Goal: Task Accomplishment & Management: Manage account settings

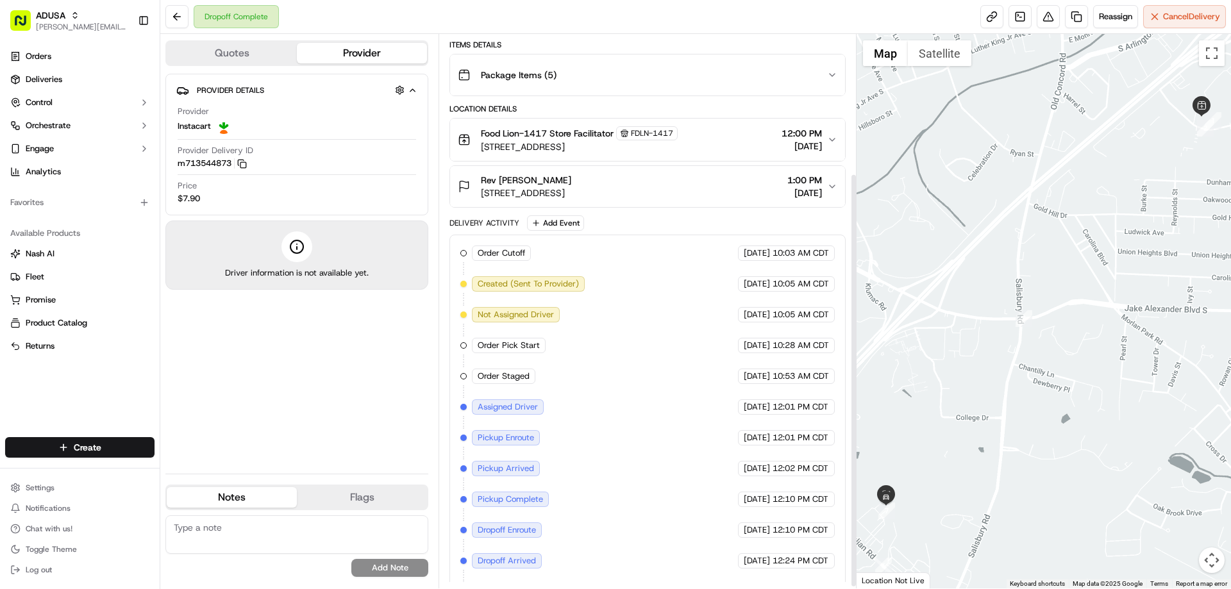
scroll to position [188, 0]
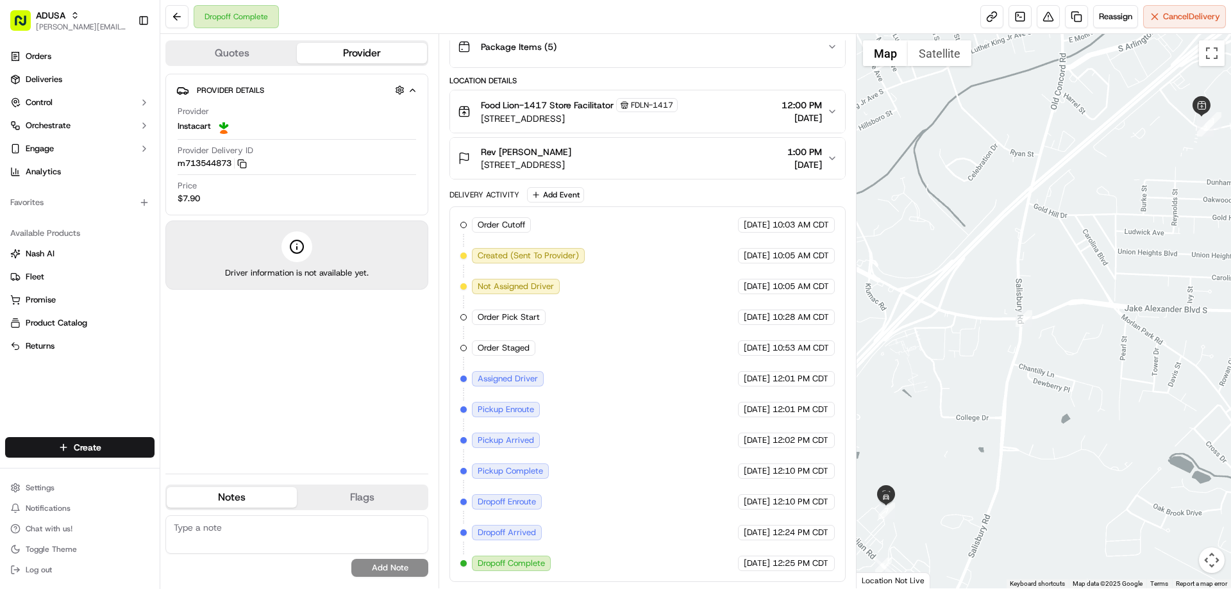
click at [325, 534] on textarea at bounding box center [296, 535] width 263 height 38
drag, startPoint x: 325, startPoint y: 534, endPoint x: 336, endPoint y: 467, distance: 67.6
click at [323, 498] on div "Notes Flags No results found Add Note No results found Add Flag" at bounding box center [296, 533] width 263 height 97
type textarea "d"
type textarea "customer did not get this order store called in"
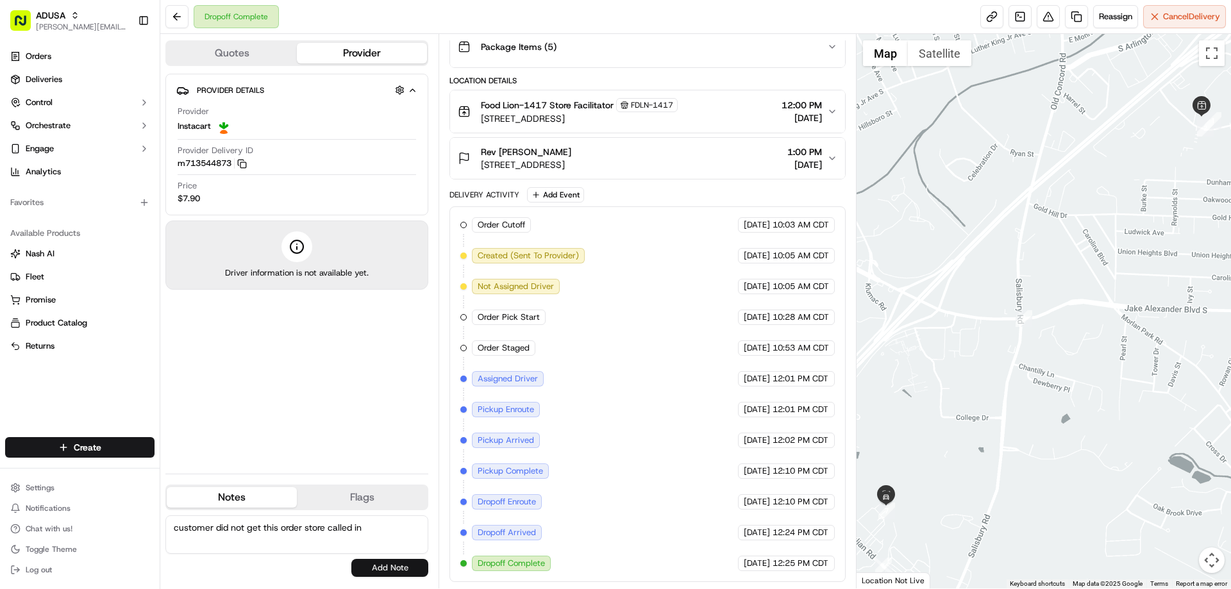
click at [392, 565] on button "Add Note" at bounding box center [389, 568] width 77 height 18
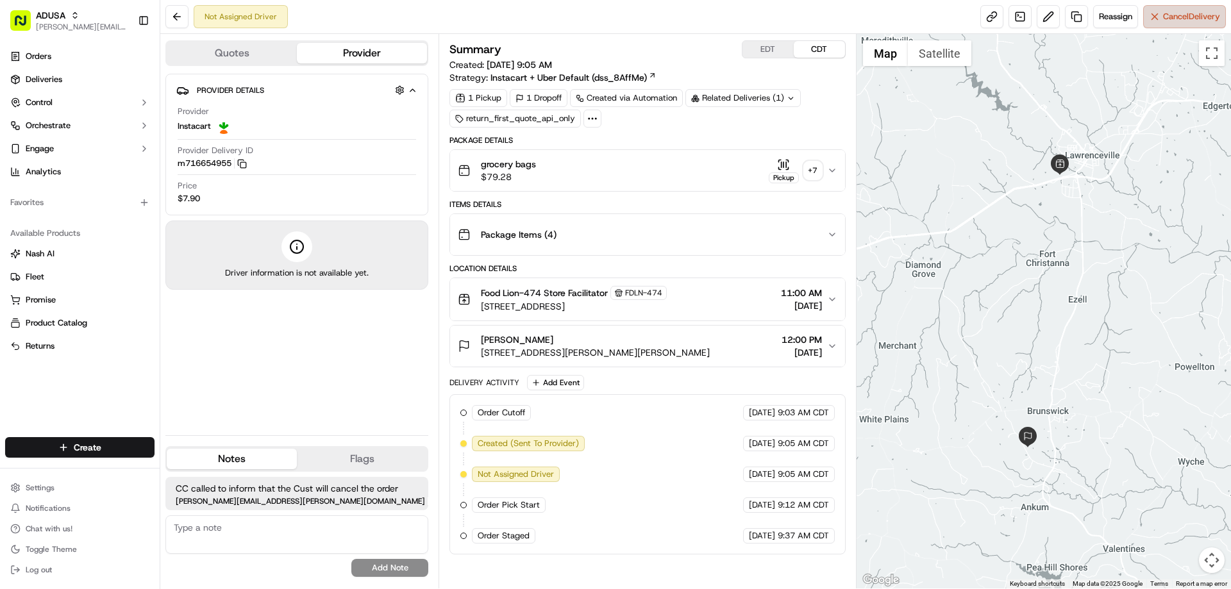
click at [1168, 20] on span "Cancel Delivery" at bounding box center [1191, 17] width 57 height 12
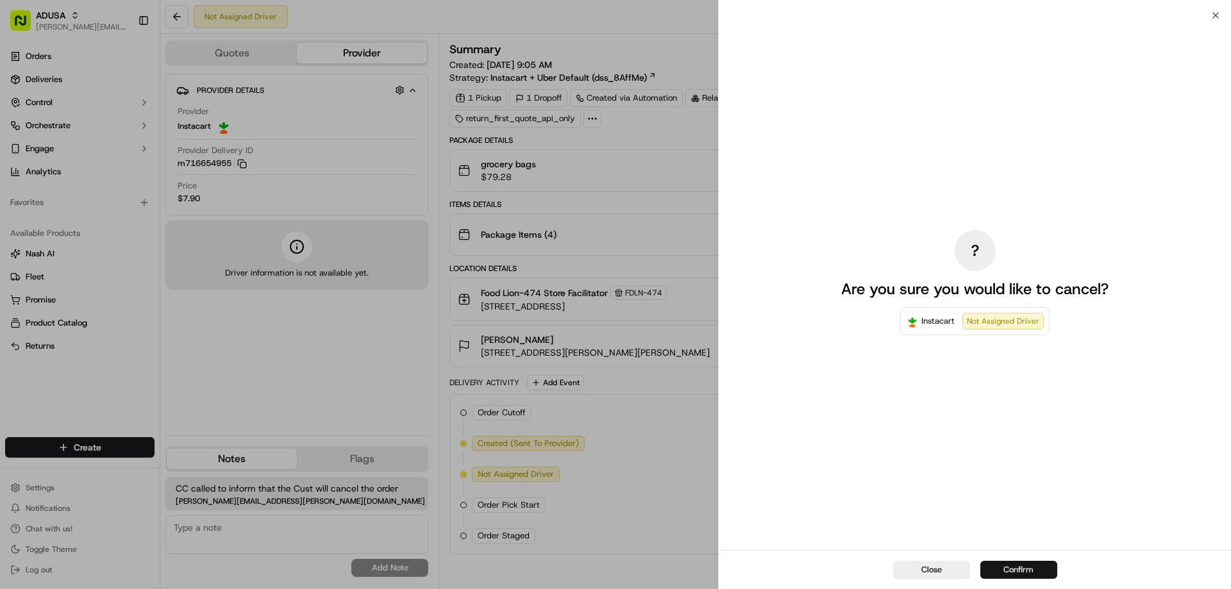
click at [1035, 570] on button "Confirm" at bounding box center [1019, 570] width 77 height 18
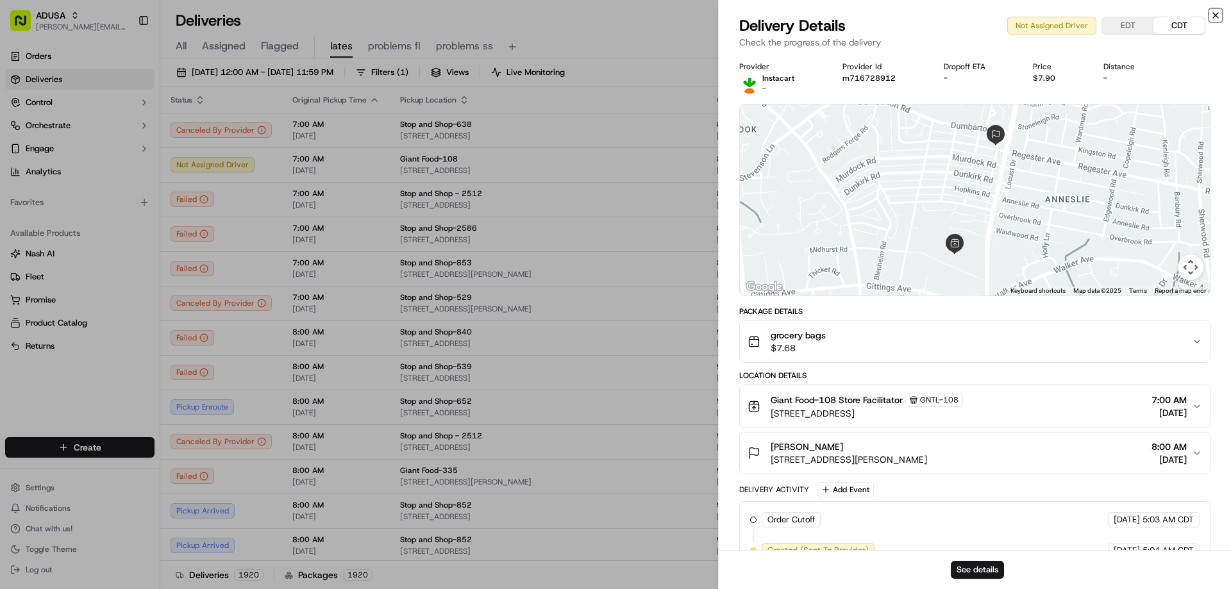
click at [1215, 16] on icon "button" at bounding box center [1216, 15] width 10 height 10
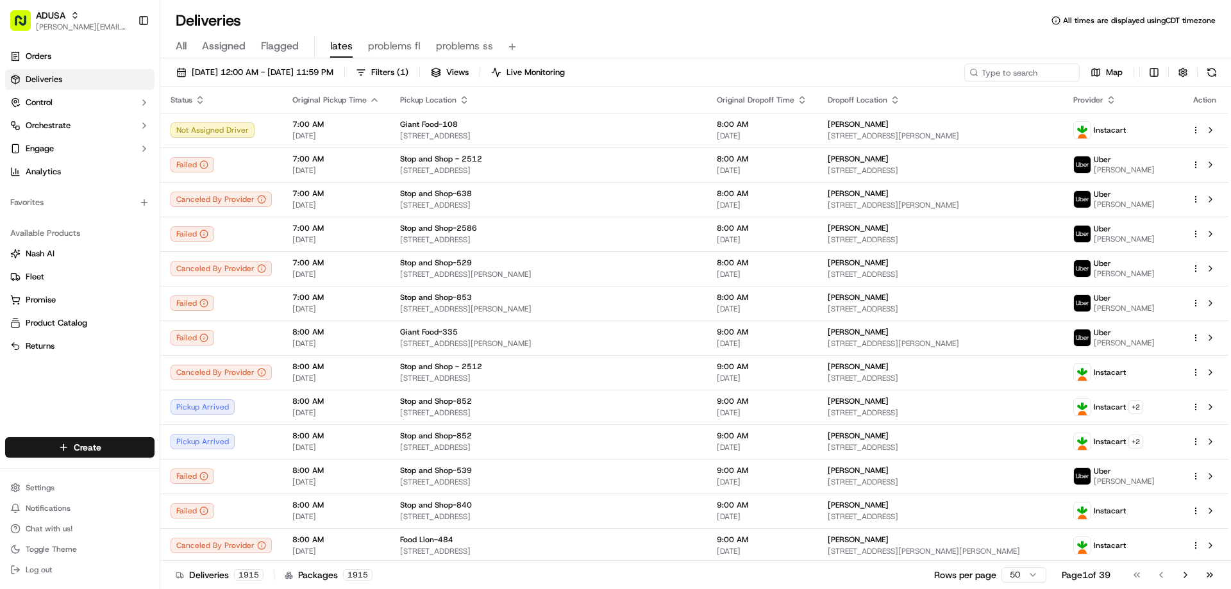
click at [394, 49] on span "problems fl" at bounding box center [394, 45] width 53 height 15
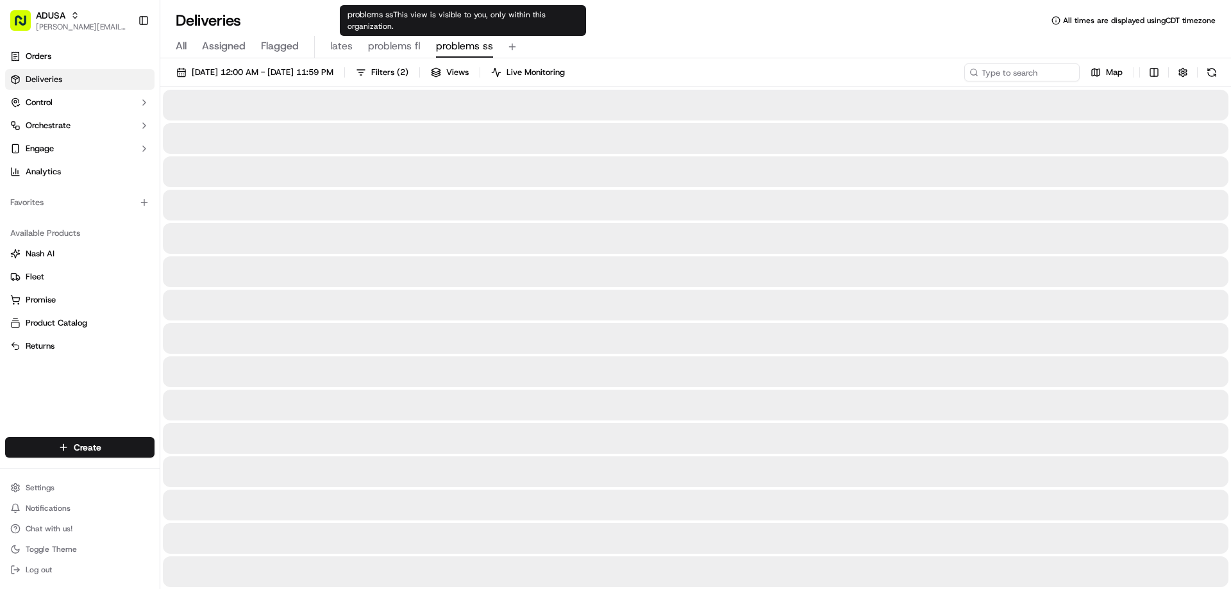
click at [473, 44] on span "problems ss" at bounding box center [464, 45] width 57 height 15
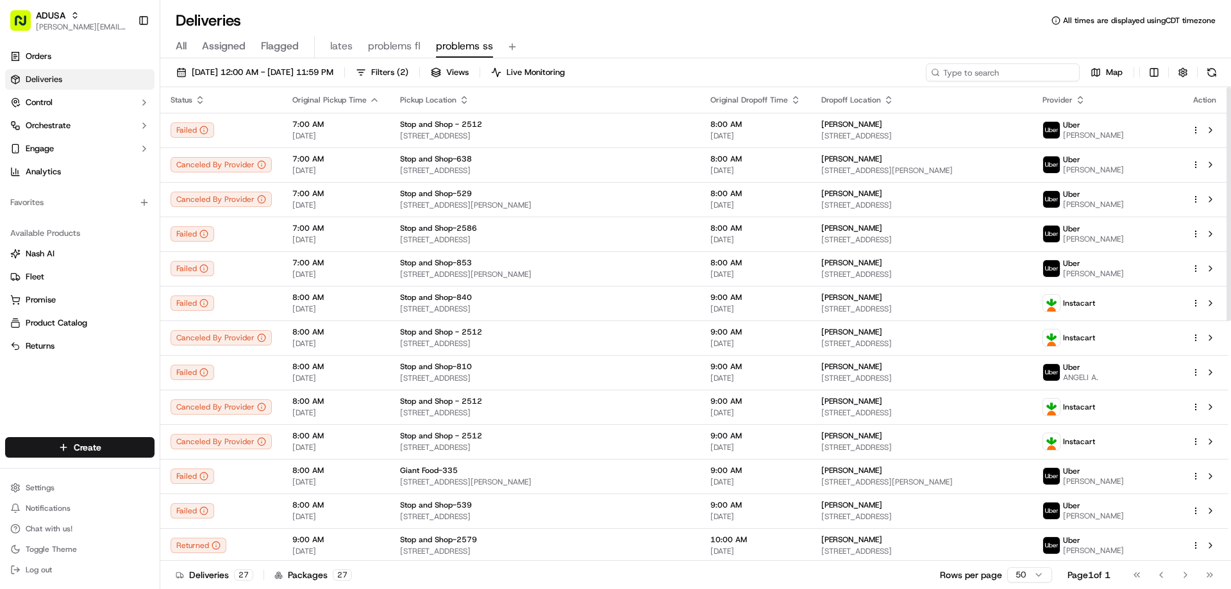
click at [1004, 76] on input at bounding box center [1003, 72] width 154 height 18
paste input "m714797384"
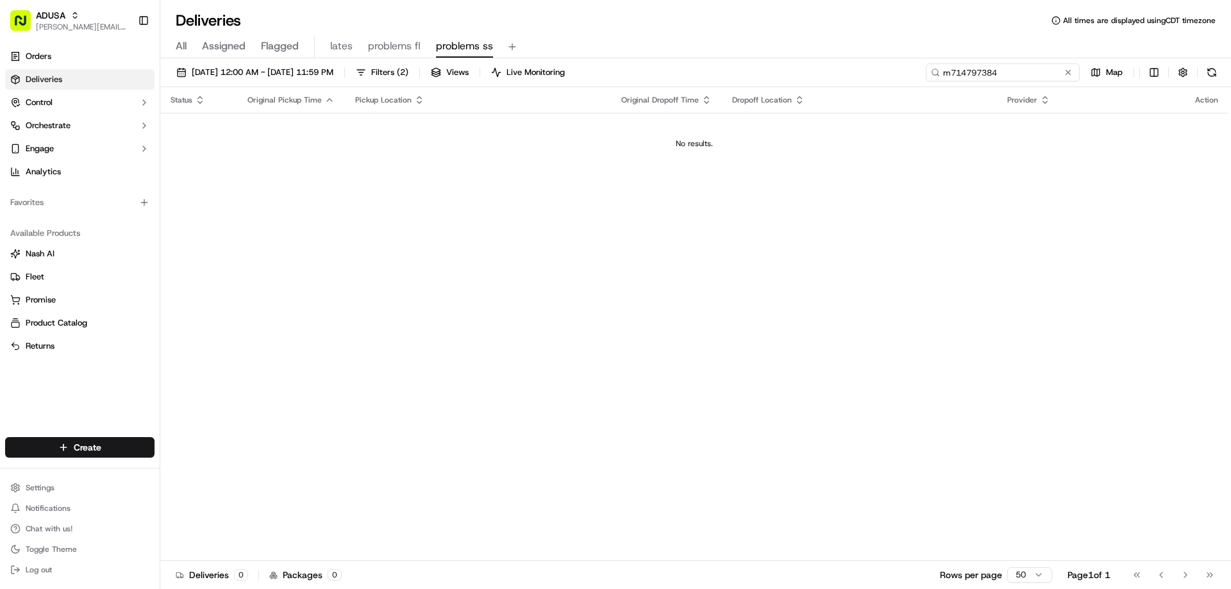
drag, startPoint x: 1009, startPoint y: 74, endPoint x: 828, endPoint y: 106, distance: 183.8
click at [828, 106] on div "09/20/2025 12:00 AM - 09/20/2025 11:59 PM Filters ( 2 ) Views Live Monitoring m…" at bounding box center [695, 325] width 1071 height 534
type input "m714797384"
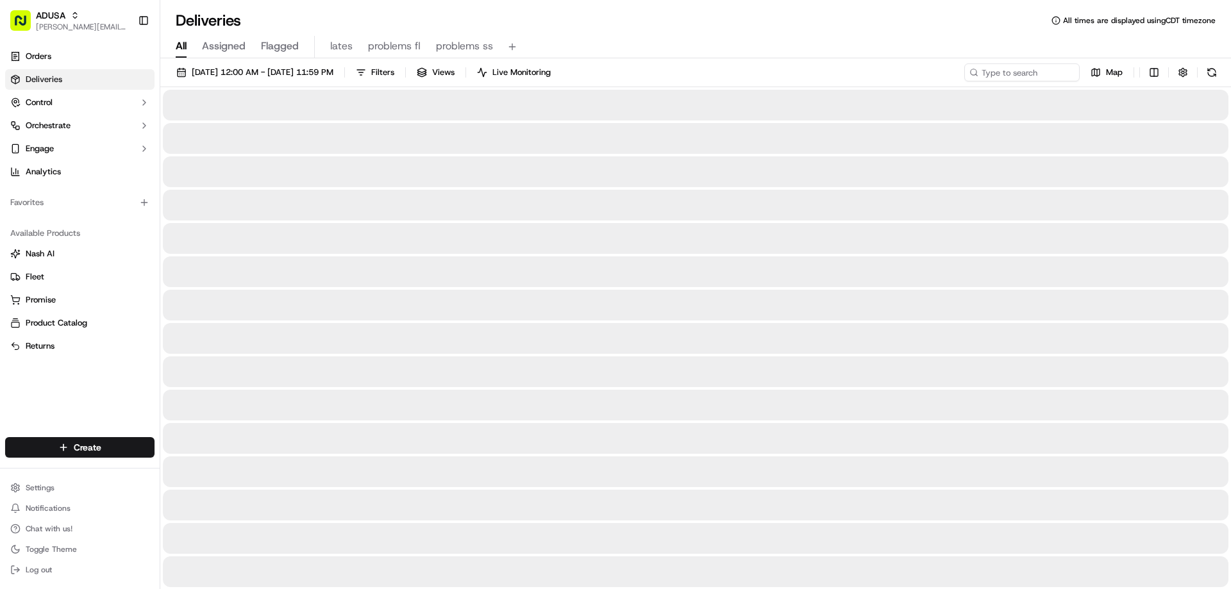
click at [179, 47] on span "All" at bounding box center [181, 45] width 11 height 15
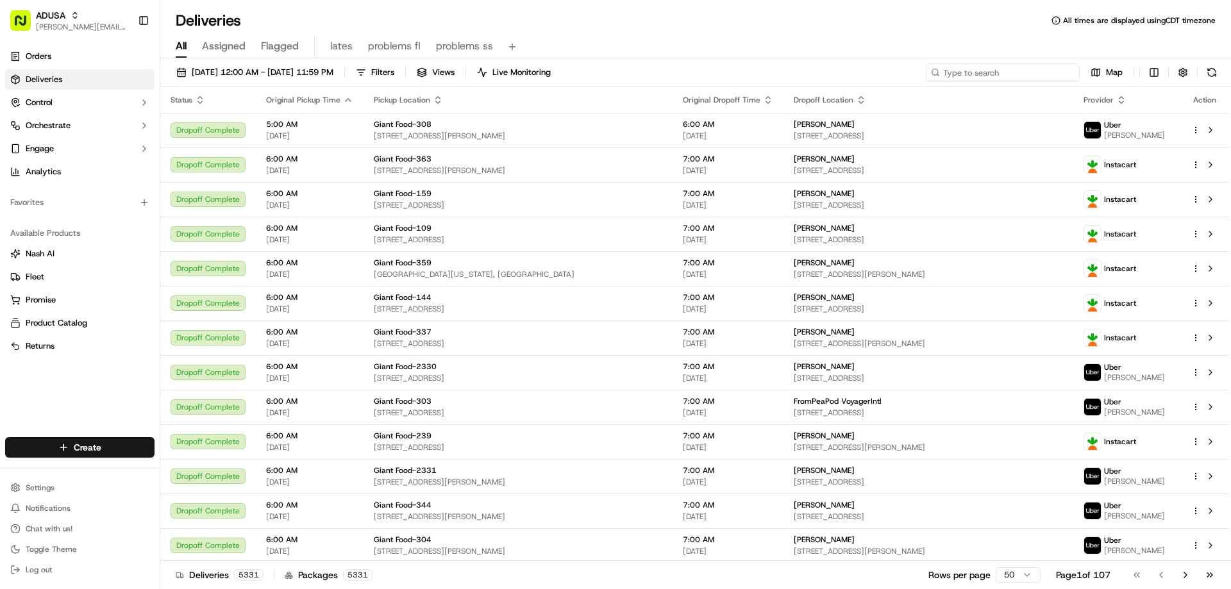
click at [999, 73] on input at bounding box center [1003, 72] width 154 height 18
paste input "m714797384"
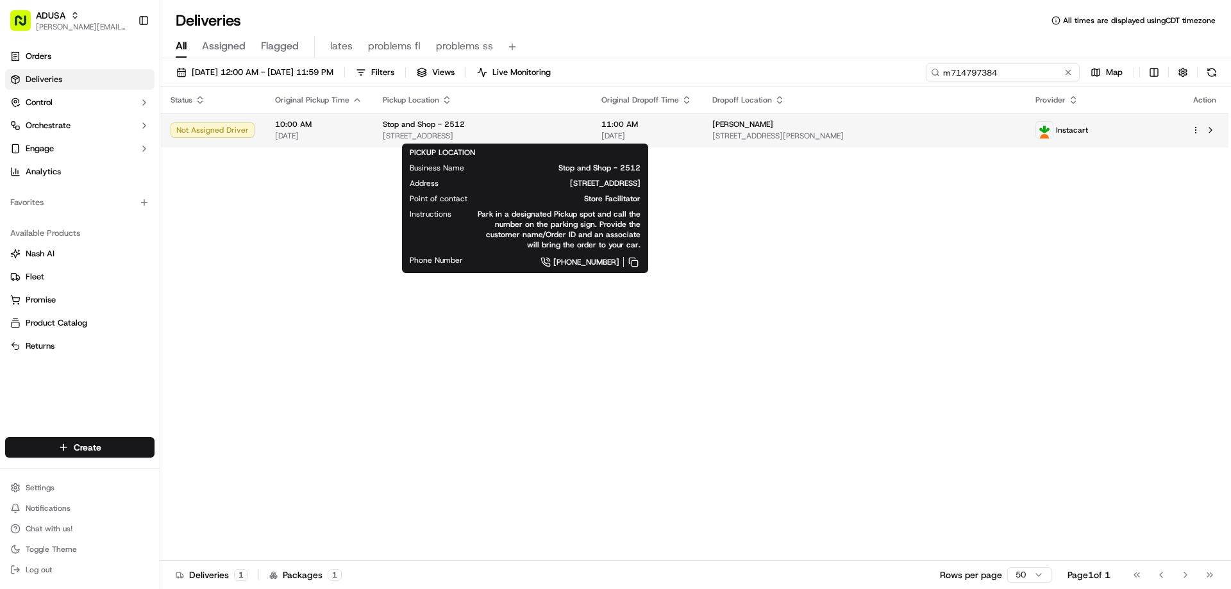
type input "m714797384"
click at [439, 128] on span "Stop and Shop - 2512" at bounding box center [424, 124] width 82 height 10
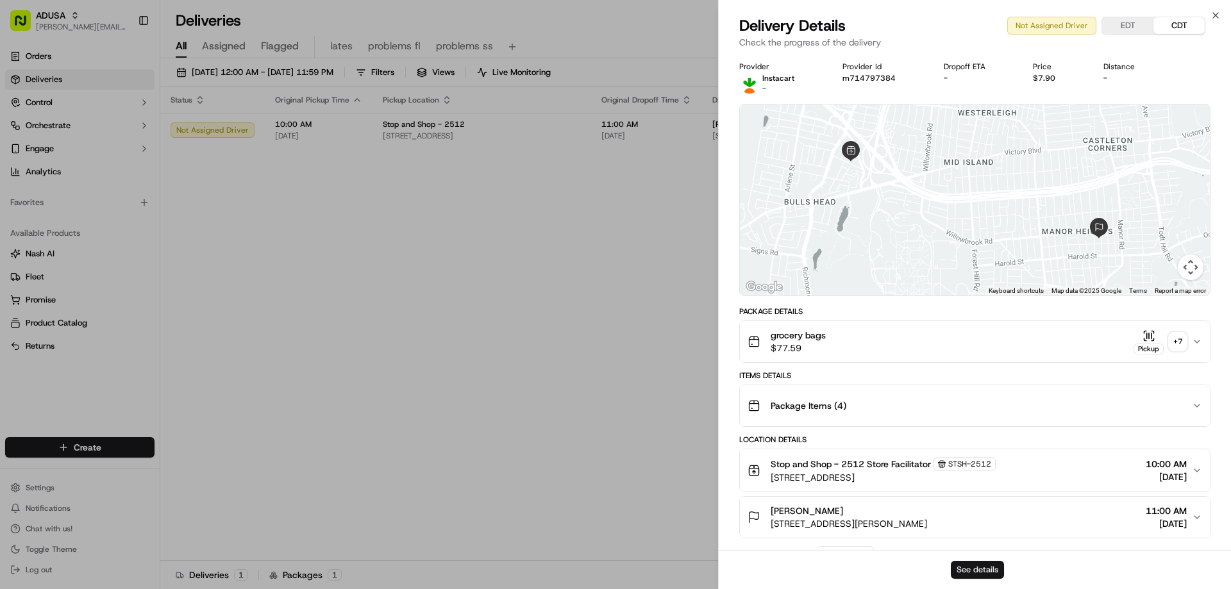
click at [963, 574] on button "See details" at bounding box center [977, 570] width 53 height 18
click at [1215, 15] on icon "button" at bounding box center [1216, 15] width 5 height 5
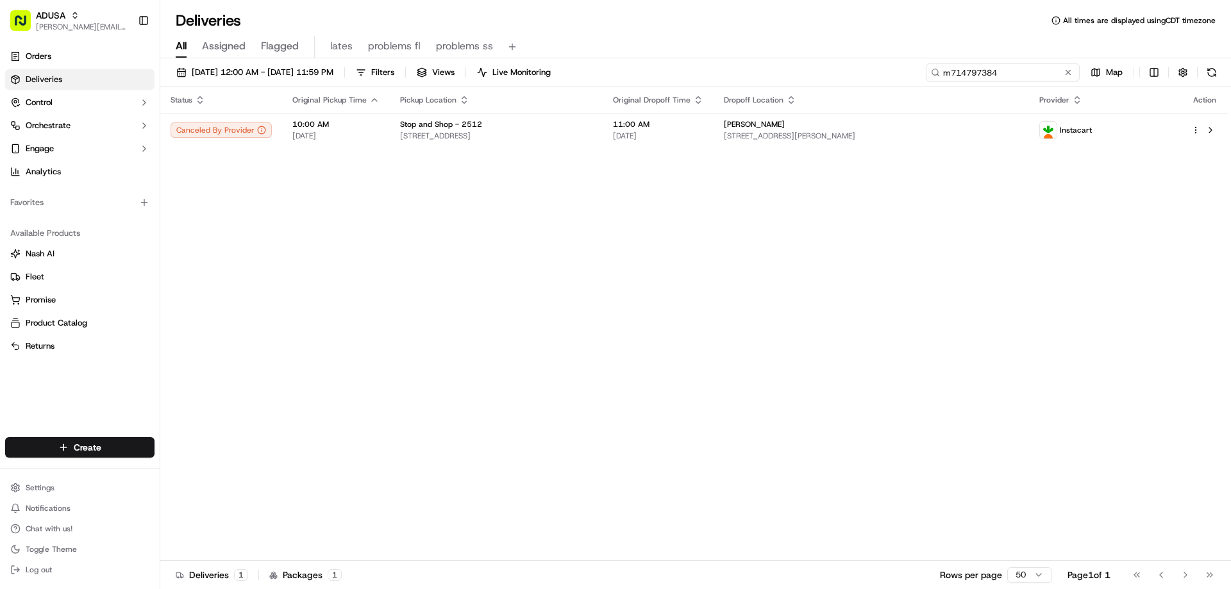
drag, startPoint x: 1045, startPoint y: 69, endPoint x: 845, endPoint y: 85, distance: 200.8
click at [856, 87] on div "09/20/2025 12:00 AM - 09/20/2025 11:59 PM Filters Views Live Monitoring m714797…" at bounding box center [695, 325] width 1071 height 534
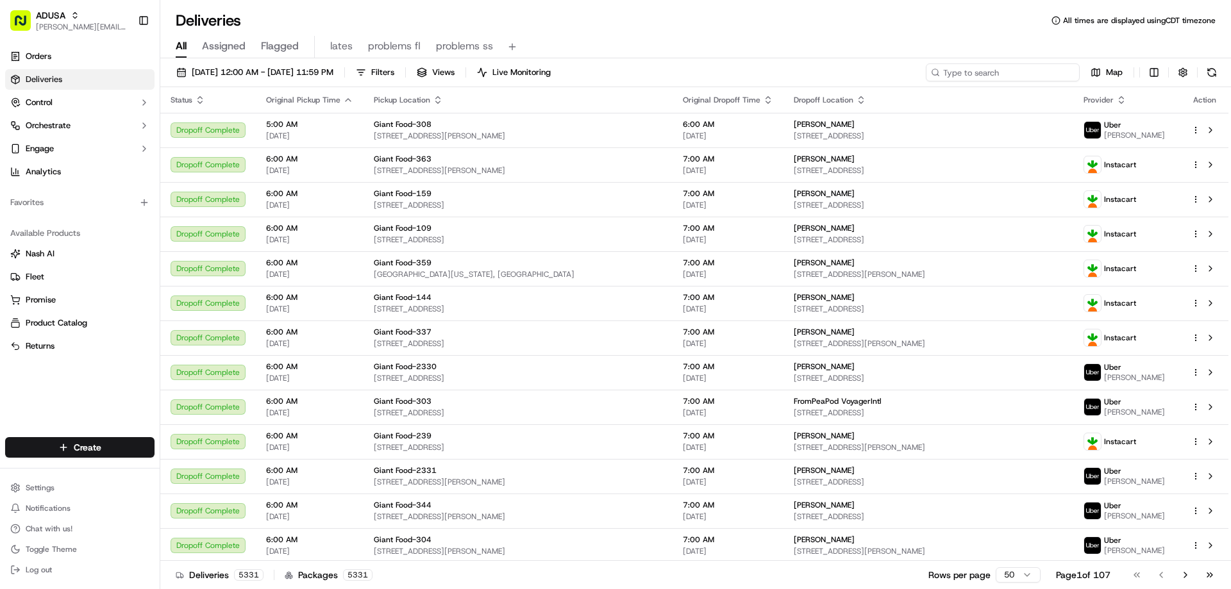
click at [963, 74] on input at bounding box center [1003, 72] width 154 height 18
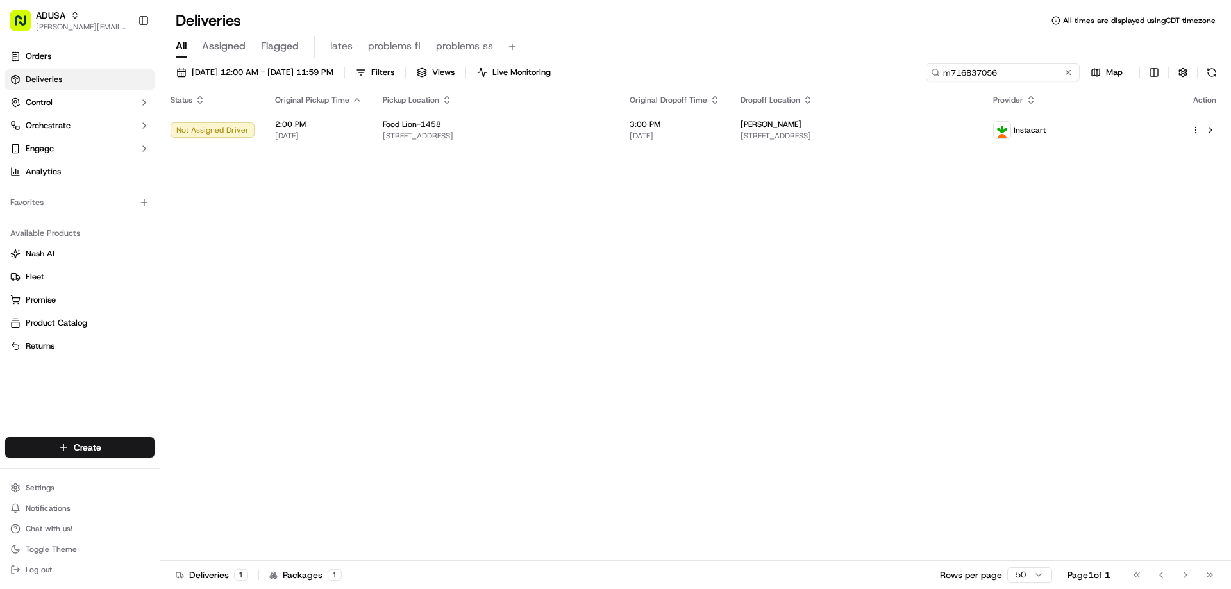
type input "m716837056"
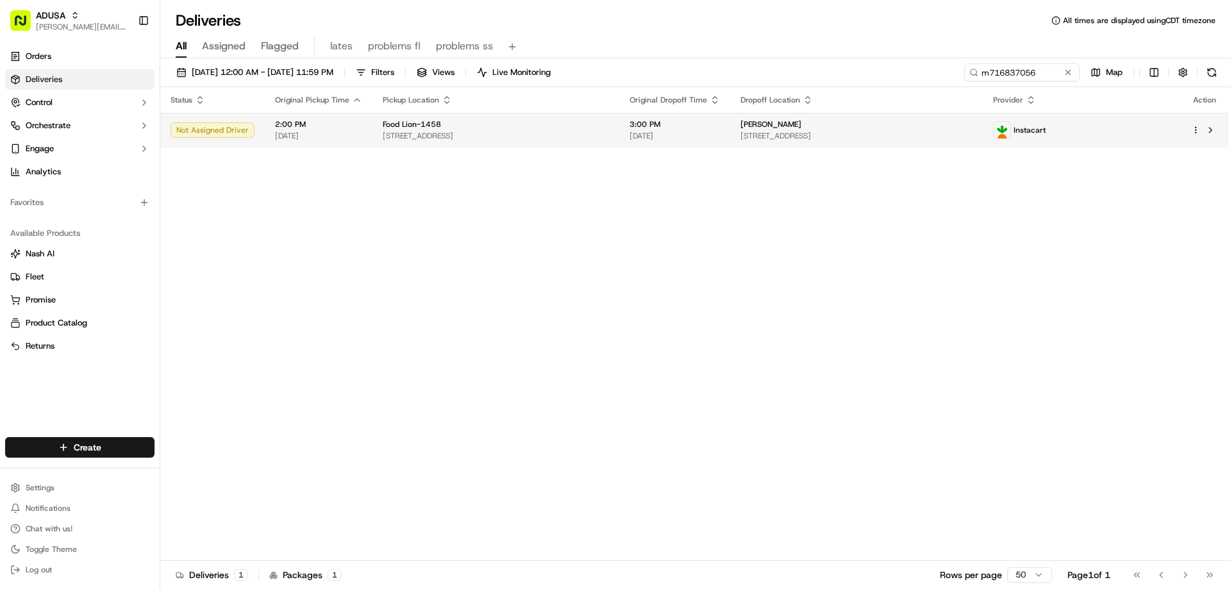
click at [720, 128] on span "3:00 PM" at bounding box center [675, 124] width 90 height 10
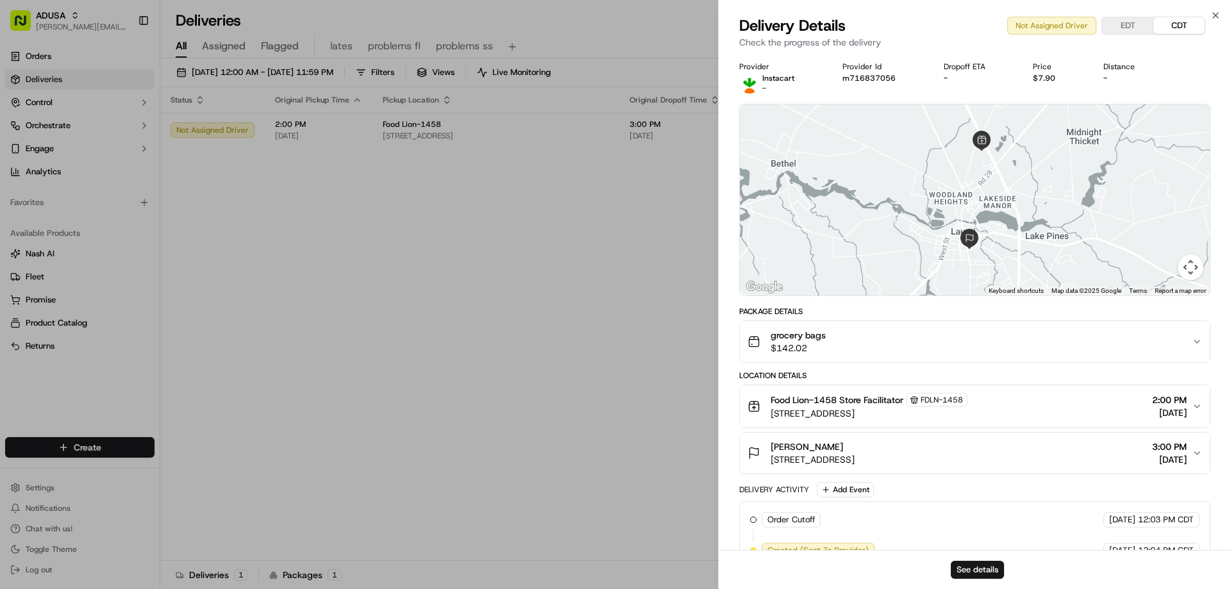
click at [1207, 14] on div "Close Delivery Details Not Assigned Driver EDT CDT Check the progress of the de…" at bounding box center [974, 294] width 513 height 589
click at [992, 568] on button "See details" at bounding box center [977, 570] width 53 height 18
click at [1214, 13] on icon "button" at bounding box center [1216, 15] width 5 height 5
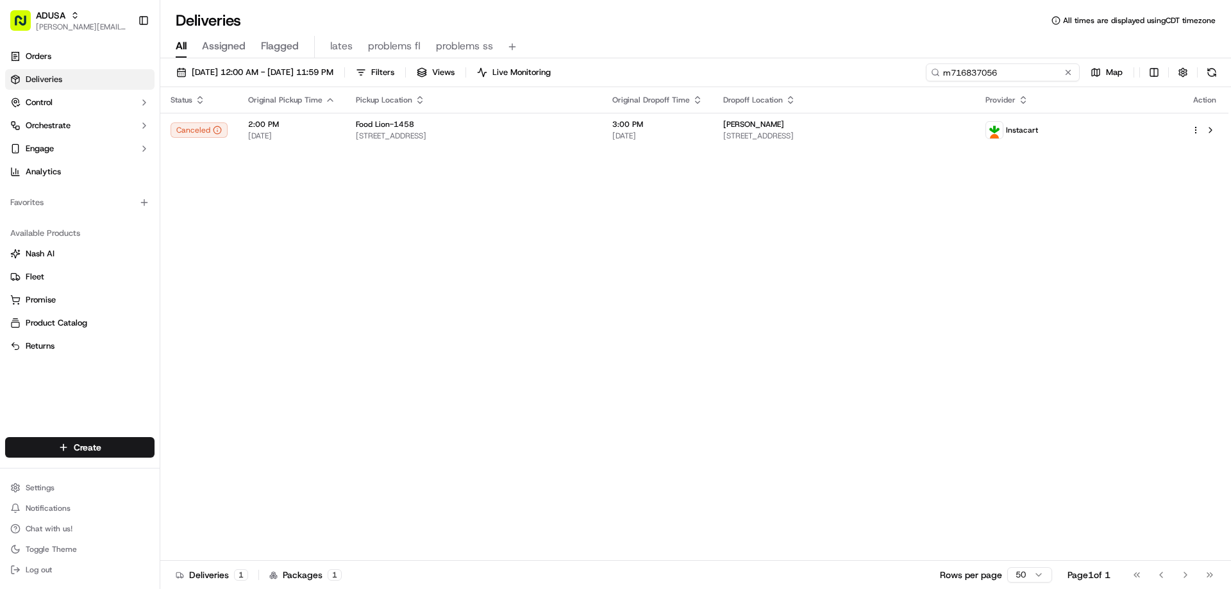
drag, startPoint x: 1045, startPoint y: 70, endPoint x: 795, endPoint y: 80, distance: 250.4
click at [833, 76] on div "09/20/2025 12:00 AM - 09/20/2025 11:59 PM Filters Views Live Monitoring m716837…" at bounding box center [695, 75] width 1071 height 24
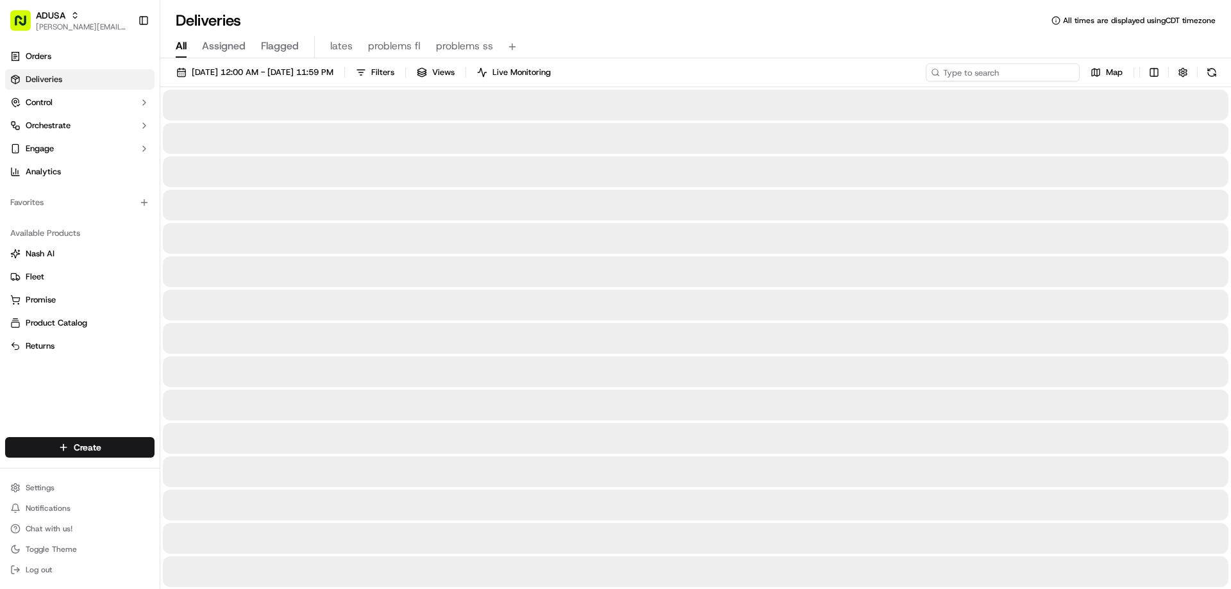
click at [985, 75] on input at bounding box center [1003, 72] width 154 height 18
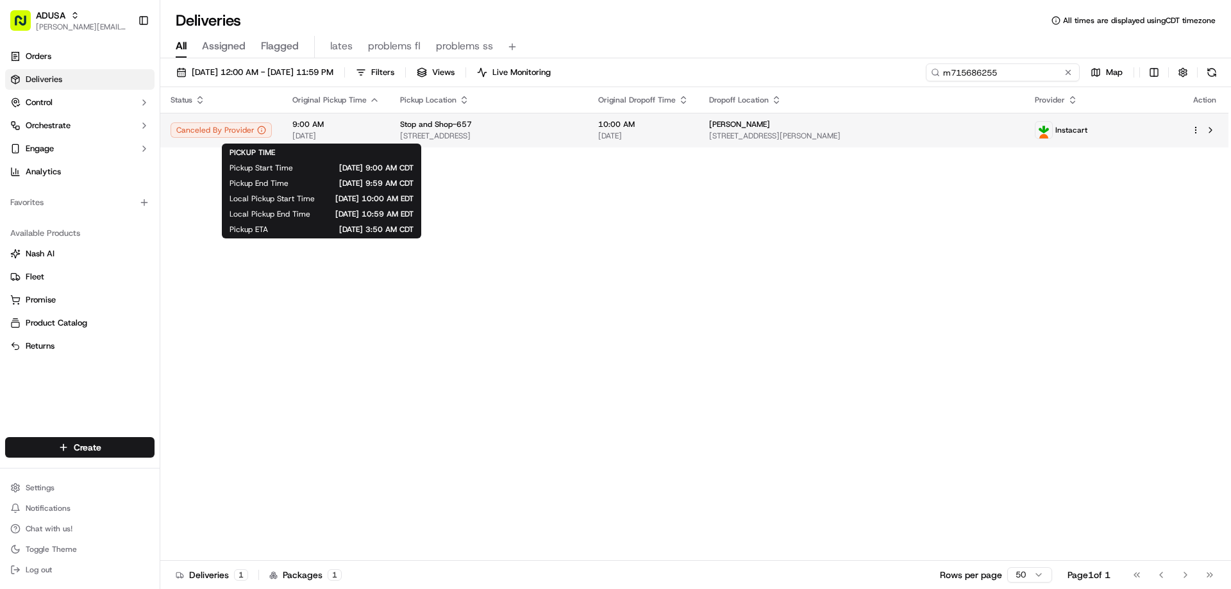
type input "m715686255"
click at [332, 128] on span "9:00 AM" at bounding box center [335, 124] width 87 height 10
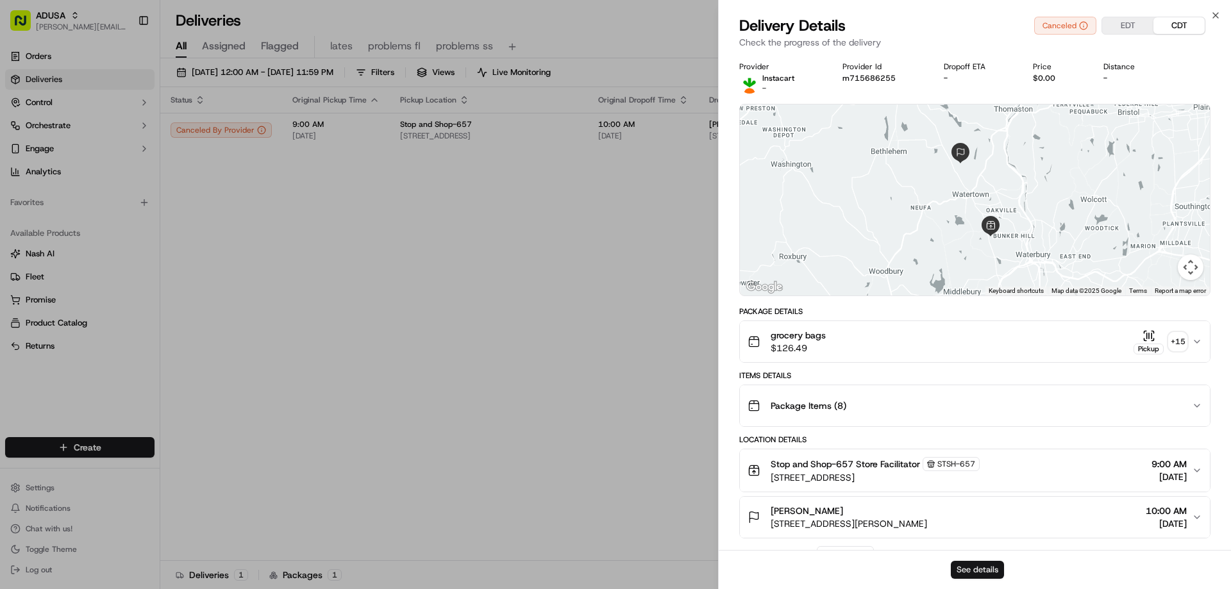
click at [961, 573] on button "See details" at bounding box center [977, 570] width 53 height 18
click at [1216, 12] on icon "button" at bounding box center [1216, 15] width 10 height 10
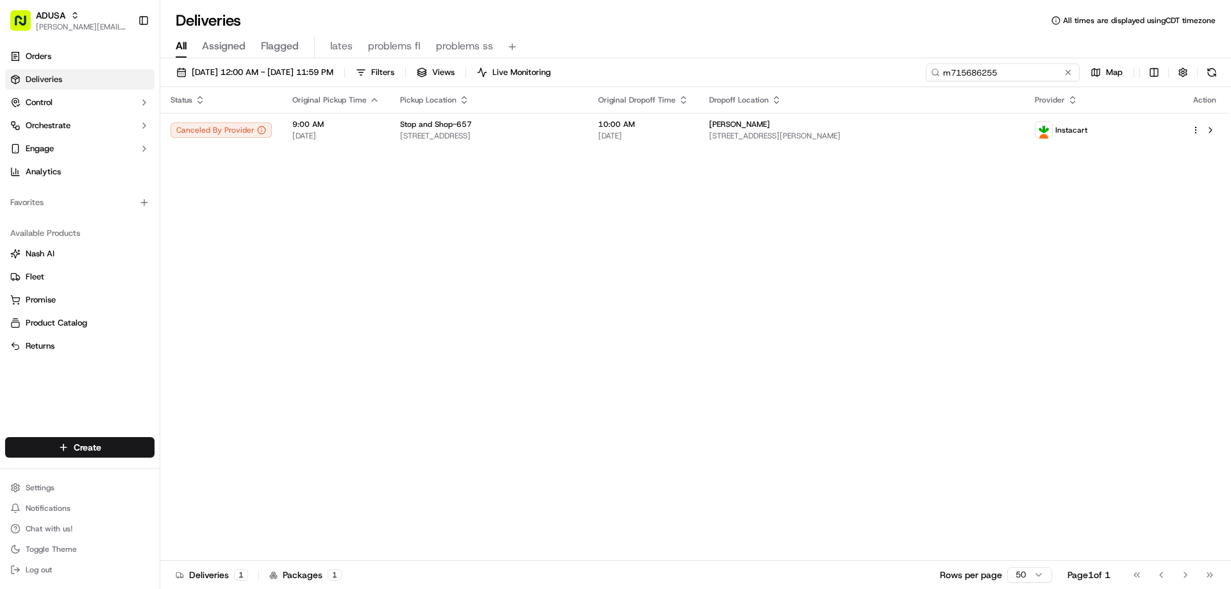
drag, startPoint x: 1048, startPoint y: 72, endPoint x: 850, endPoint y: 78, distance: 197.6
click at [850, 78] on div "09/20/2025 12:00 AM - 09/20/2025 11:59 PM Filters Views Live Monitoring m715686…" at bounding box center [695, 75] width 1071 height 24
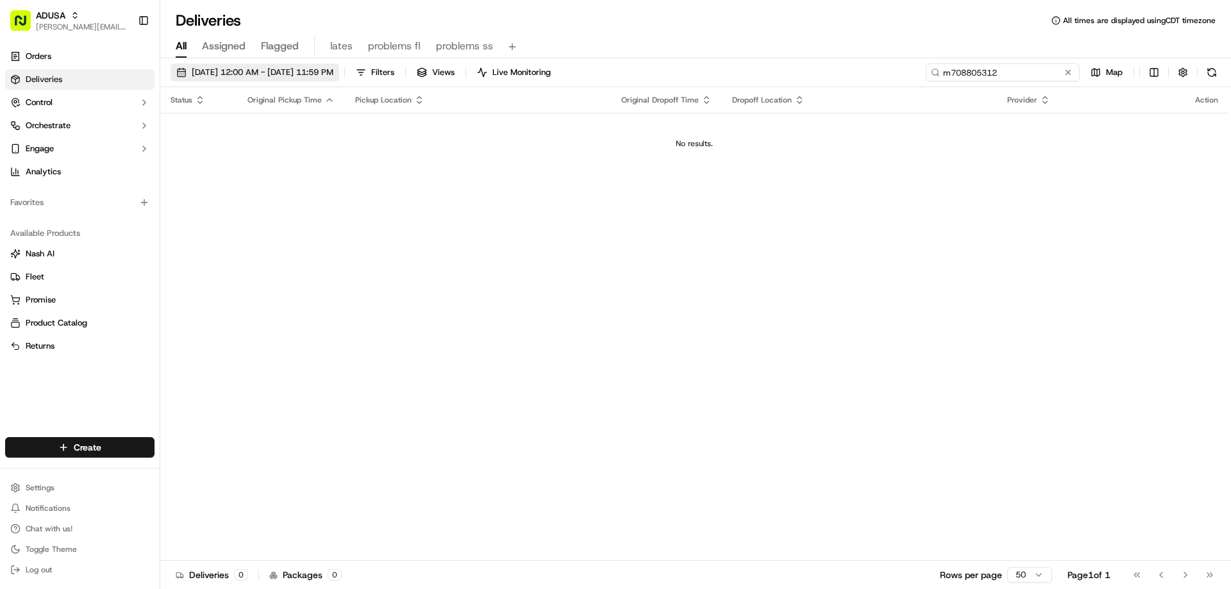
type input "m708805312"
click at [246, 70] on span "09/20/2025 12:00 AM - 09/20/2025 11:59 PM" at bounding box center [263, 73] width 142 height 12
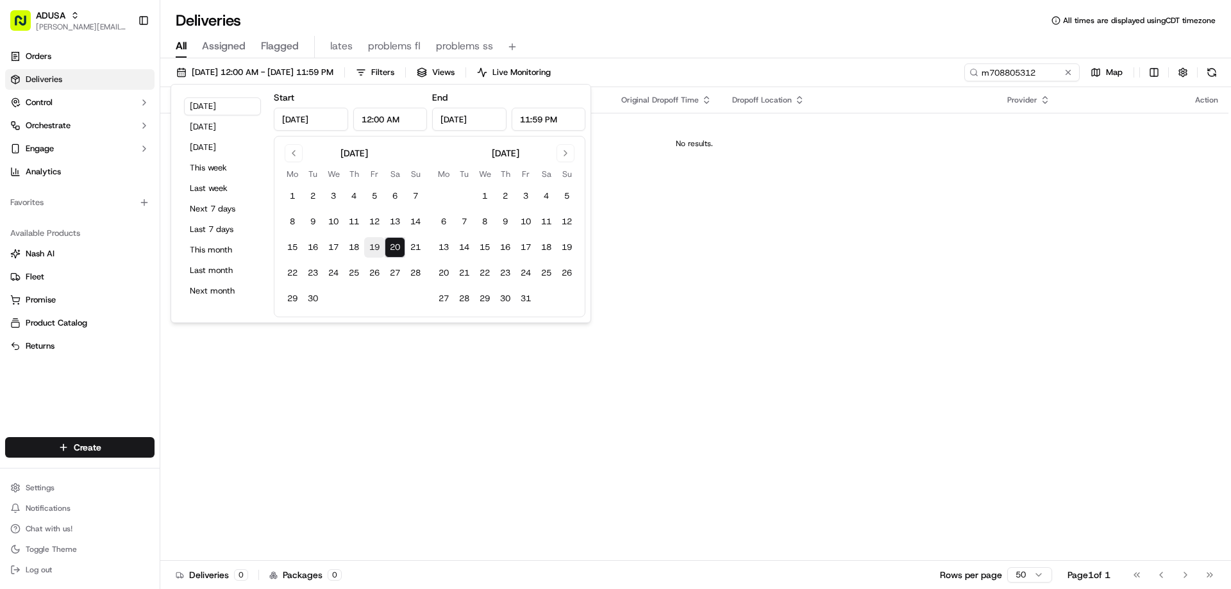
click at [373, 248] on button "19" at bounding box center [374, 247] width 21 height 21
type input "Sep 19, 2025"
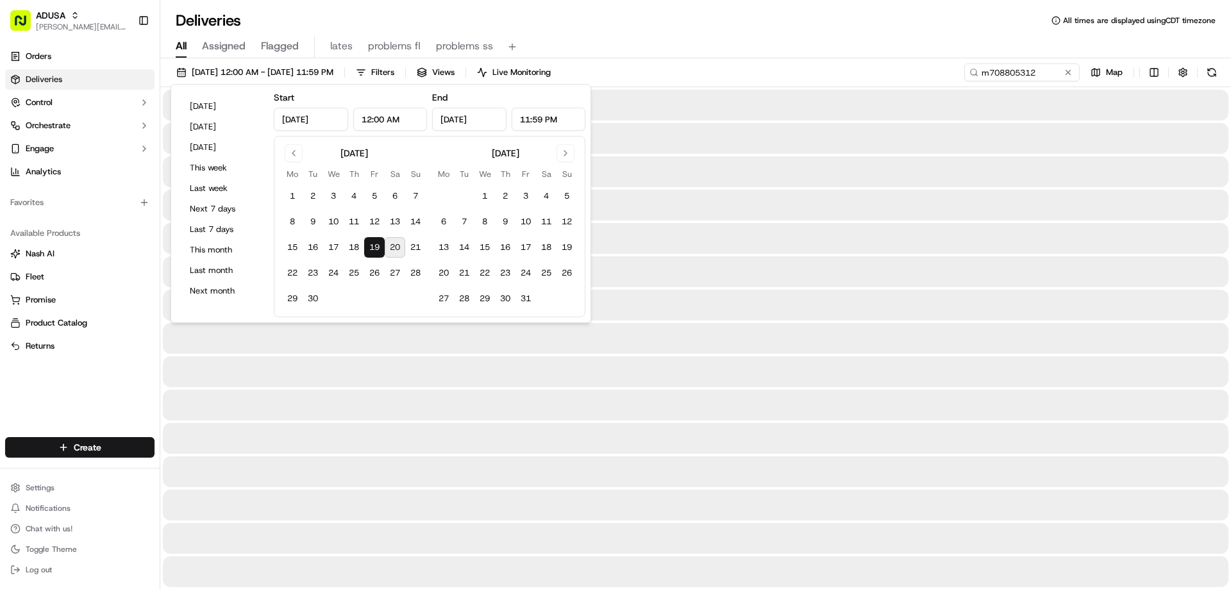
click at [396, 247] on button "20" at bounding box center [395, 247] width 21 height 21
type input "Sep 20, 2025"
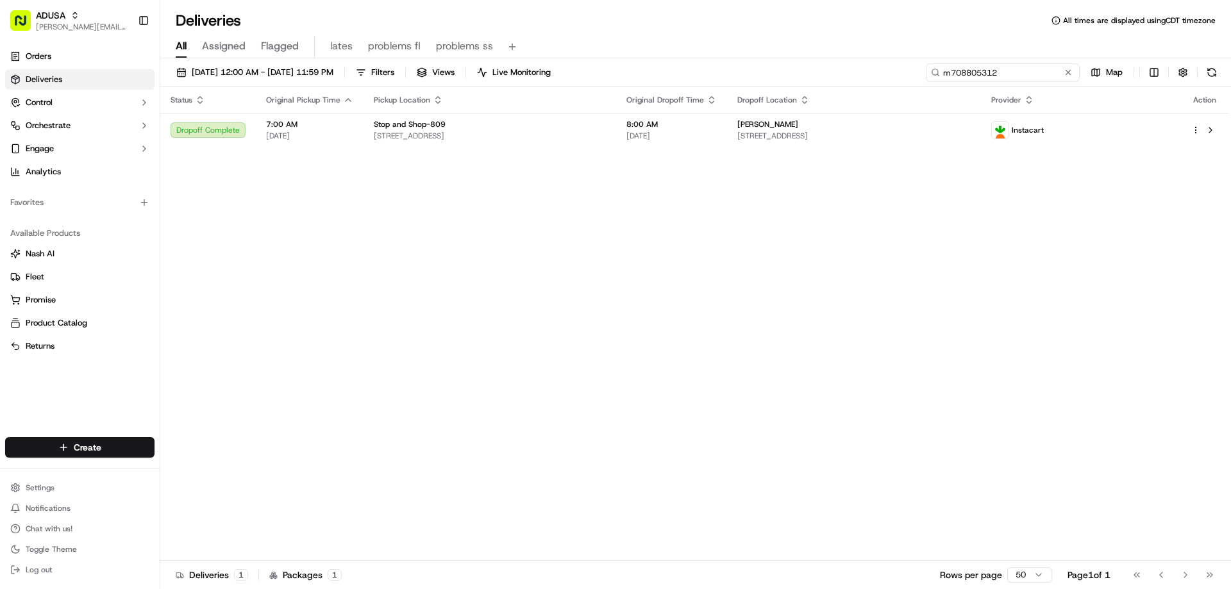
drag, startPoint x: 1042, startPoint y: 71, endPoint x: 924, endPoint y: 63, distance: 118.9
click at [924, 63] on div "09/19/2025 12:00 AM - 09/20/2025 11:59 PM Filters Views Live Monitoring m708805…" at bounding box center [695, 325] width 1071 height 534
paste input
drag, startPoint x: 1001, startPoint y: 71, endPoint x: 896, endPoint y: 76, distance: 105.3
click at [896, 76] on div "09/19/2025 12:00 AM - 09/20/2025 11:59 PM Filters Views Live Monitoring m708805…" at bounding box center [695, 75] width 1071 height 24
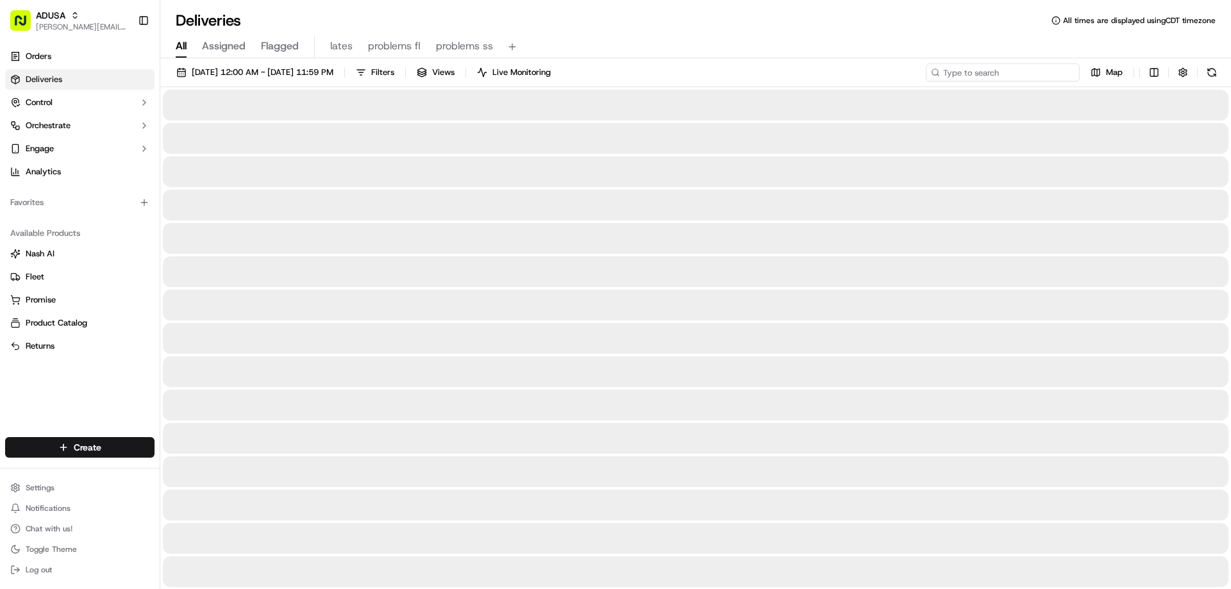
click at [951, 76] on input at bounding box center [1003, 72] width 154 height 18
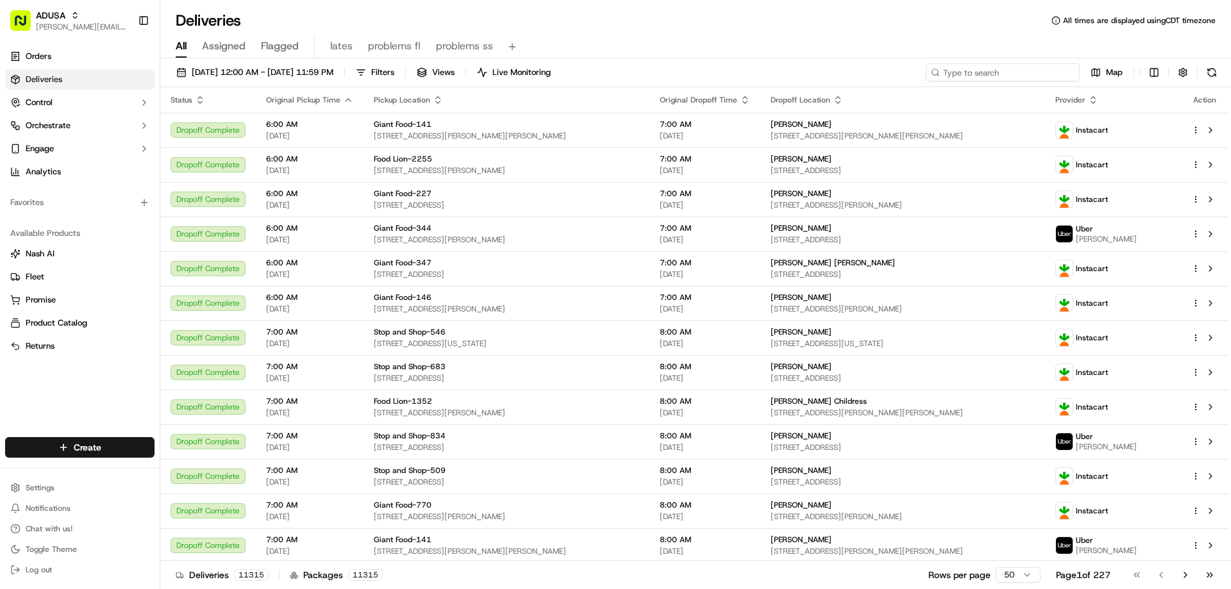
click at [951, 69] on input at bounding box center [1003, 72] width 154 height 18
click at [951, 71] on input at bounding box center [1003, 72] width 154 height 18
type input "m708805312"
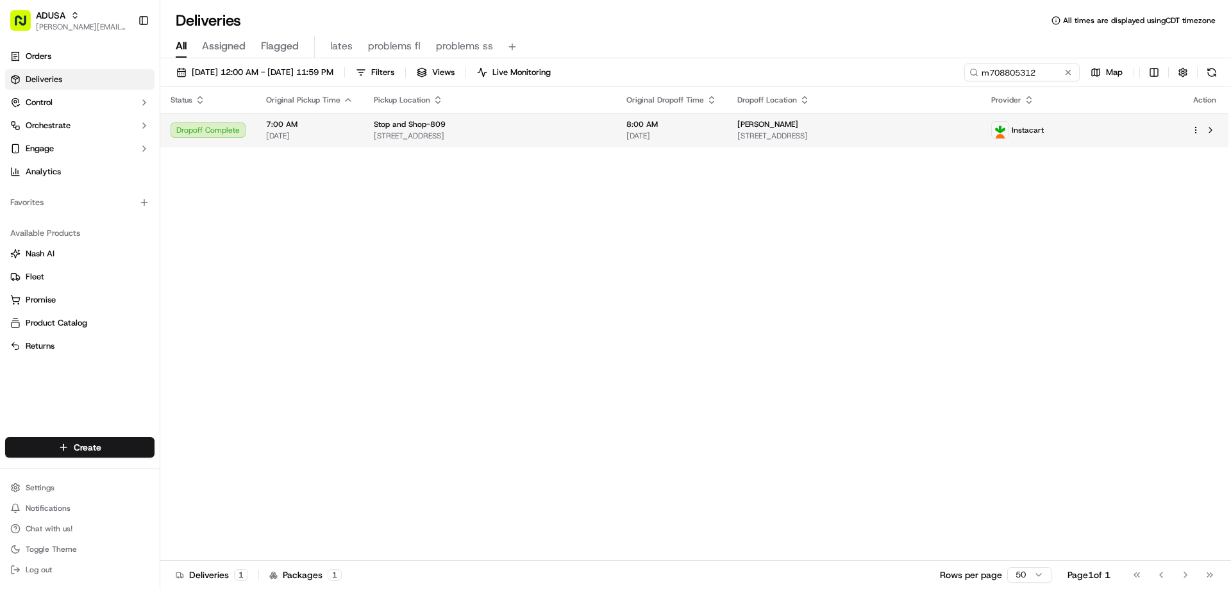
click at [667, 127] on span "8:00 AM" at bounding box center [672, 124] width 90 height 10
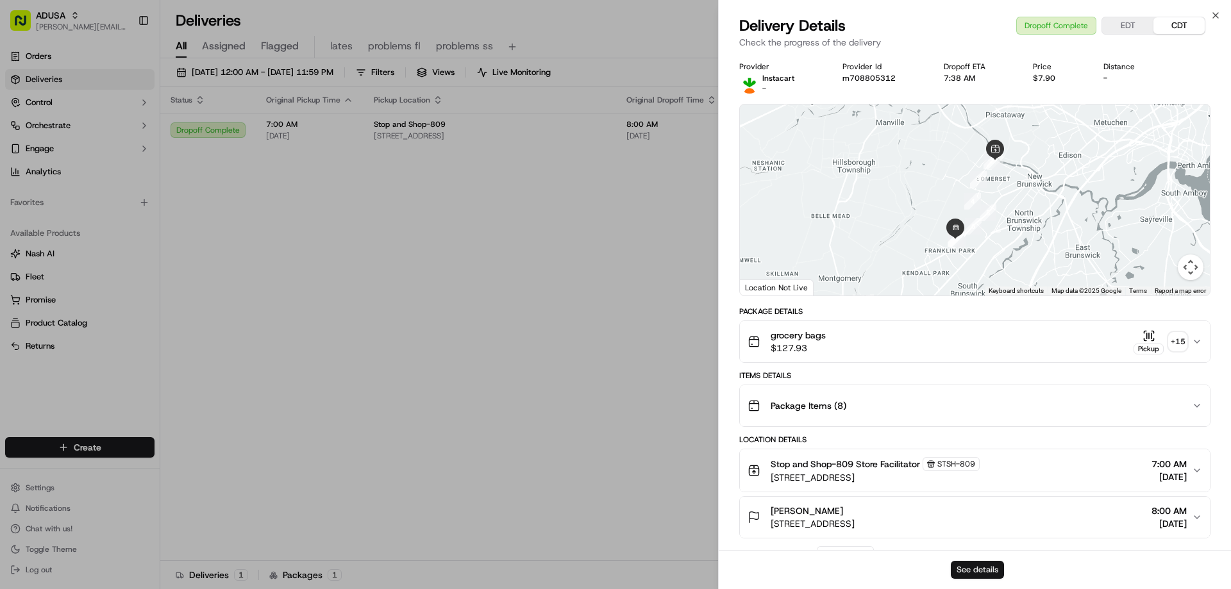
click at [960, 571] on button "See details" at bounding box center [977, 570] width 53 height 18
click at [1217, 16] on icon "button" at bounding box center [1216, 15] width 5 height 5
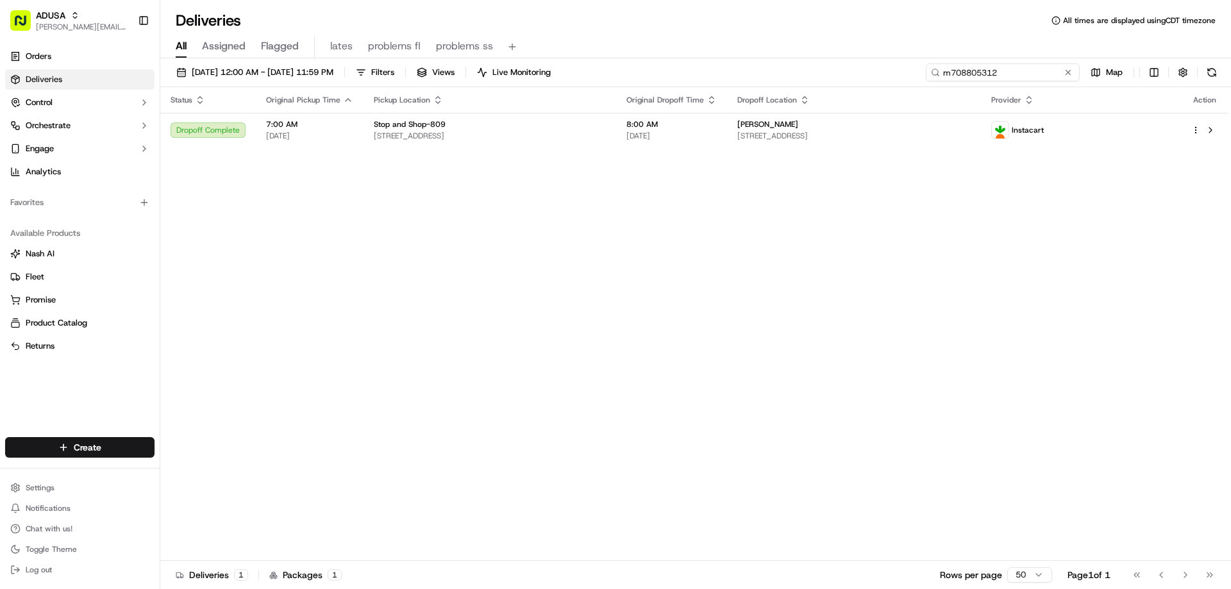
drag, startPoint x: 1036, startPoint y: 67, endPoint x: 903, endPoint y: 64, distance: 132.8
click at [904, 64] on div "09/19/2025 12:00 AM - 09/20/2025 11:59 PM Filters Views Live Monitoring m708805…" at bounding box center [695, 75] width 1071 height 24
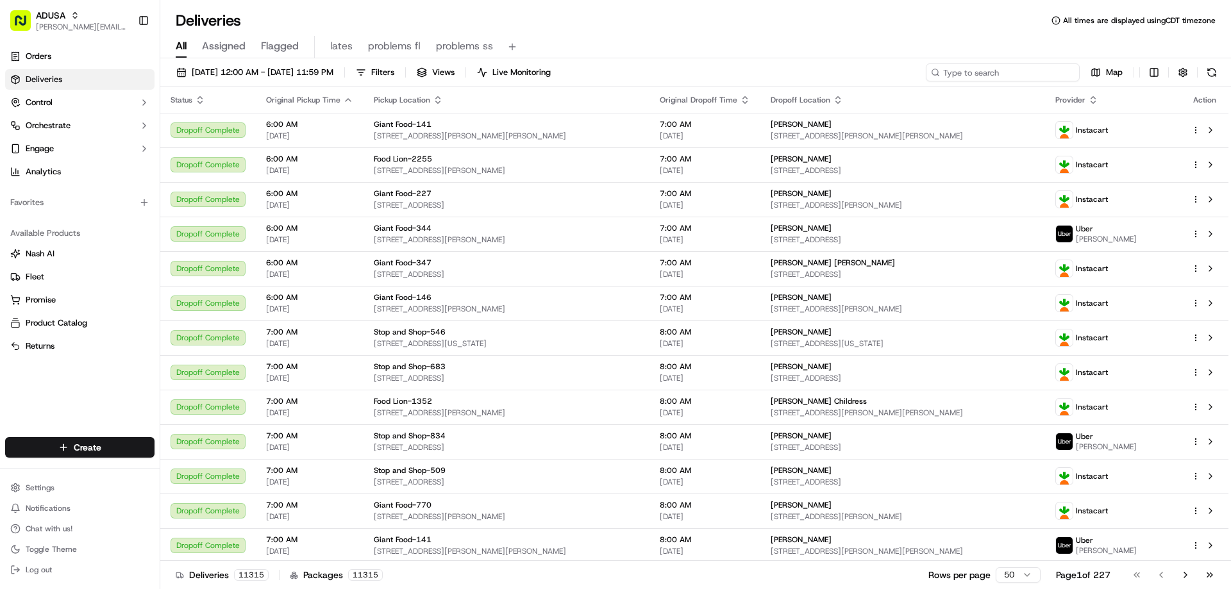
click at [1005, 74] on input at bounding box center [1003, 72] width 154 height 18
paste input "m709578"
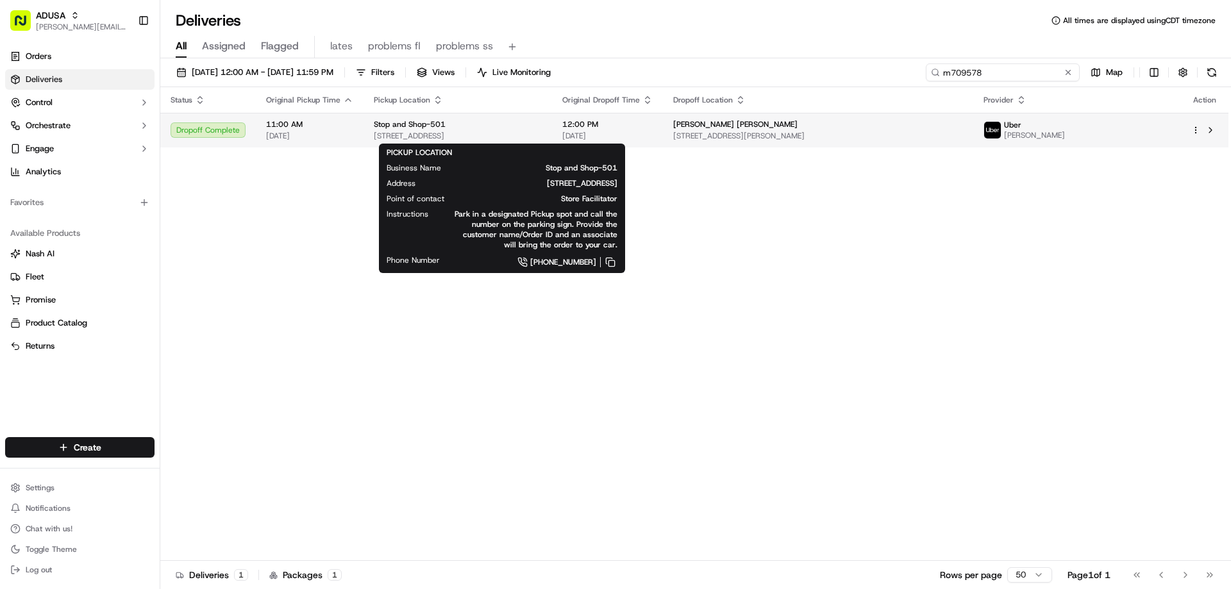
type input "m709578"
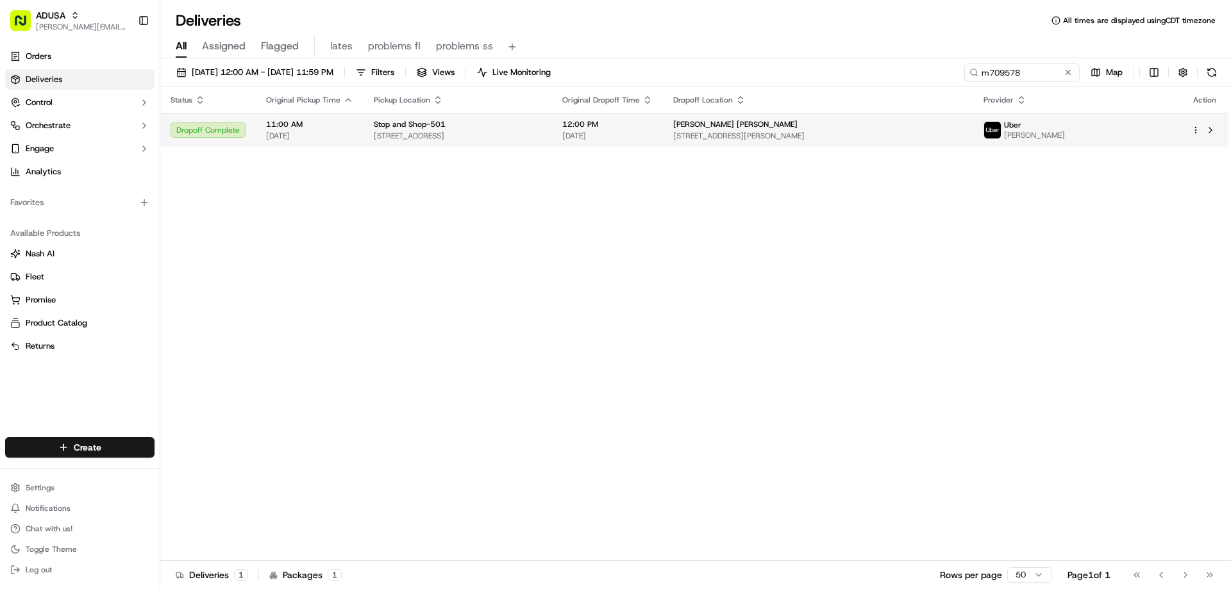
click at [387, 124] on span "Stop and Shop-501" at bounding box center [410, 124] width 72 height 10
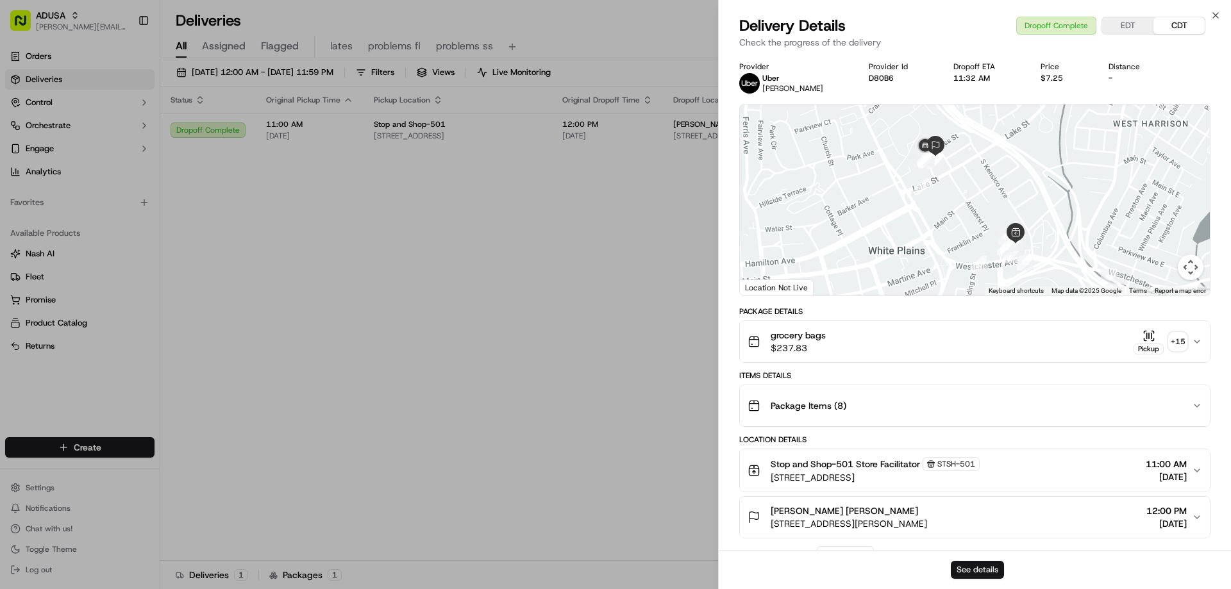
click at [980, 566] on button "See details" at bounding box center [977, 570] width 53 height 18
click at [1210, 12] on div "Close Delivery Details Dropoff Complete EDT CDT Check the progress of the deliv…" at bounding box center [974, 294] width 513 height 589
click at [1221, 18] on div "Delivery Details Dropoff Complete EDT CDT Check the progress of the delivery" at bounding box center [975, 34] width 512 height 38
click at [1216, 15] on icon "button" at bounding box center [1216, 15] width 10 height 10
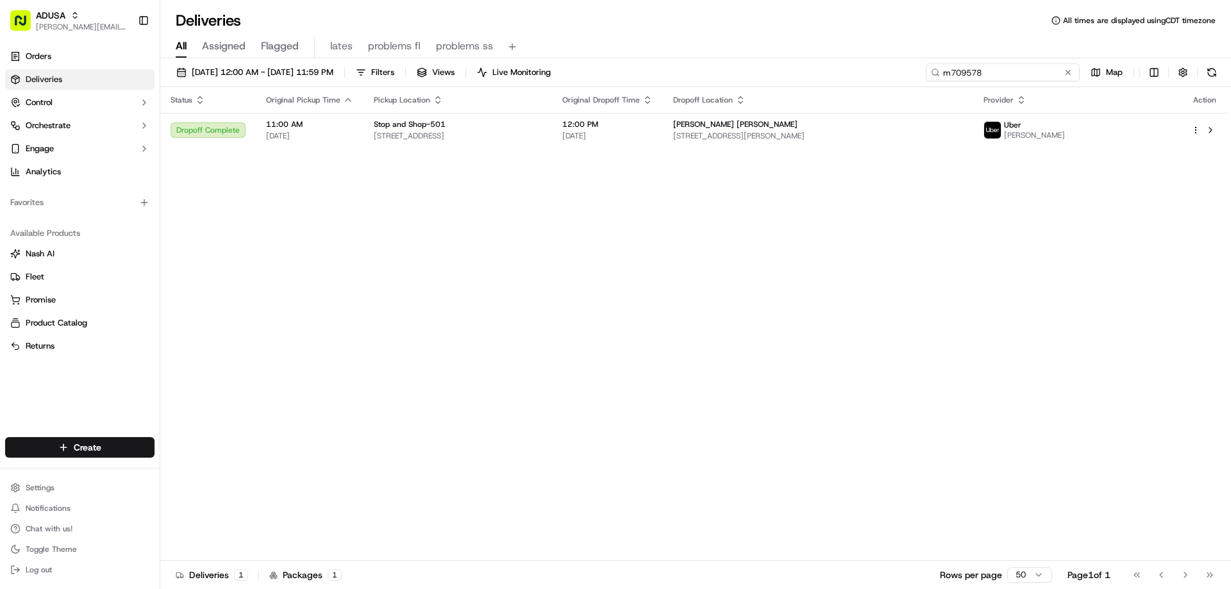
drag, startPoint x: 1033, startPoint y: 75, endPoint x: 853, endPoint y: 91, distance: 180.3
click at [855, 90] on div "09/19/2025 12:00 AM - 09/20/2025 11:59 PM Filters Views Live Monitoring m709578…" at bounding box center [695, 325] width 1071 height 534
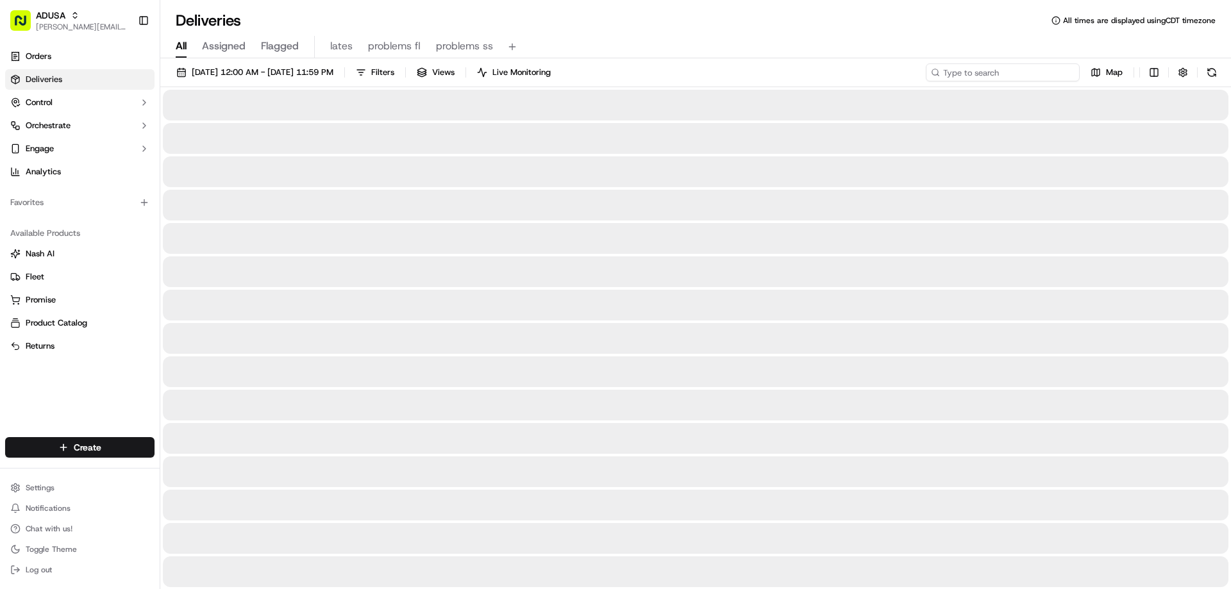
click at [961, 78] on input at bounding box center [1003, 72] width 154 height 18
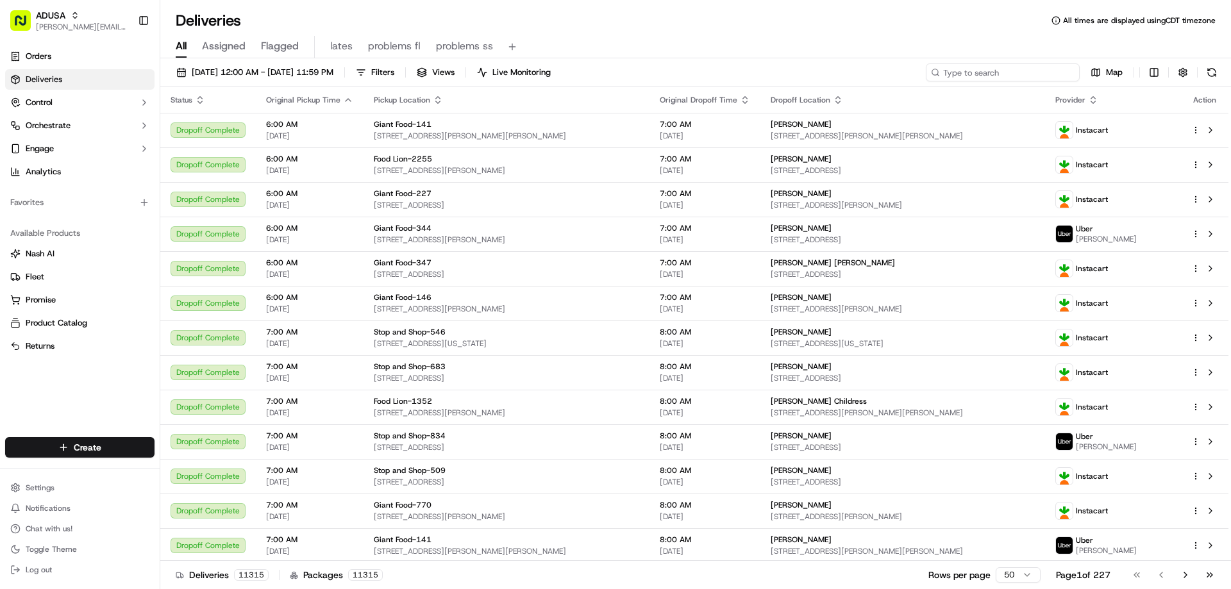
click at [954, 74] on input at bounding box center [1003, 72] width 154 height 18
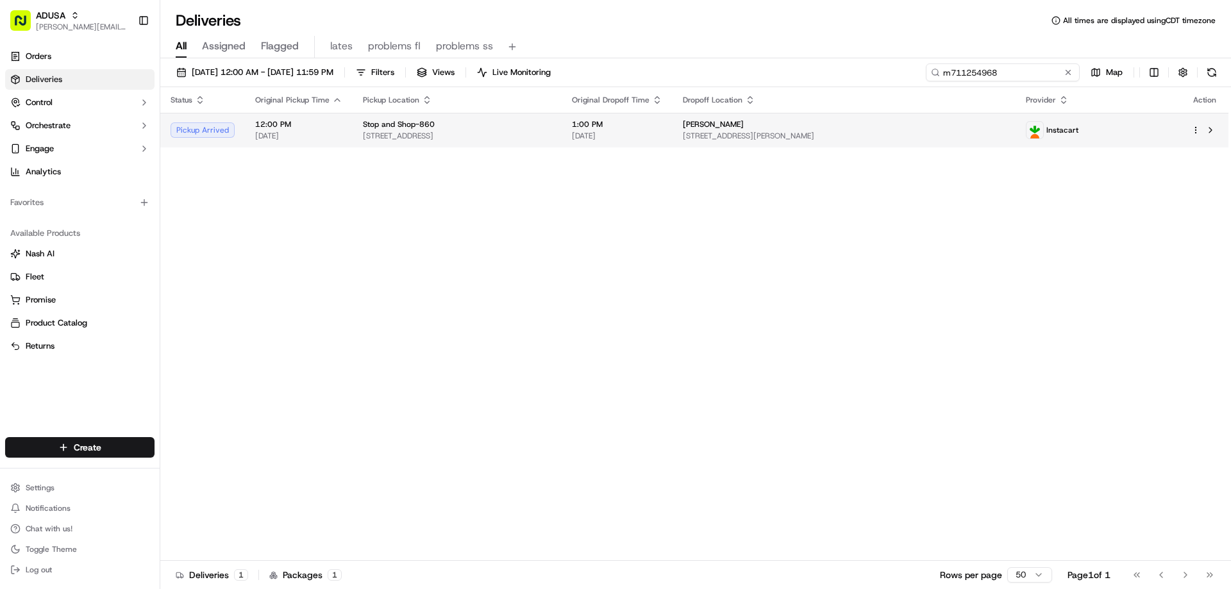
type input "m711254968"
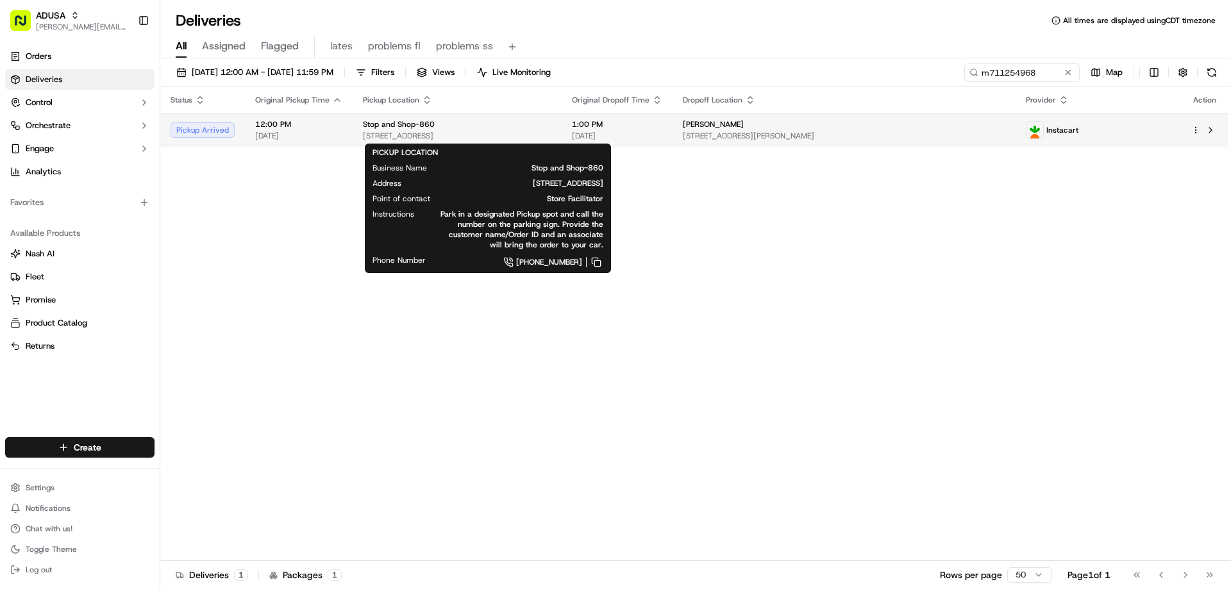
click at [380, 127] on span "Stop and Shop-860" at bounding box center [399, 124] width 72 height 10
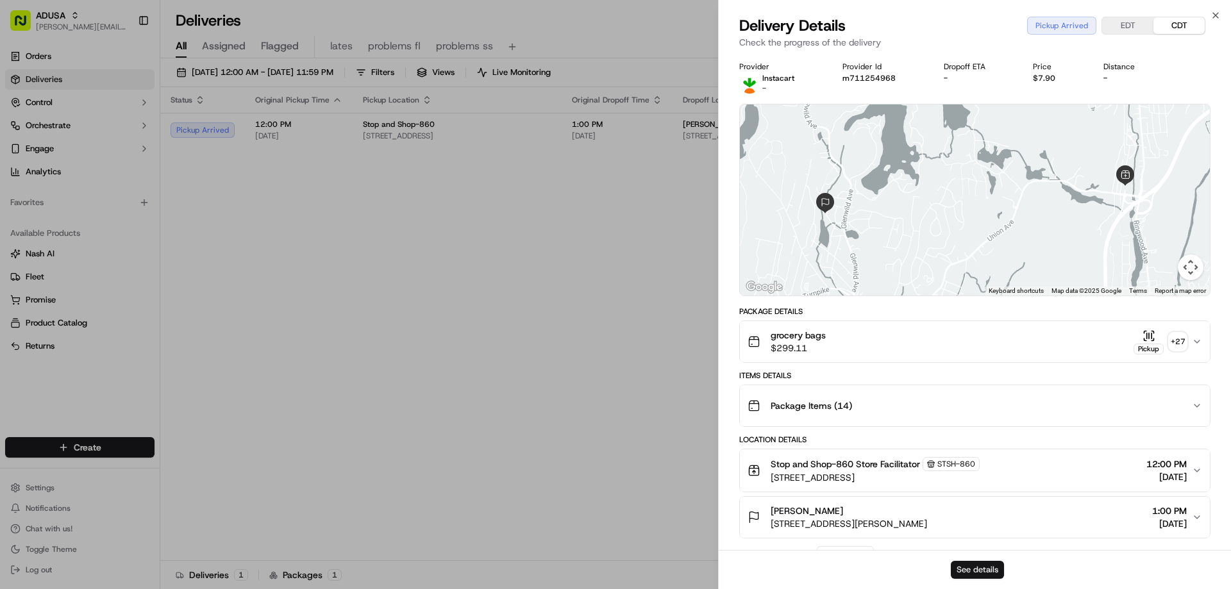
click at [984, 564] on button "See details" at bounding box center [977, 570] width 53 height 18
click at [1217, 11] on icon "button" at bounding box center [1216, 15] width 10 height 10
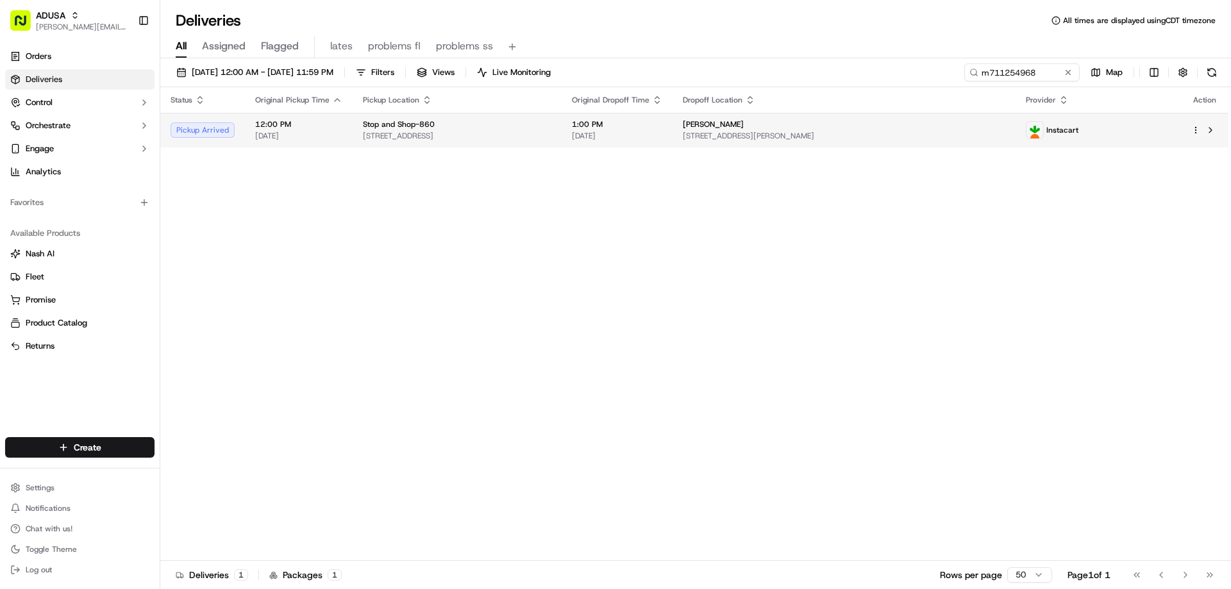
click at [639, 128] on span "1:00 PM" at bounding box center [617, 124] width 90 height 10
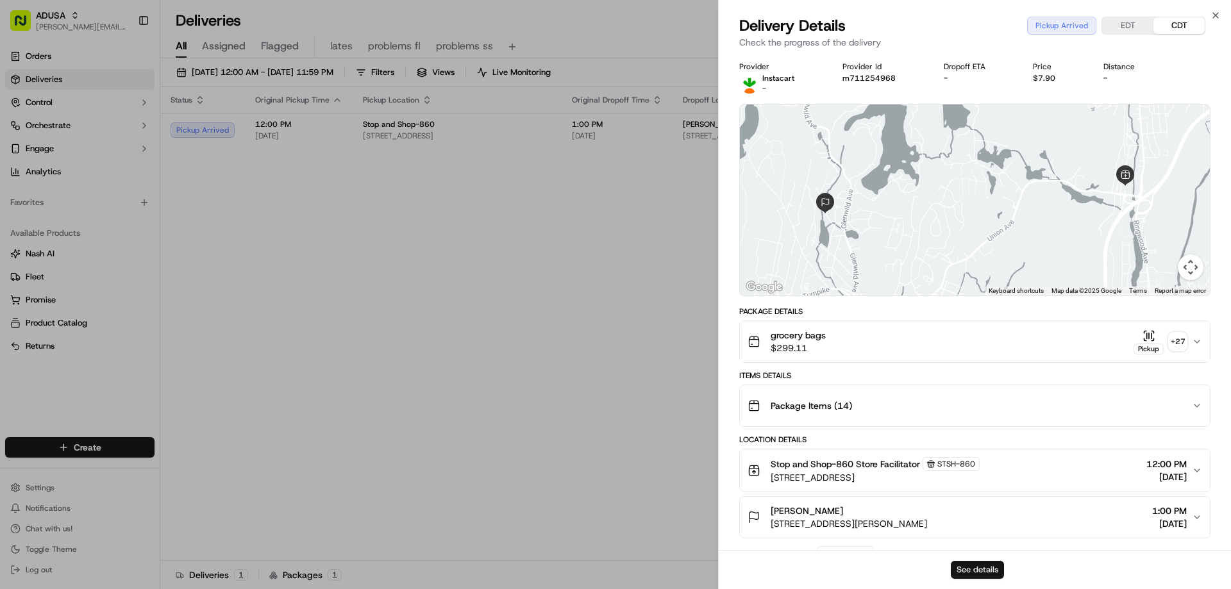
click at [993, 567] on button "See details" at bounding box center [977, 570] width 53 height 18
click at [1215, 15] on icon "button" at bounding box center [1216, 15] width 5 height 5
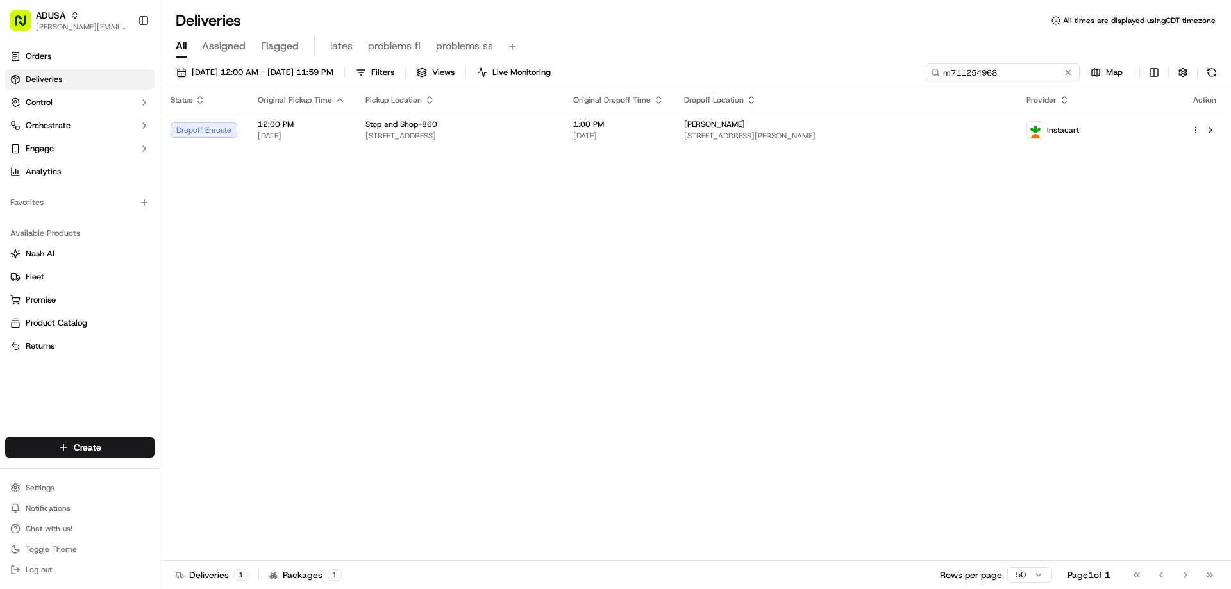
click at [1038, 75] on input "m711254968" at bounding box center [1003, 72] width 154 height 18
drag, startPoint x: 1012, startPoint y: 73, endPoint x: 750, endPoint y: 87, distance: 262.0
click at [769, 93] on div "09/19/2025 12:00 AM - 09/20/2025 11:59 PM Filters Views Live Monitoring m711254…" at bounding box center [695, 325] width 1071 height 534
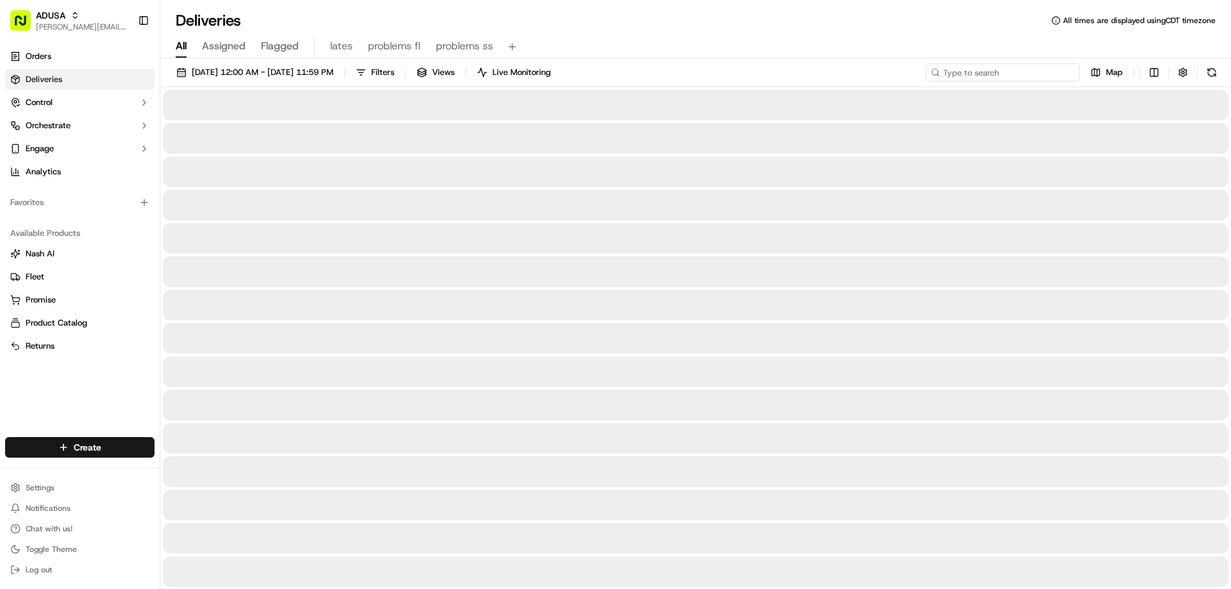
click at [986, 72] on input at bounding box center [1003, 72] width 154 height 18
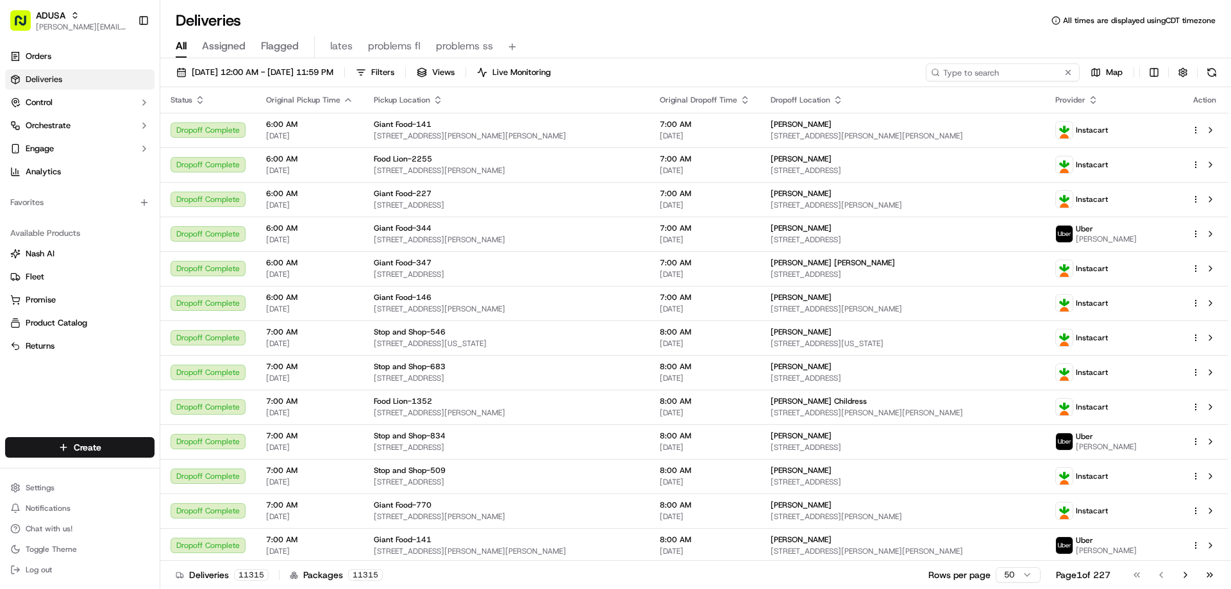
type input "m716894613"
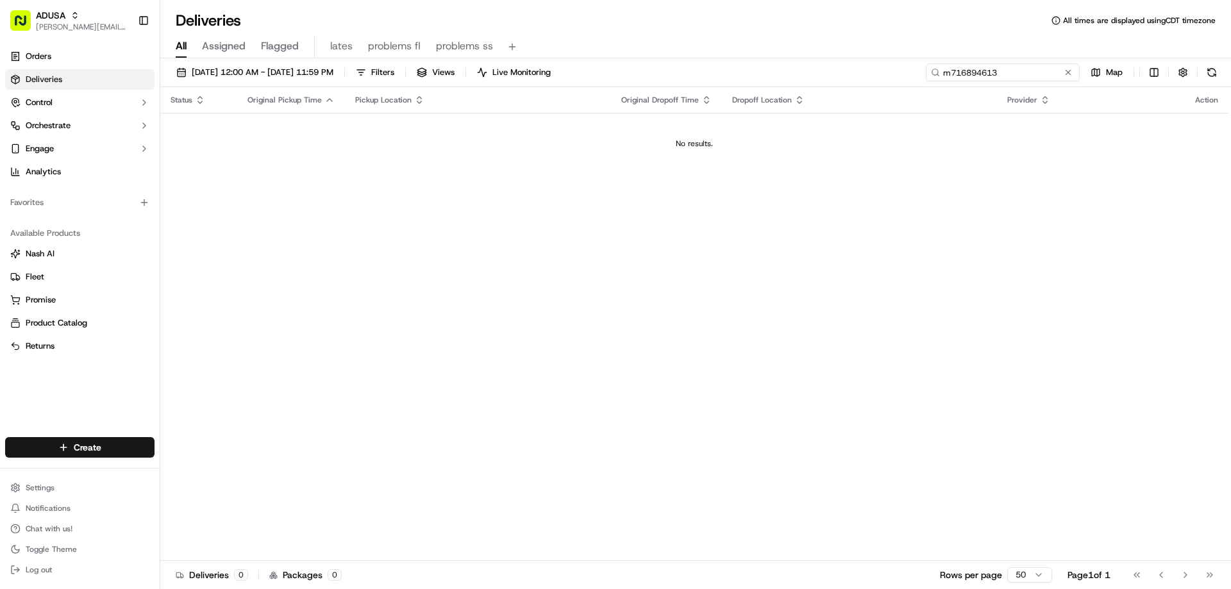
drag, startPoint x: 1001, startPoint y: 71, endPoint x: 942, endPoint y: 71, distance: 59.0
click at [942, 71] on input "m716894613" at bounding box center [1003, 72] width 154 height 18
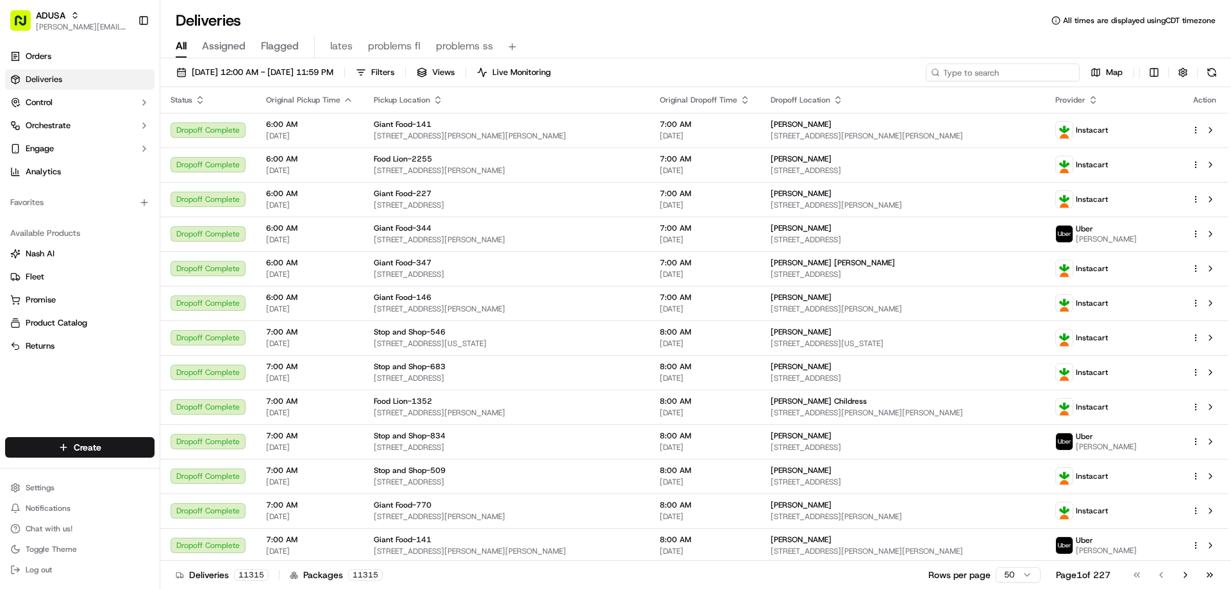
click at [997, 69] on input at bounding box center [1003, 72] width 154 height 18
paste input "m709578440"
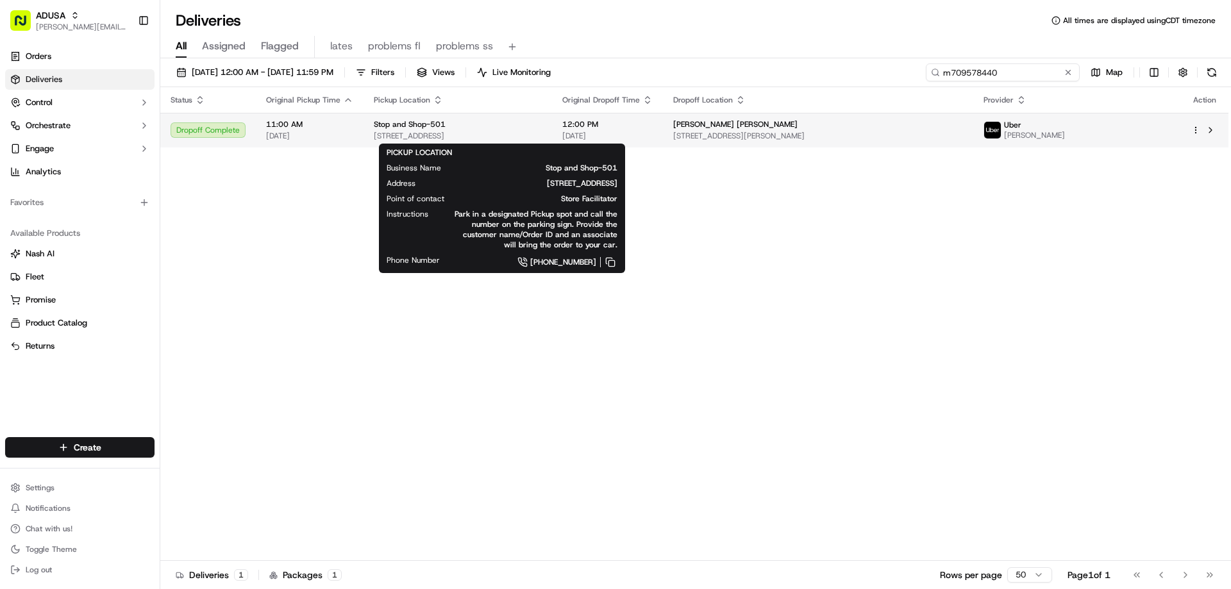
type input "m709578440"
click at [485, 137] on span "154 Westchester Ave, White Plains, NY 10601, US" at bounding box center [458, 136] width 168 height 10
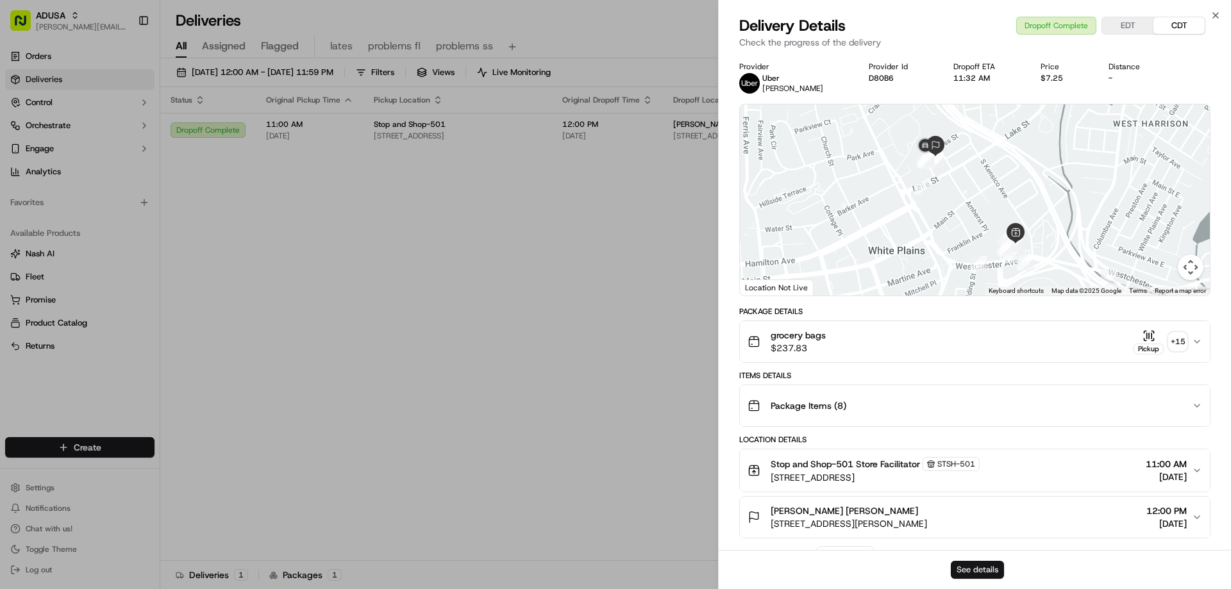
click at [969, 572] on button "See details" at bounding box center [977, 570] width 53 height 18
click at [1217, 14] on icon "button" at bounding box center [1216, 15] width 10 height 10
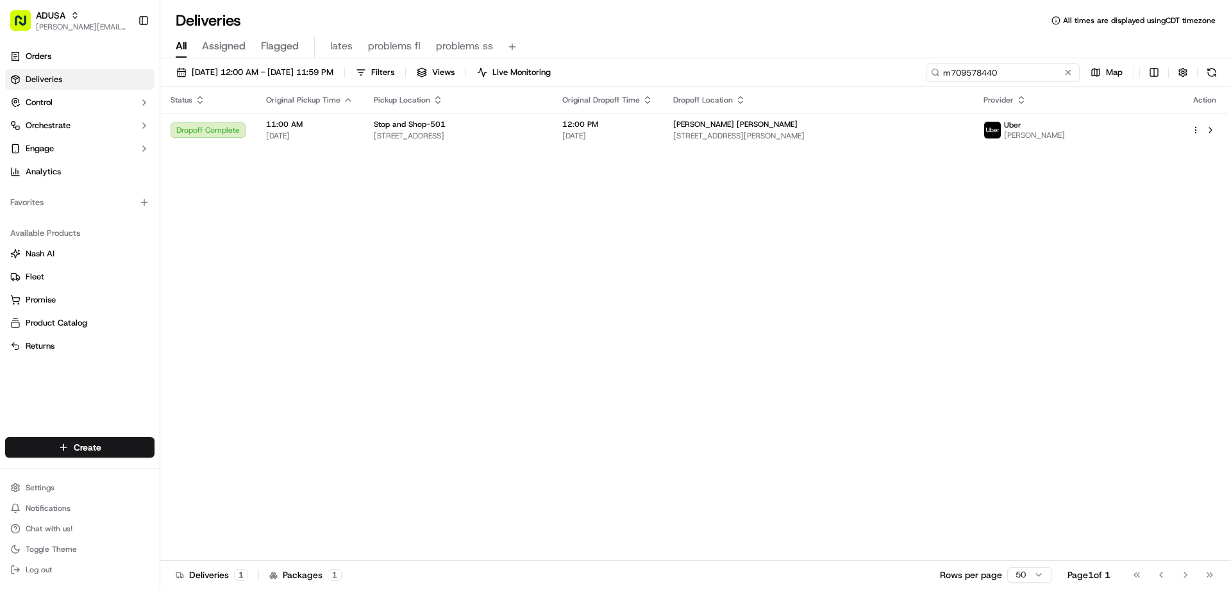
drag, startPoint x: 1045, startPoint y: 73, endPoint x: 800, endPoint y: 37, distance: 247.0
click at [852, 81] on div "09/19/2025 12:00 AM - 09/20/2025 11:59 PM Filters Views Live Monitoring m709578…" at bounding box center [695, 75] width 1071 height 24
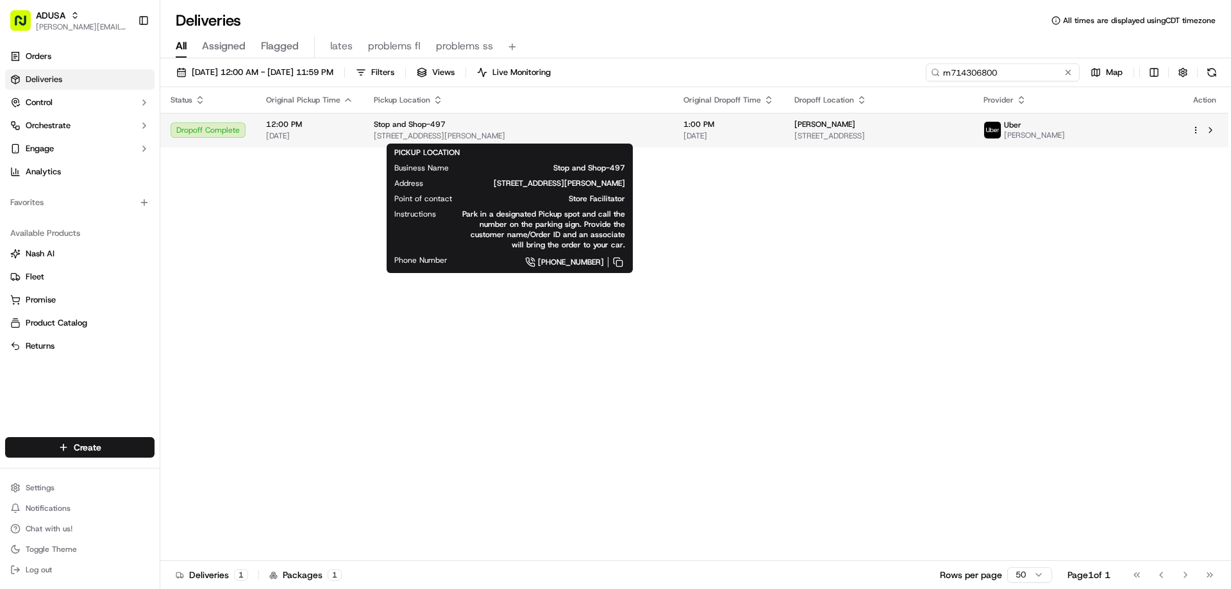
type input "m714306800"
click at [409, 130] on span "Stop and Shop-497" at bounding box center [410, 124] width 72 height 10
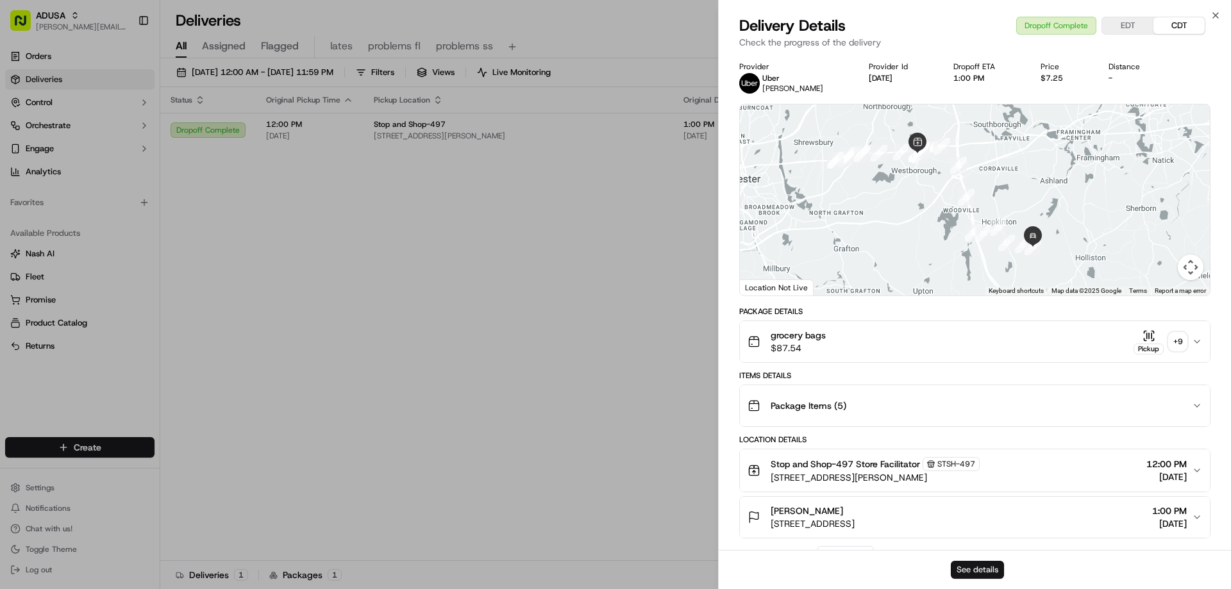
click at [992, 566] on button "See details" at bounding box center [977, 570] width 53 height 18
click at [1216, 14] on icon "button" at bounding box center [1216, 15] width 10 height 10
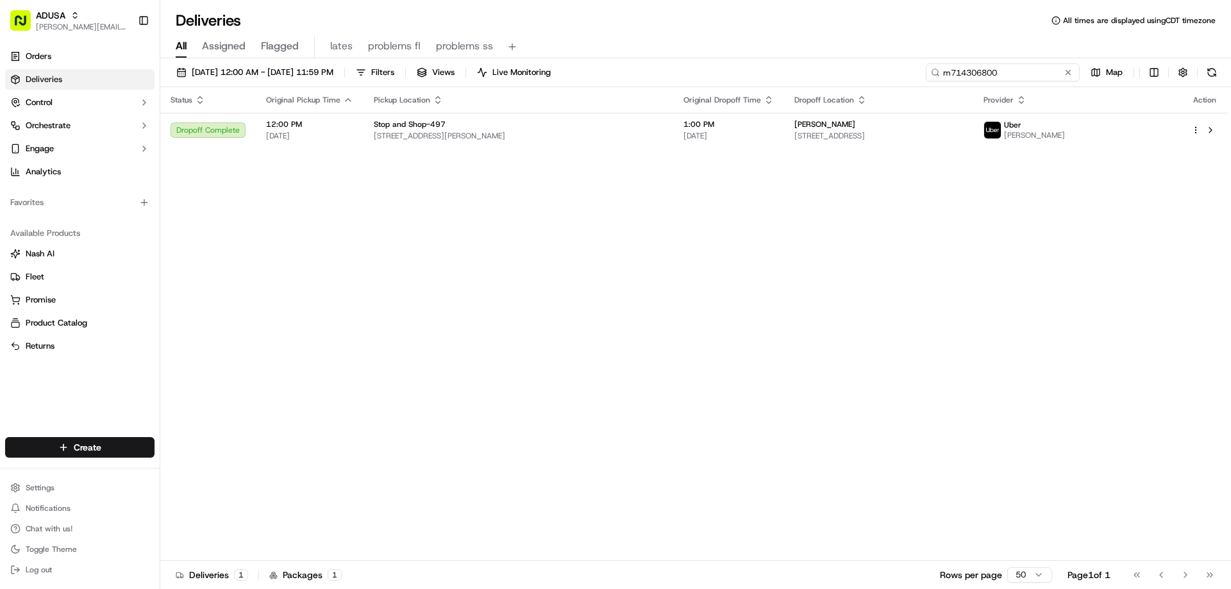
drag, startPoint x: 1044, startPoint y: 72, endPoint x: 548, endPoint y: 1, distance: 500.3
click at [672, 60] on div "09/19/2025 12:00 AM - 09/20/2025 11:59 PM Filters Views Live Monitoring m714306…" at bounding box center [695, 325] width 1071 height 534
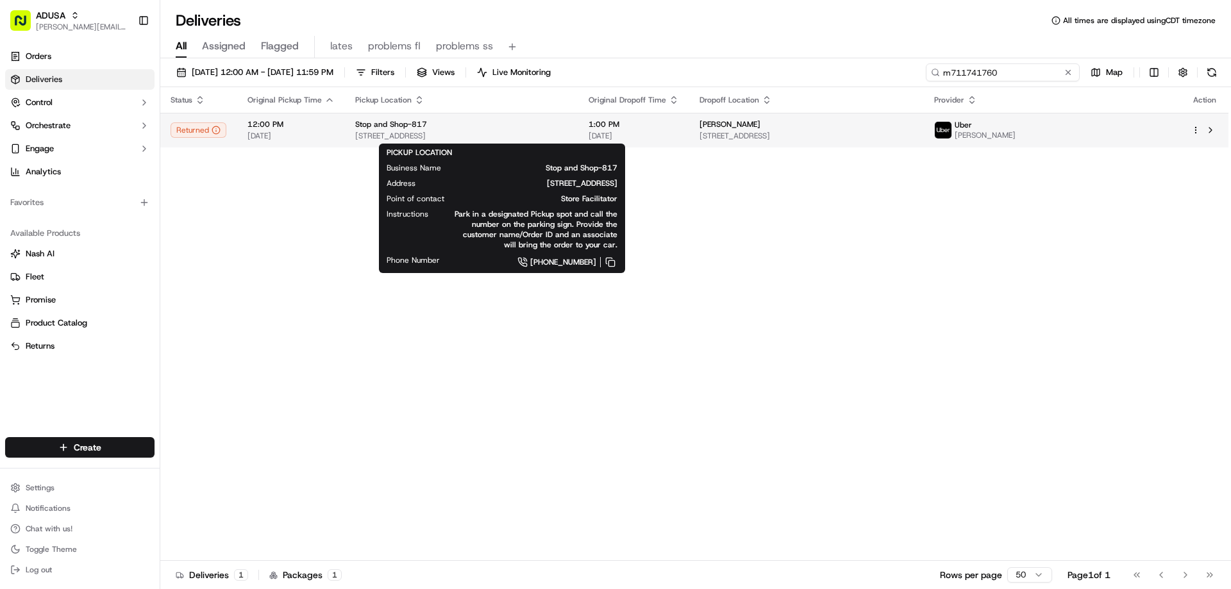
type input "m711741760"
click at [391, 130] on div "Stop and Shop-817 380 W Pleasantview Ave, Lodi, NJ 07644, US" at bounding box center [461, 130] width 213 height 22
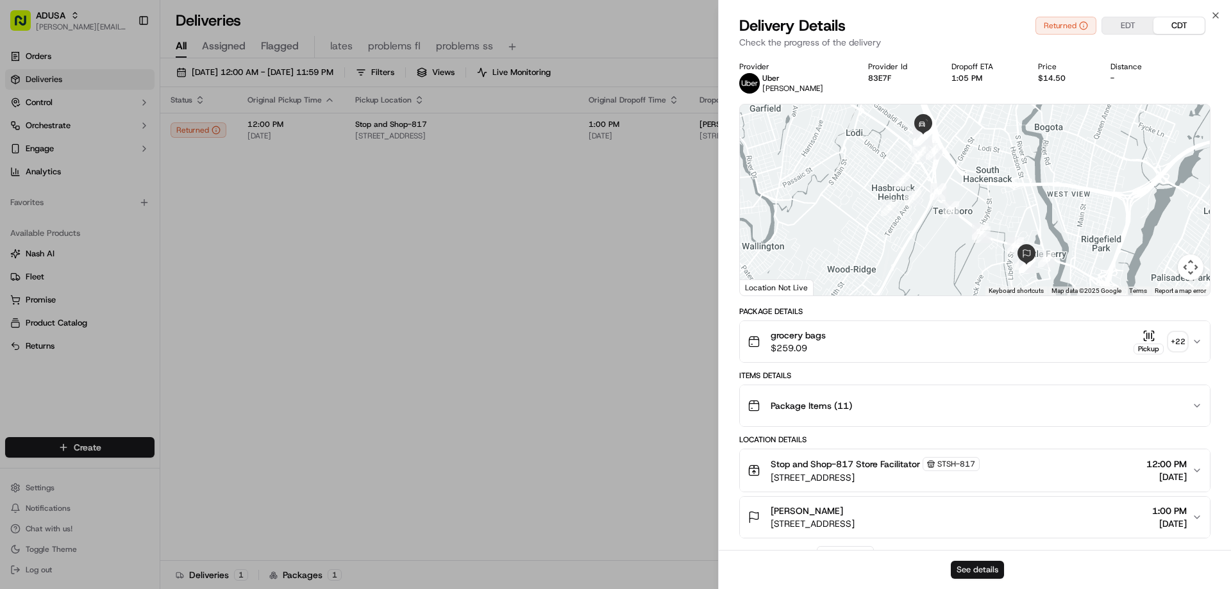
click at [968, 572] on button "See details" at bounding box center [977, 570] width 53 height 18
click at [1215, 15] on icon "button" at bounding box center [1216, 15] width 5 height 5
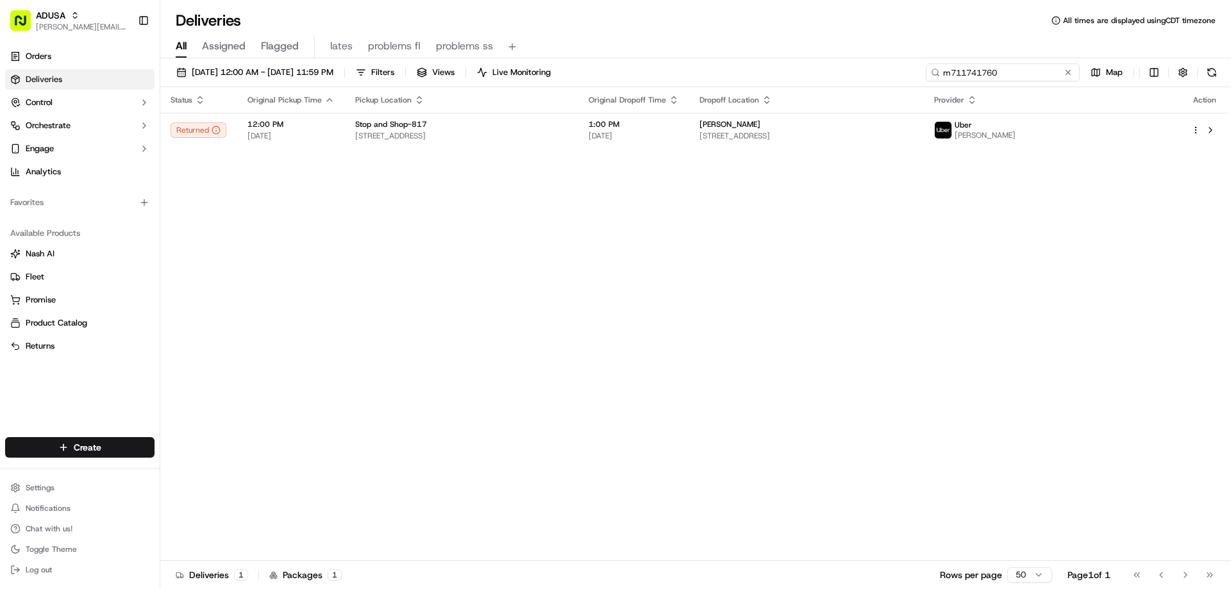
drag, startPoint x: 1044, startPoint y: 68, endPoint x: 924, endPoint y: 72, distance: 120.0
click at [924, 72] on div "09/19/2025 12:00 AM - 09/20/2025 11:59 PM Filters Views Live Monitoring m711741…" at bounding box center [695, 75] width 1071 height 24
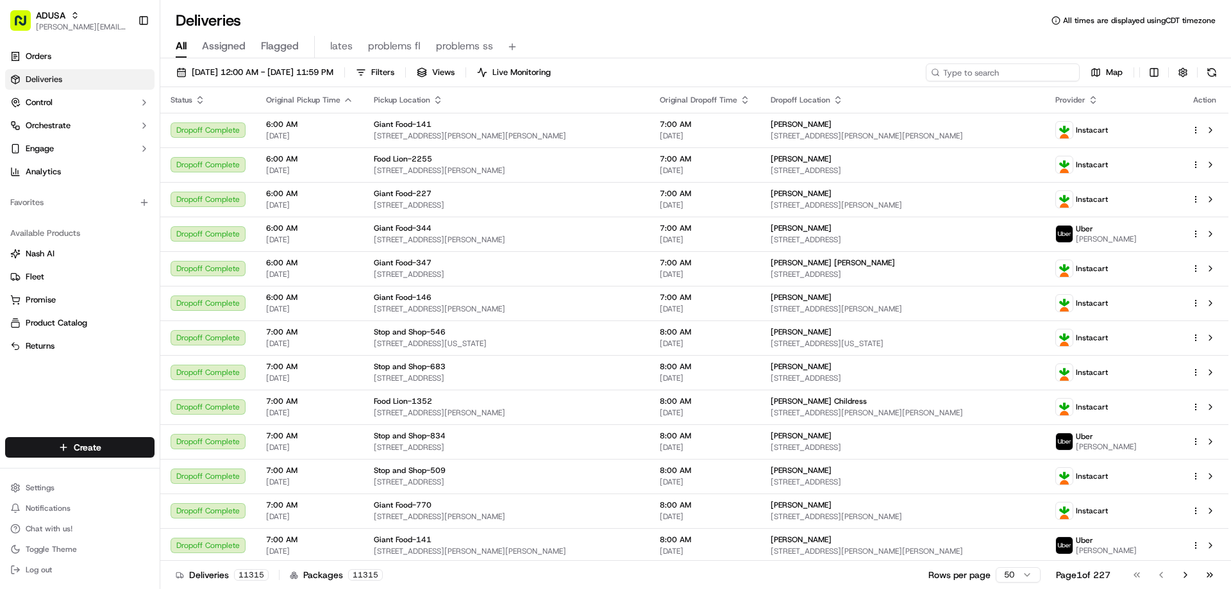
click at [1043, 75] on input at bounding box center [1003, 72] width 154 height 18
paste input "m711272367"
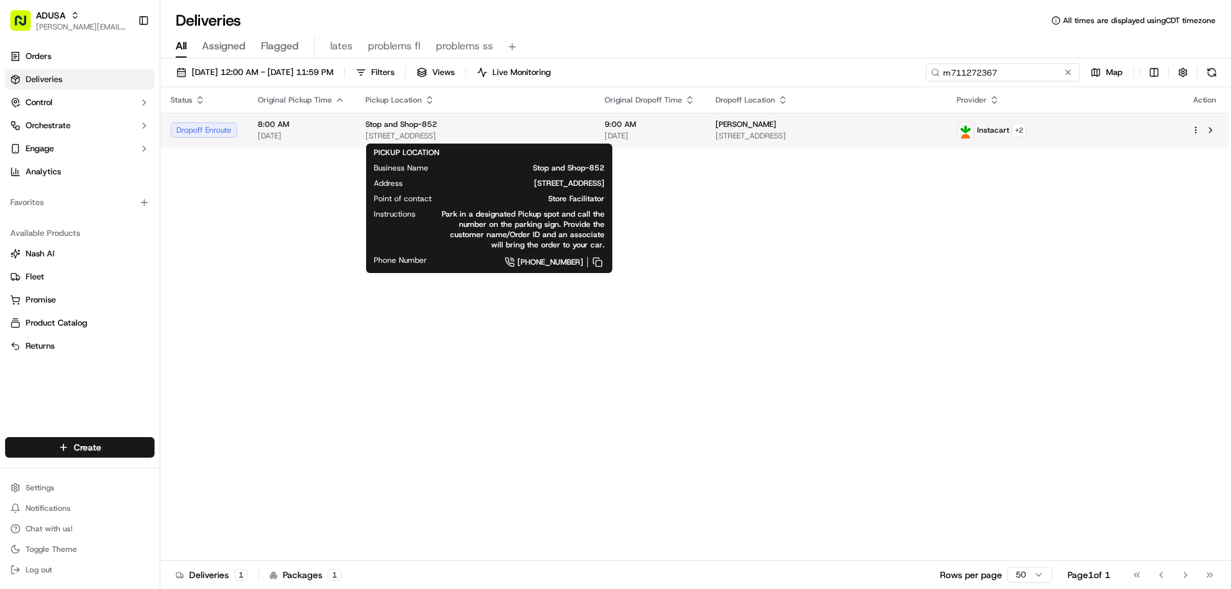
type input "m711272367"
click at [425, 126] on span "Stop and Shop-852" at bounding box center [402, 124] width 72 height 10
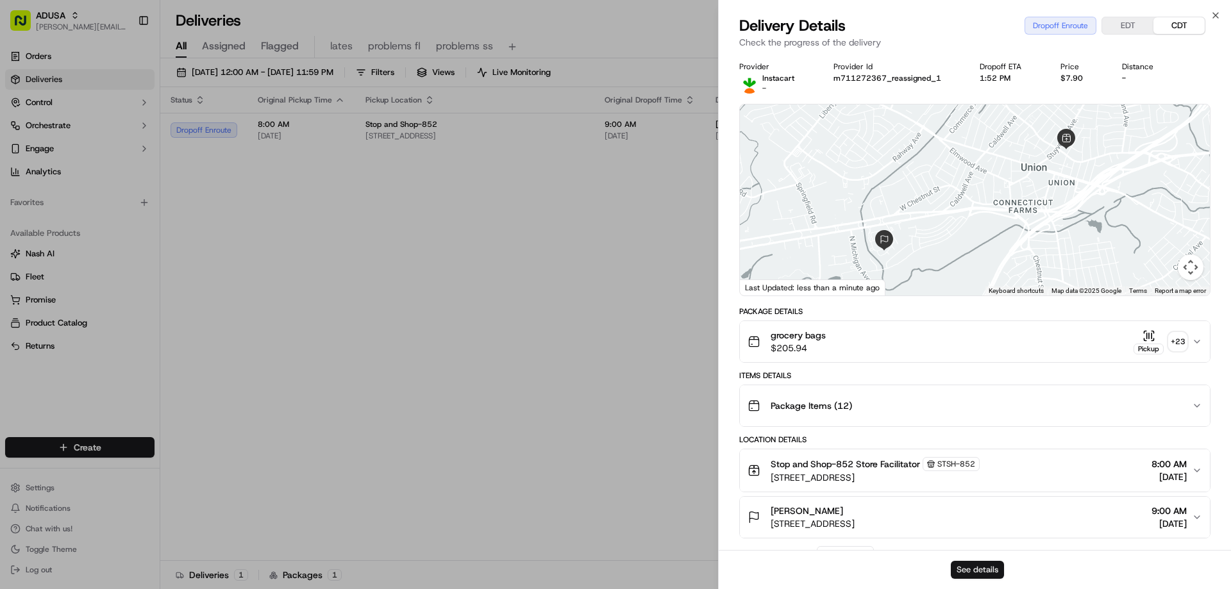
click at [985, 566] on button "See details" at bounding box center [977, 570] width 53 height 18
click at [1219, 15] on icon "button" at bounding box center [1216, 15] width 10 height 10
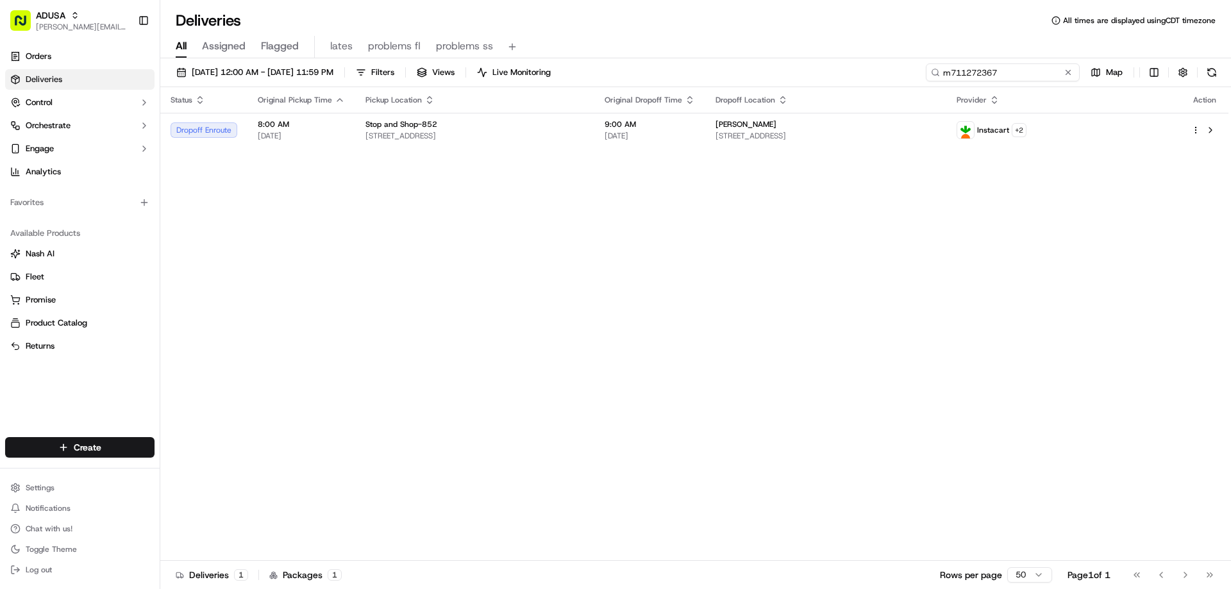
drag, startPoint x: 1044, startPoint y: 69, endPoint x: 698, endPoint y: 25, distance: 348.5
click at [782, 83] on div "09/19/2025 12:00 AM - 09/20/2025 11:59 PM Filters Views Live Monitoring m711272…" at bounding box center [695, 75] width 1071 height 24
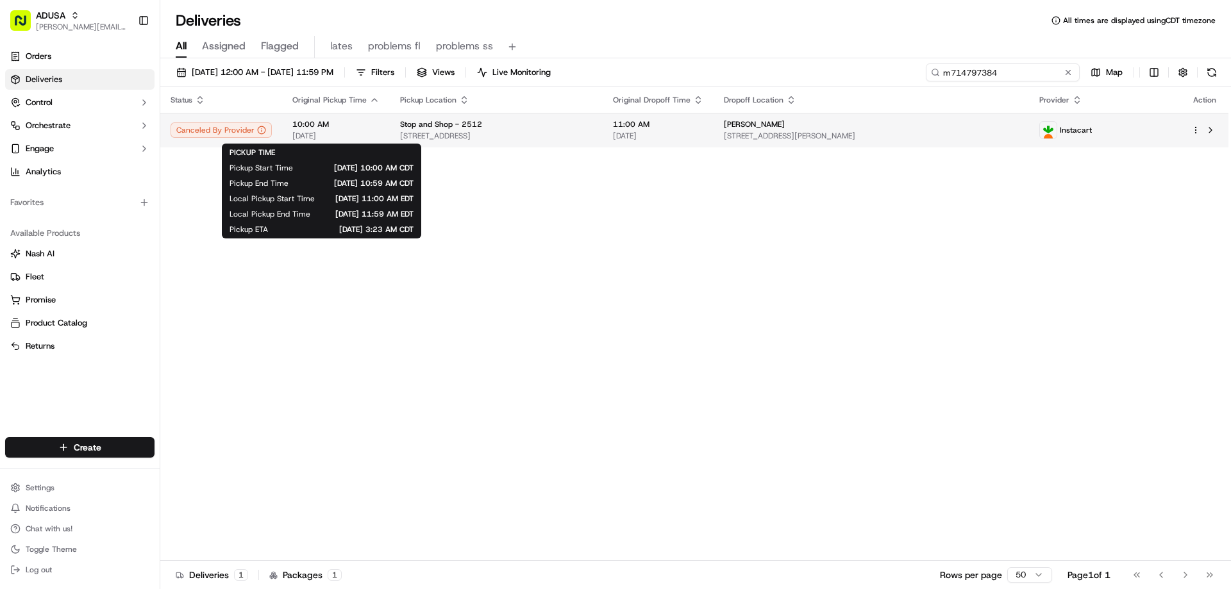
type input "m714797384"
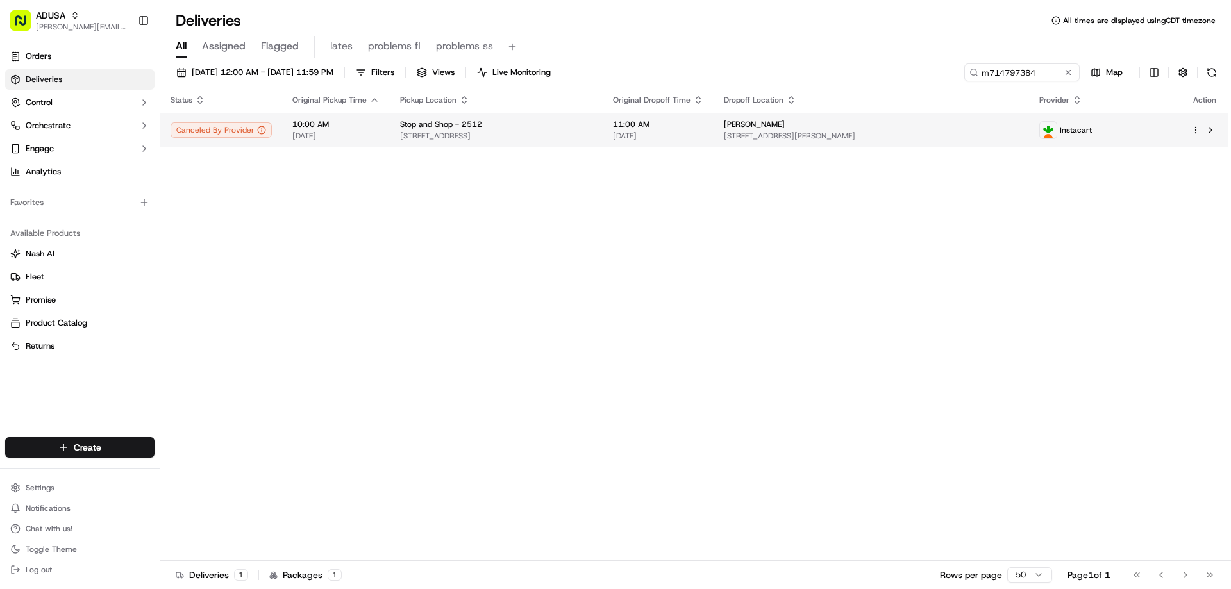
click at [321, 124] on span "10:00 AM" at bounding box center [335, 124] width 87 height 10
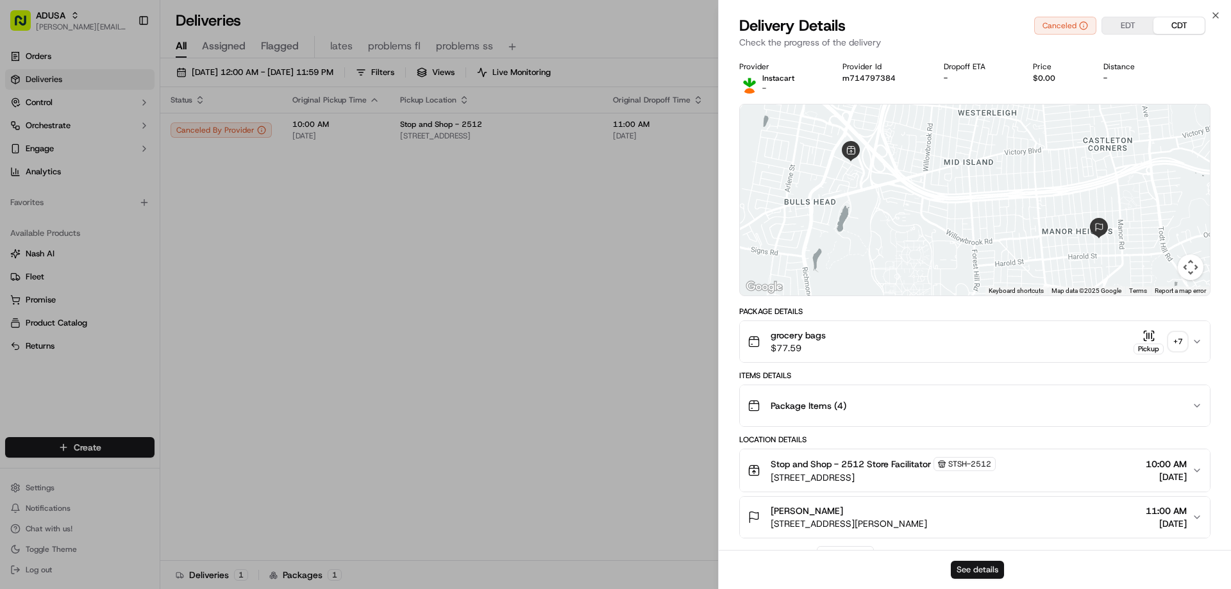
click at [979, 569] on button "See details" at bounding box center [977, 570] width 53 height 18
click at [1215, 15] on icon "button" at bounding box center [1216, 15] width 10 height 10
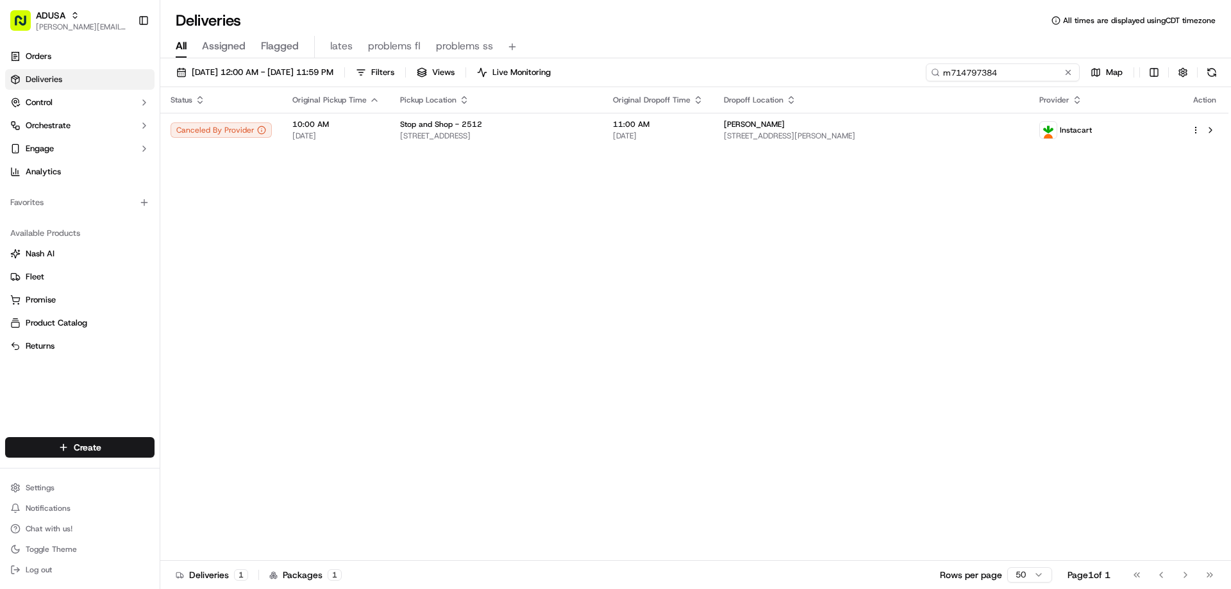
drag, startPoint x: 1044, startPoint y: 72, endPoint x: 300, endPoint y: 83, distance: 744.1
click at [707, 109] on div "09/19/2025 12:00 AM - 09/20/2025 11:59 PM Filters Views Live Monitoring m714797…" at bounding box center [695, 325] width 1071 height 534
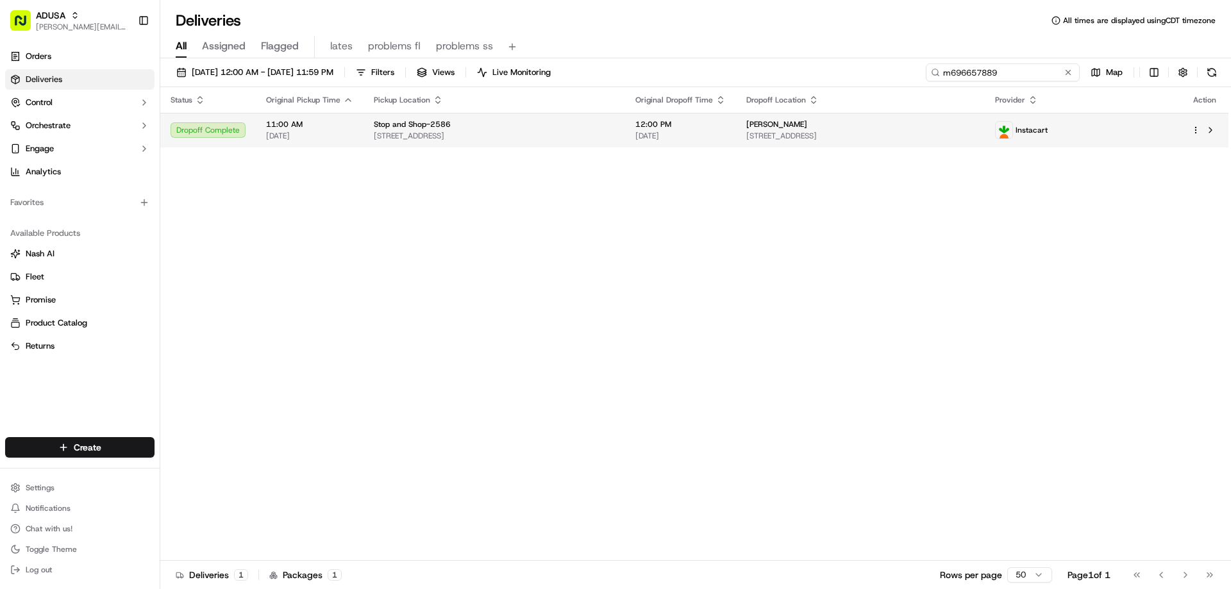
type input "m696657889"
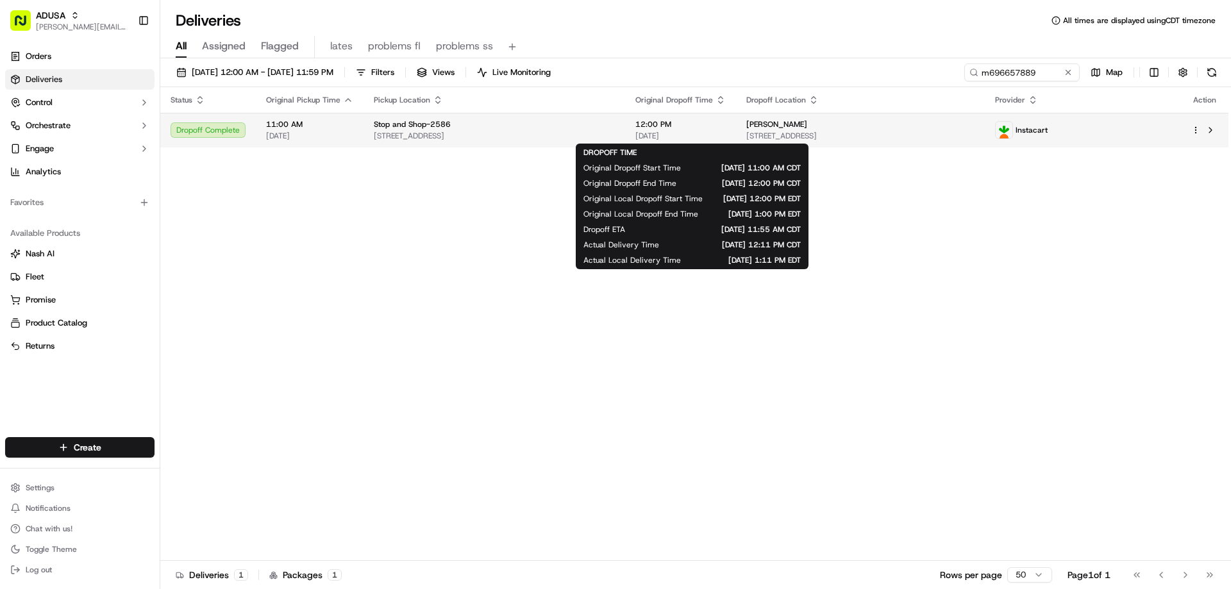
click at [656, 124] on span "12:00 PM" at bounding box center [681, 124] width 90 height 10
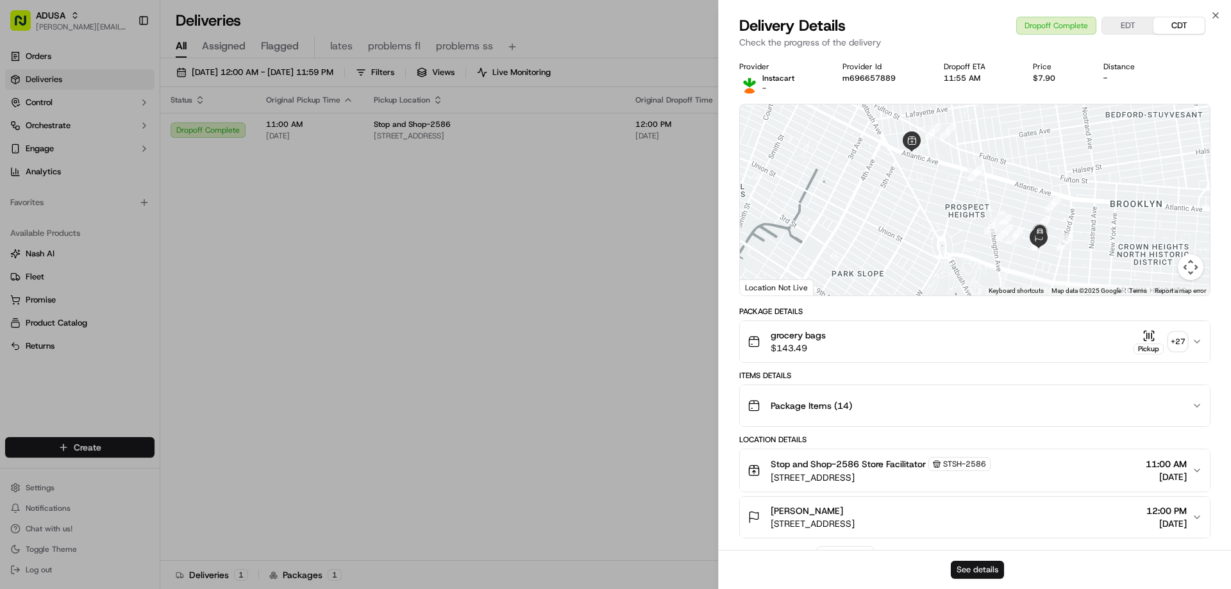
click at [981, 570] on button "See details" at bounding box center [977, 570] width 53 height 18
click at [1216, 18] on icon "button" at bounding box center [1216, 15] width 10 height 10
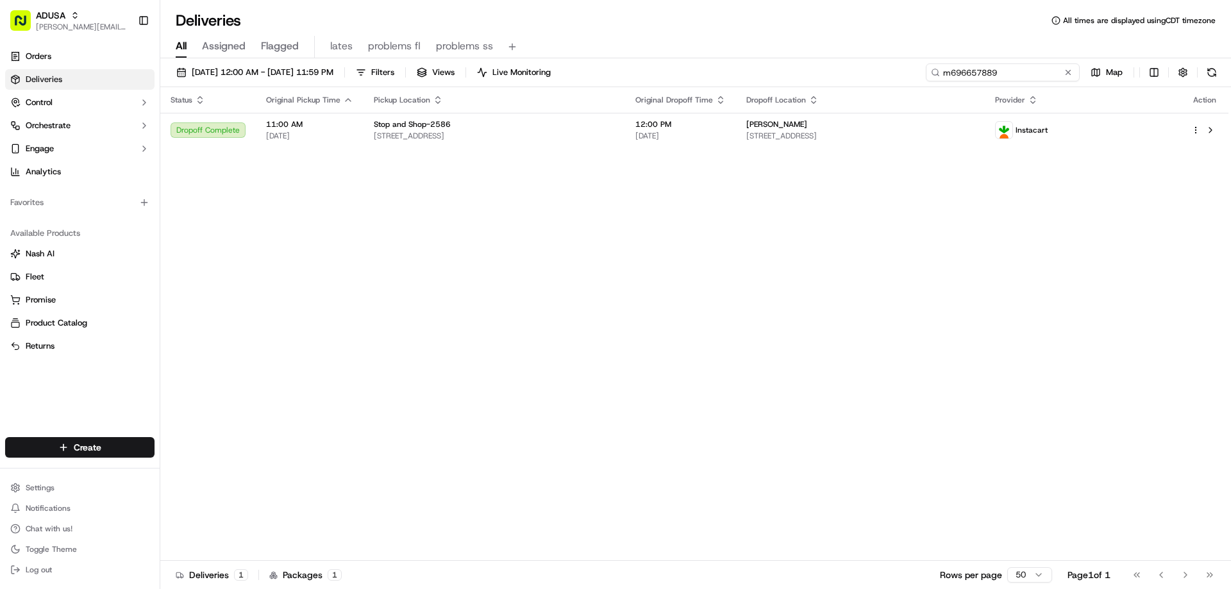
drag, startPoint x: 1048, startPoint y: 77, endPoint x: 759, endPoint y: 88, distance: 289.5
click at [763, 91] on div "09/19/2025 12:00 AM - 09/20/2025 11:59 PM Filters Views Live Monitoring m696657…" at bounding box center [695, 325] width 1071 height 534
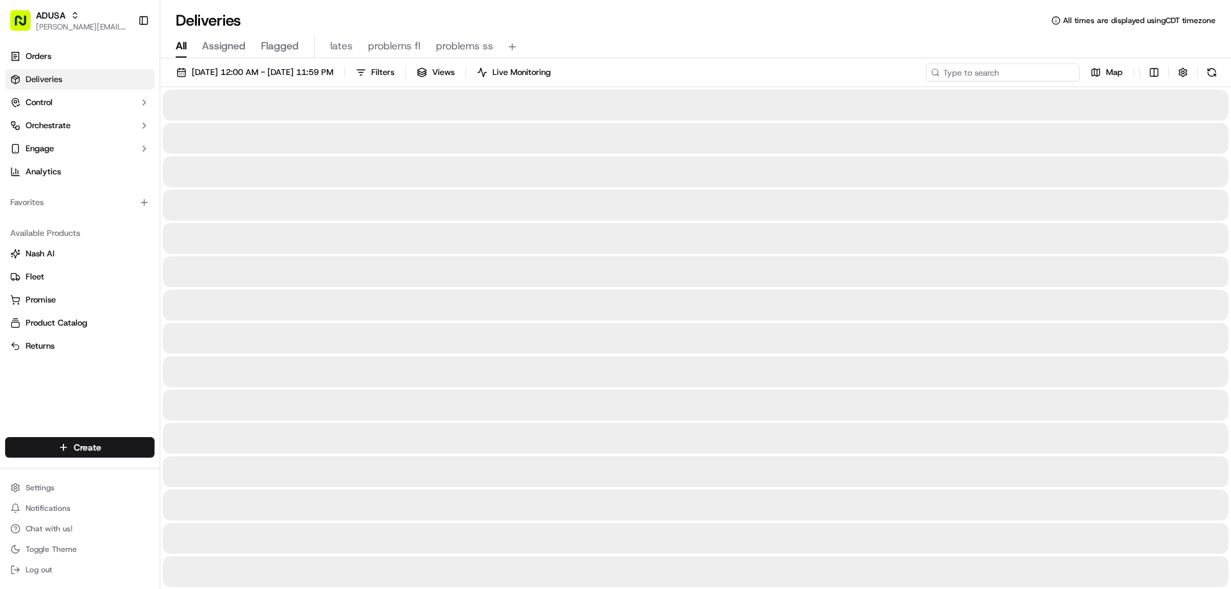
type input "m710869668"
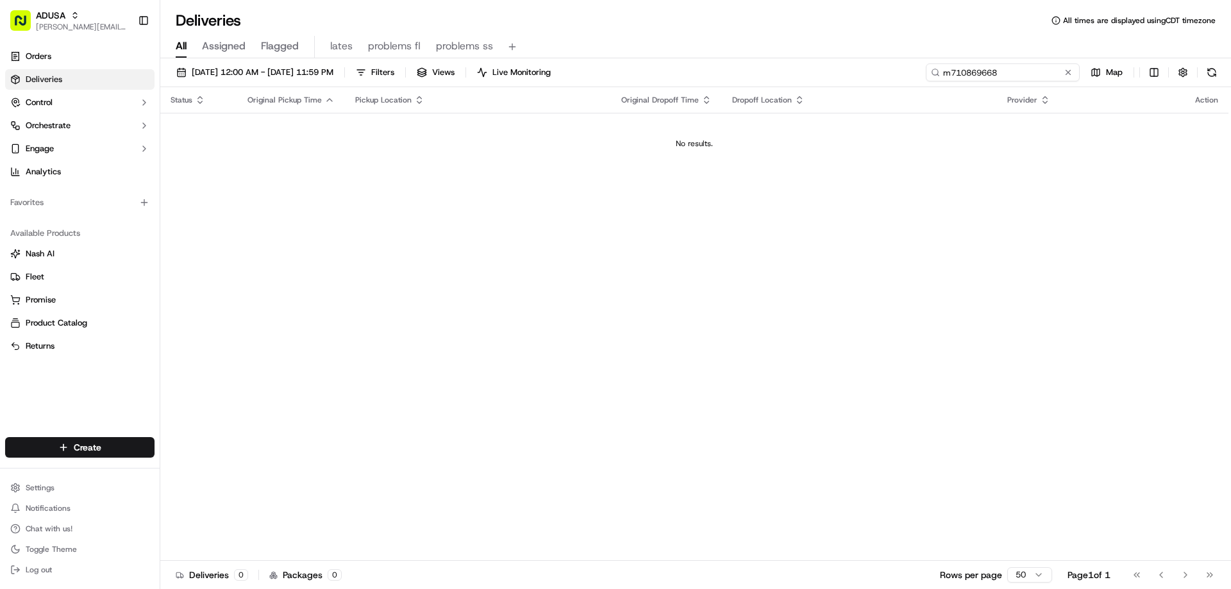
drag, startPoint x: 1006, startPoint y: 71, endPoint x: 940, endPoint y: 81, distance: 66.3
click at [940, 81] on div "09/19/2025 12:00 AM - 09/20/2025 11:59 PM Filters Views Live Monitoring m710869…" at bounding box center [695, 75] width 1071 height 24
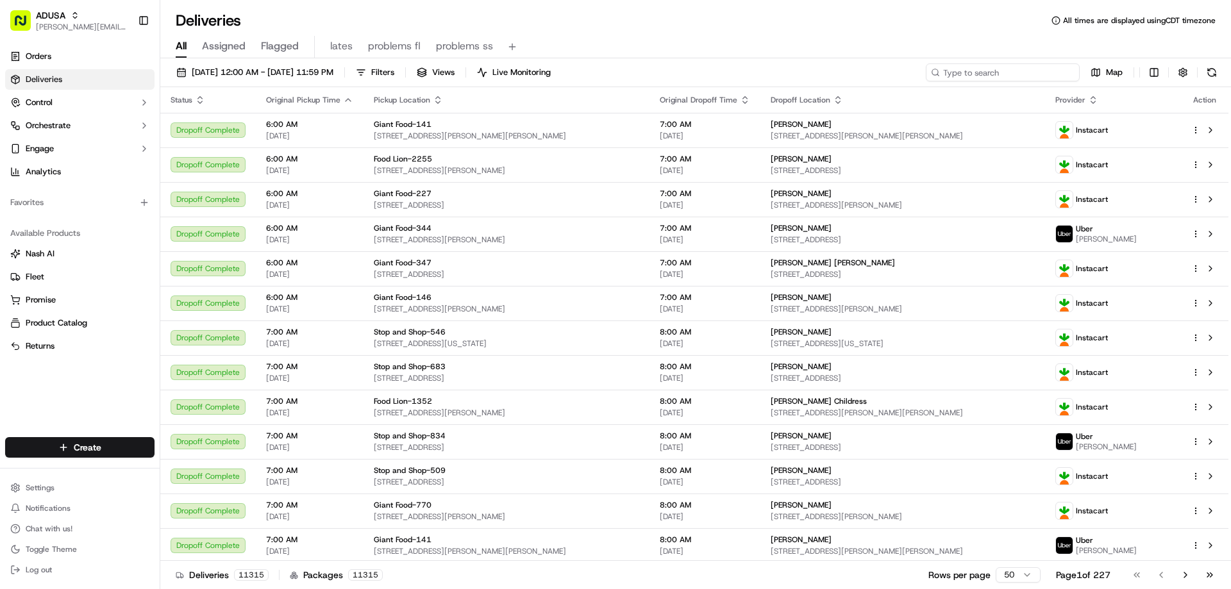
click at [962, 74] on input at bounding box center [1003, 72] width 154 height 18
type input "m710869668"
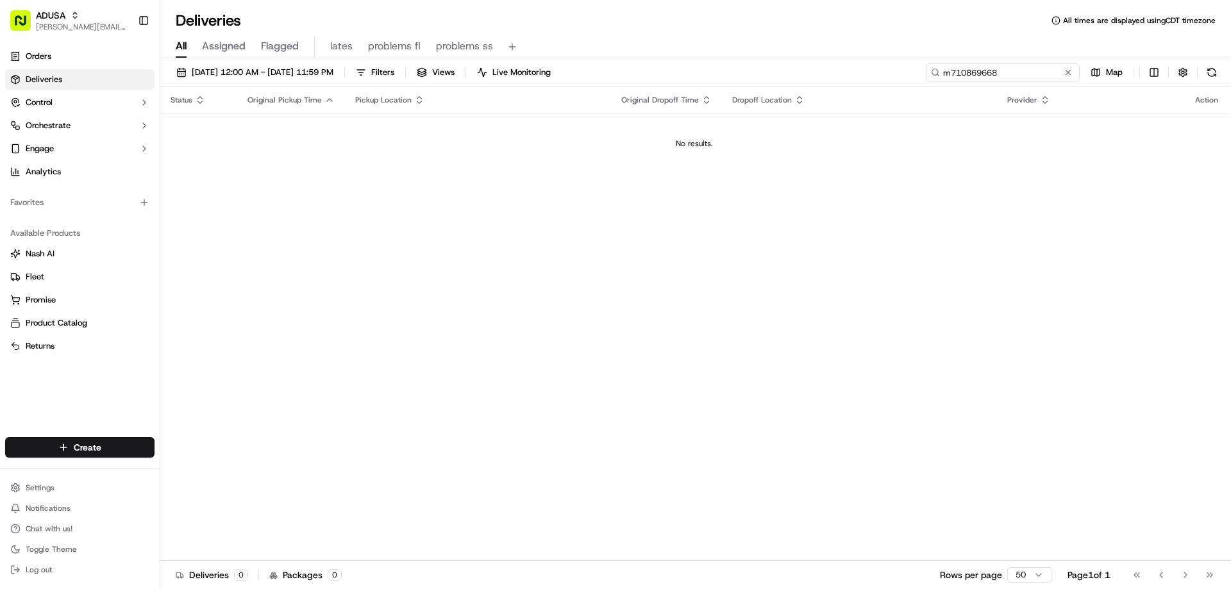
drag, startPoint x: 1002, startPoint y: 71, endPoint x: 941, endPoint y: 78, distance: 61.4
click at [941, 78] on input "m710869668" at bounding box center [1003, 72] width 154 height 18
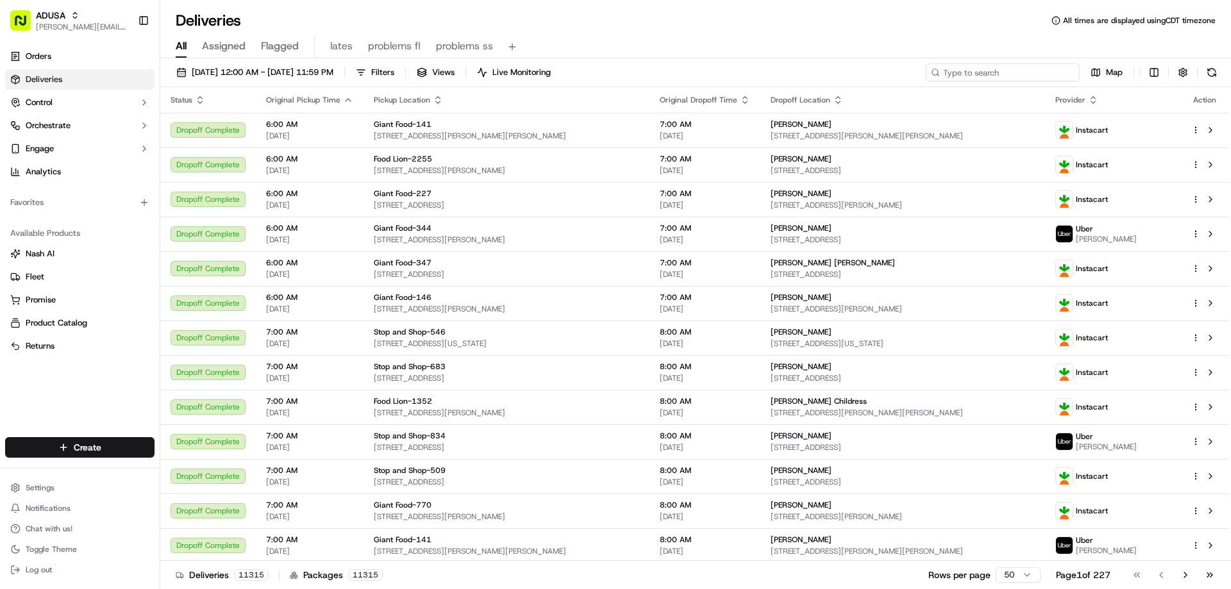
click at [1031, 73] on input at bounding box center [1003, 72] width 154 height 18
paste input "m710869668"
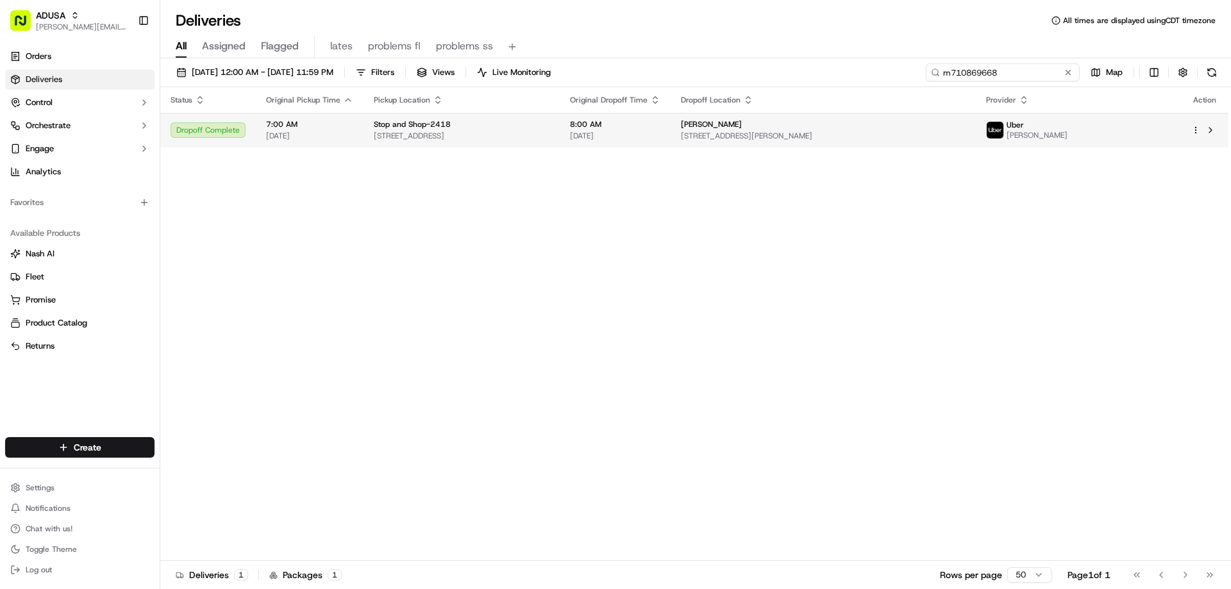
type input "m710869668"
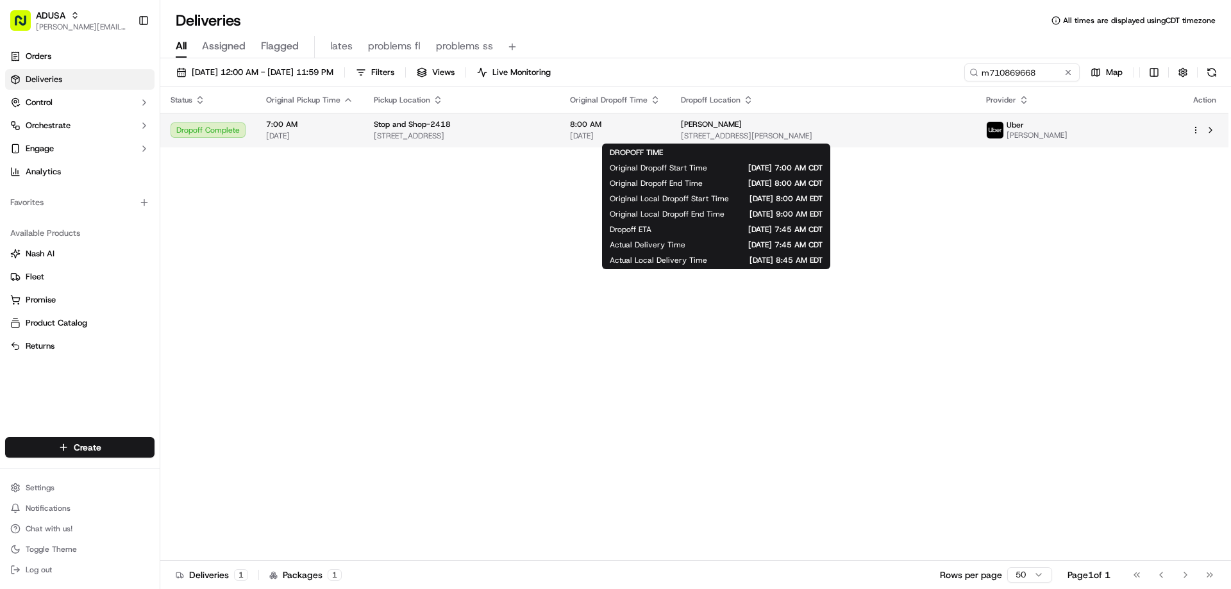
click at [661, 131] on span "[DATE]" at bounding box center [615, 136] width 90 height 10
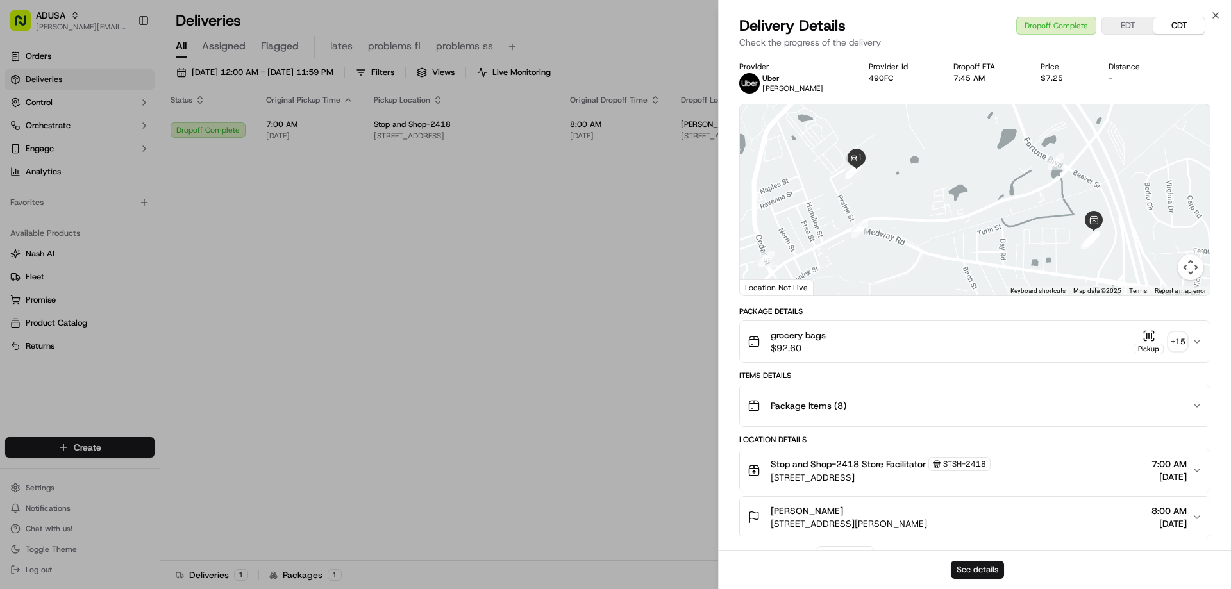
click at [970, 564] on button "See details" at bounding box center [977, 570] width 53 height 18
click at [1217, 16] on icon "button" at bounding box center [1216, 15] width 5 height 5
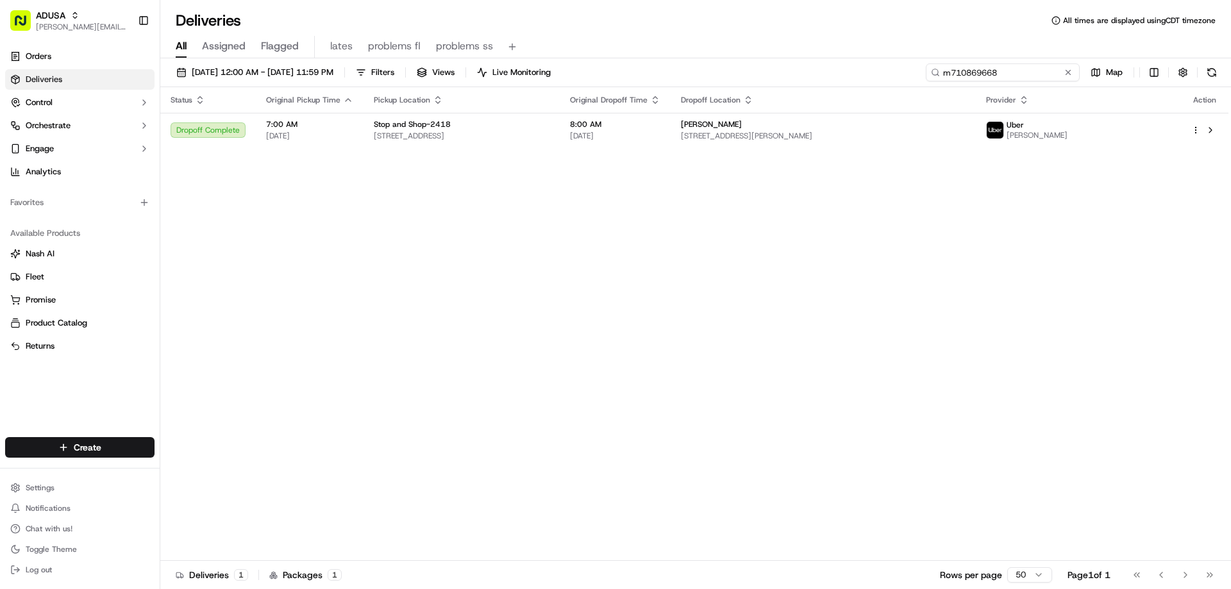
drag, startPoint x: 1047, startPoint y: 69, endPoint x: 809, endPoint y: 83, distance: 238.4
click at [838, 82] on div "09/19/2025 12:00 AM - 09/20/2025 11:59 PM Filters Views Live Monitoring m710869…" at bounding box center [695, 75] width 1071 height 24
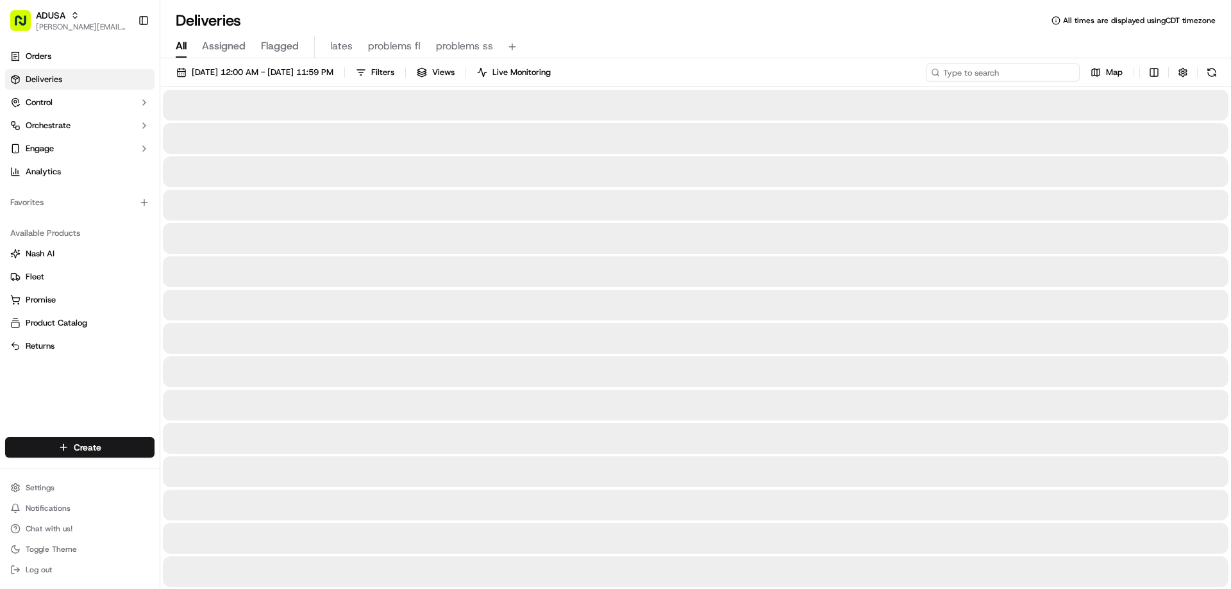
click at [1008, 71] on input at bounding box center [1003, 72] width 154 height 18
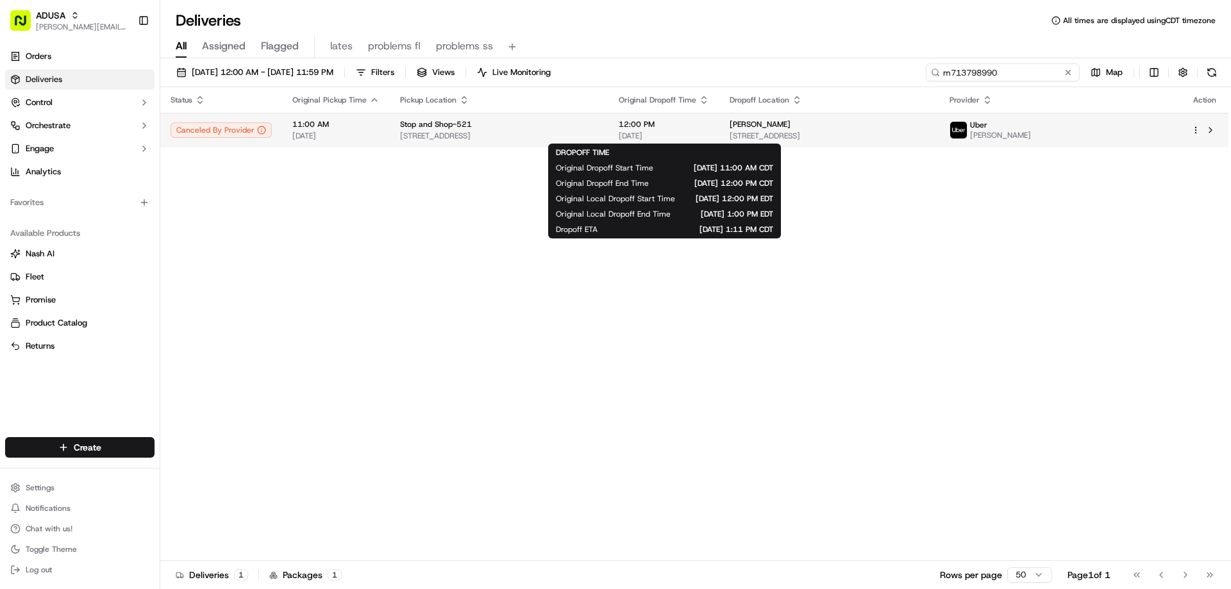
type input "m713798990"
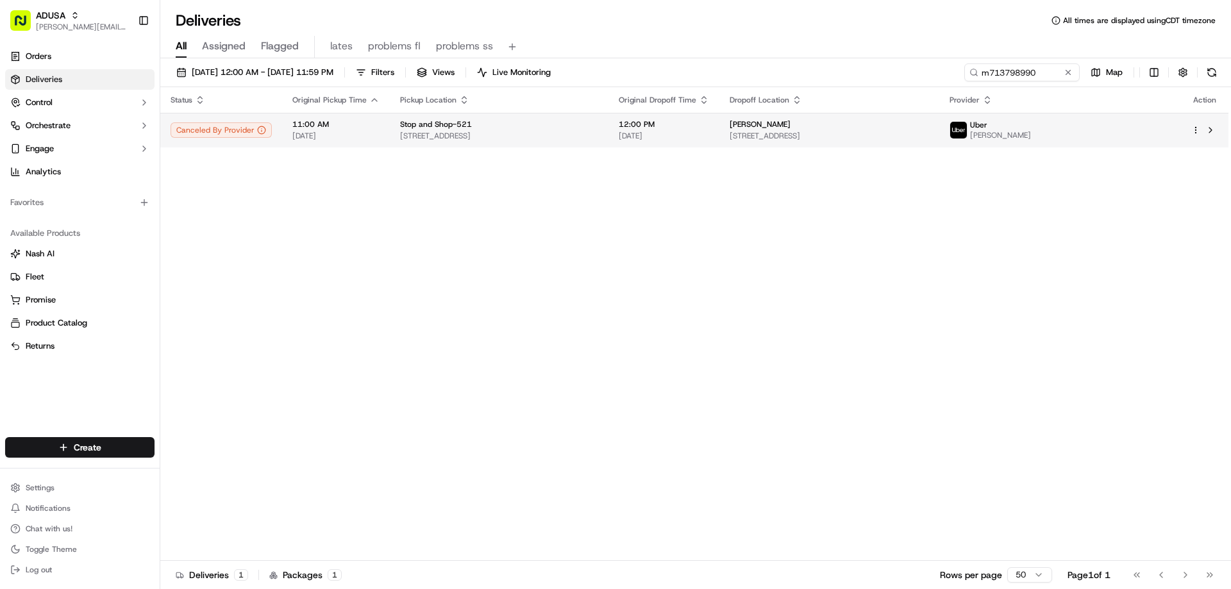
click at [632, 124] on span "12:00 PM" at bounding box center [664, 124] width 90 height 10
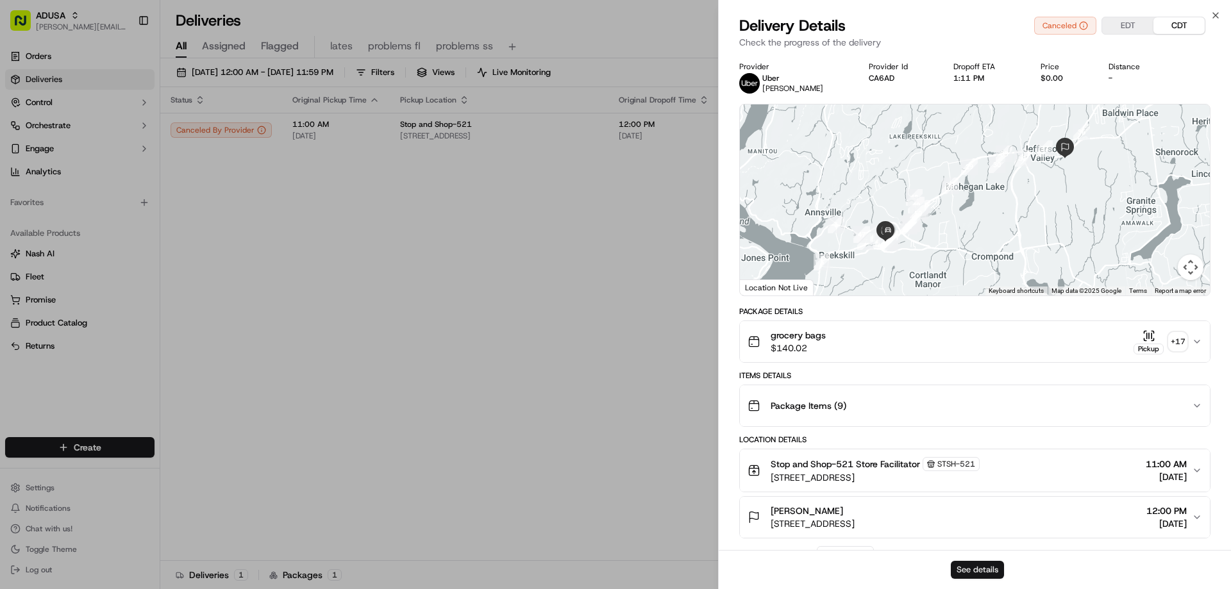
click at [973, 571] on button "See details" at bounding box center [977, 570] width 53 height 18
click at [1218, 16] on icon "button" at bounding box center [1216, 15] width 10 height 10
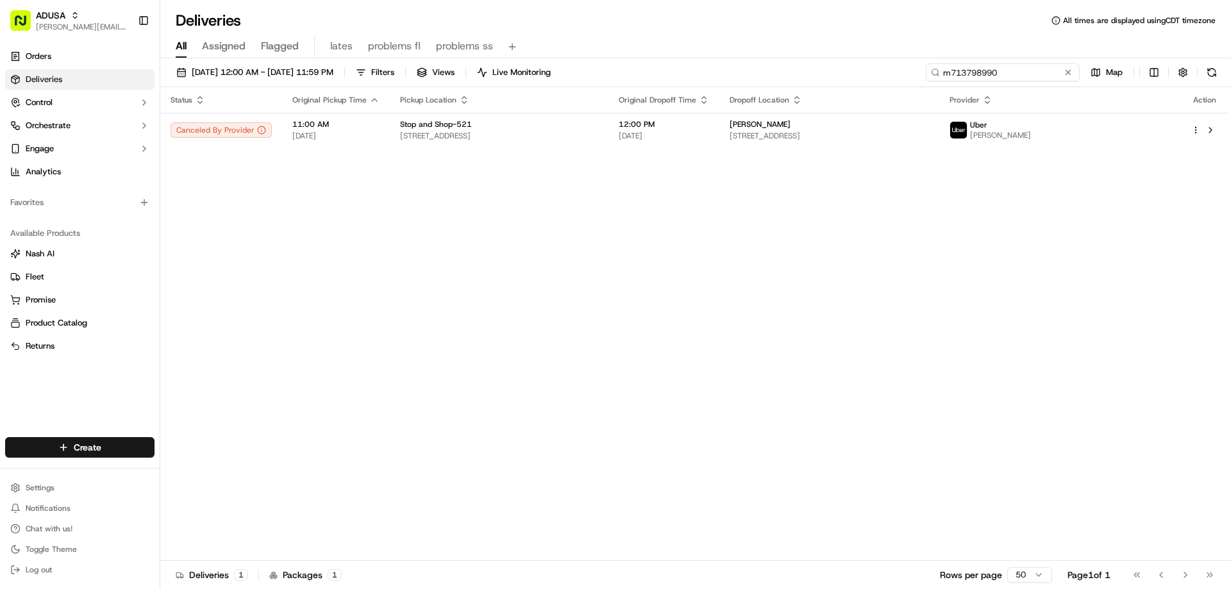
drag, startPoint x: 1043, startPoint y: 73, endPoint x: 888, endPoint y: 98, distance: 157.2
click at [888, 98] on div "09/19/2025 12:00 AM - 09/20/2025 11:59 PM Filters Views Live Monitoring m713798…" at bounding box center [695, 325] width 1071 height 534
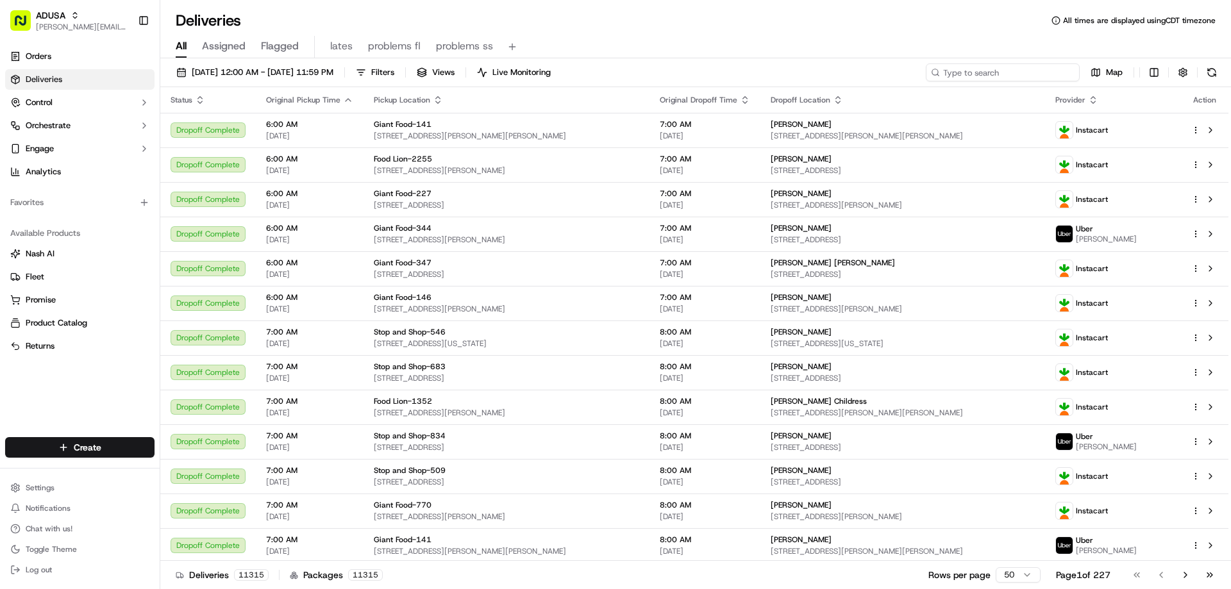
click at [985, 71] on input at bounding box center [1003, 72] width 154 height 18
paste input "m716847964"
type input "m716847964"
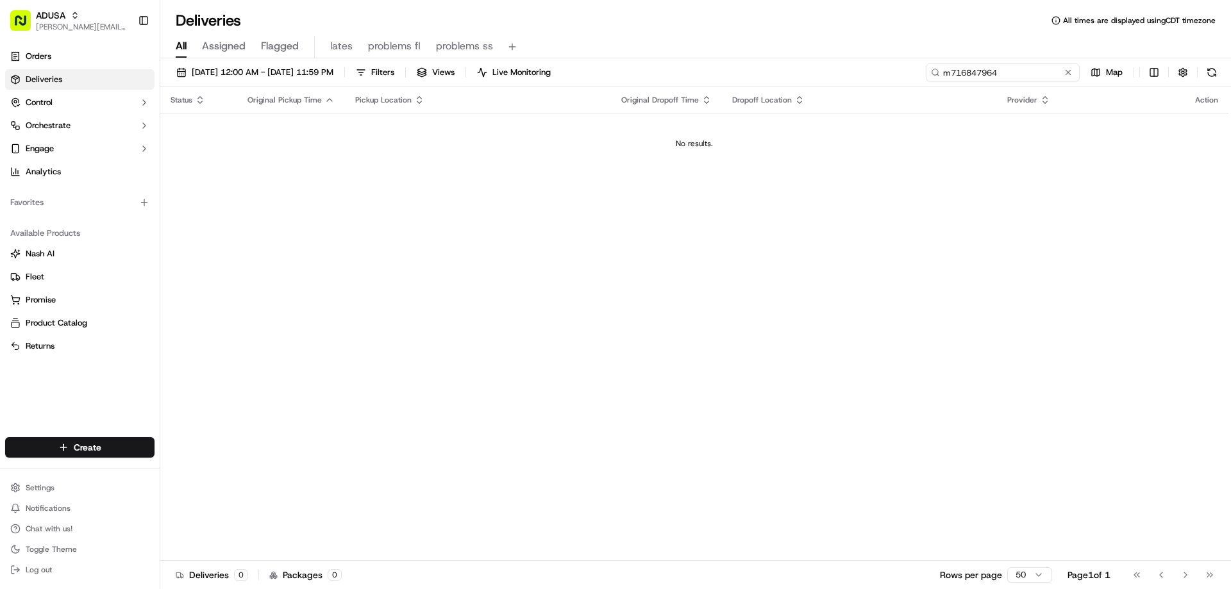
drag, startPoint x: 1010, startPoint y: 70, endPoint x: 891, endPoint y: 95, distance: 121.3
click at [891, 95] on div "09/19/2025 12:00 AM - 09/20/2025 11:59 PM Filters Views Live Monitoring m716847…" at bounding box center [695, 325] width 1071 height 534
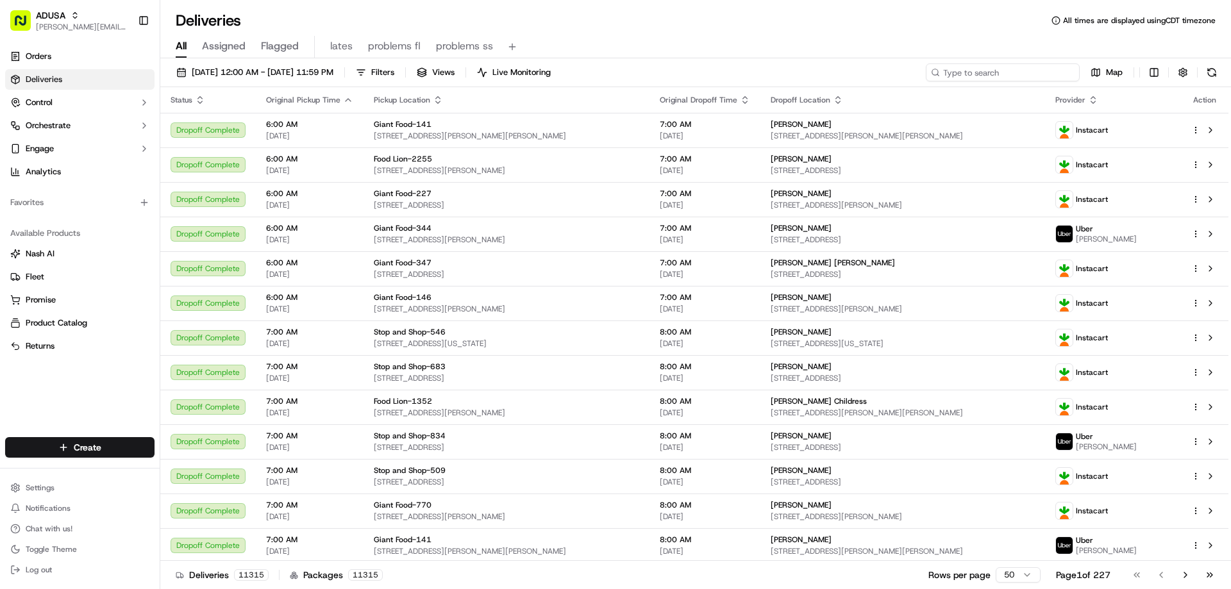
click at [988, 74] on input at bounding box center [1003, 72] width 154 height 18
paste input "m716847964"
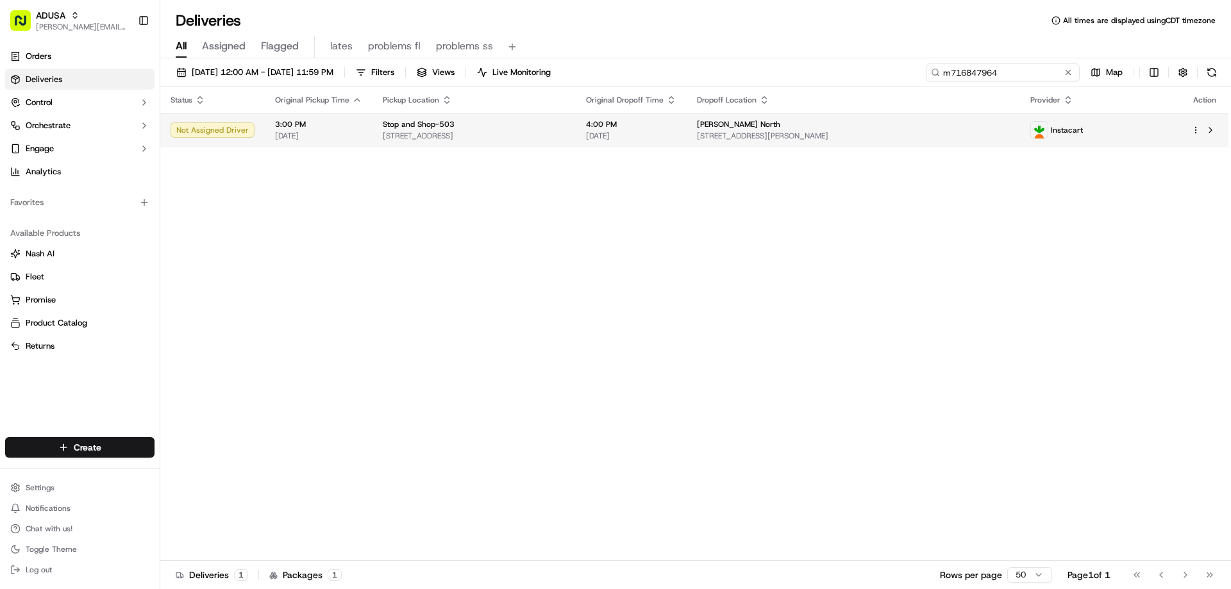
type input "m716847964"
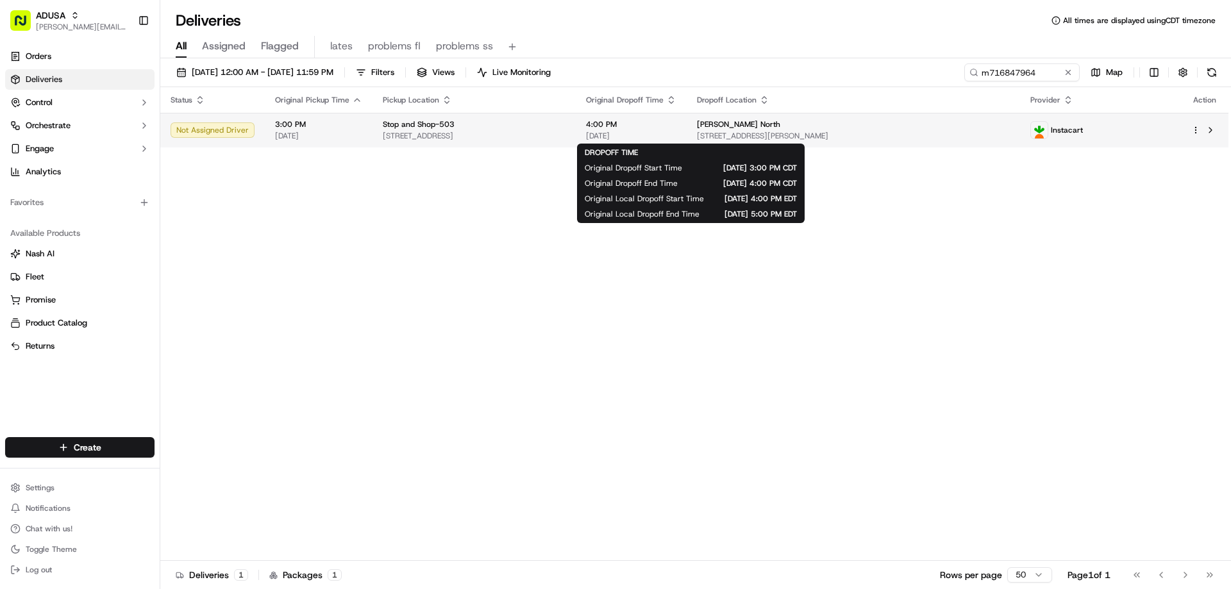
click at [663, 125] on span "4:00 PM" at bounding box center [631, 124] width 90 height 10
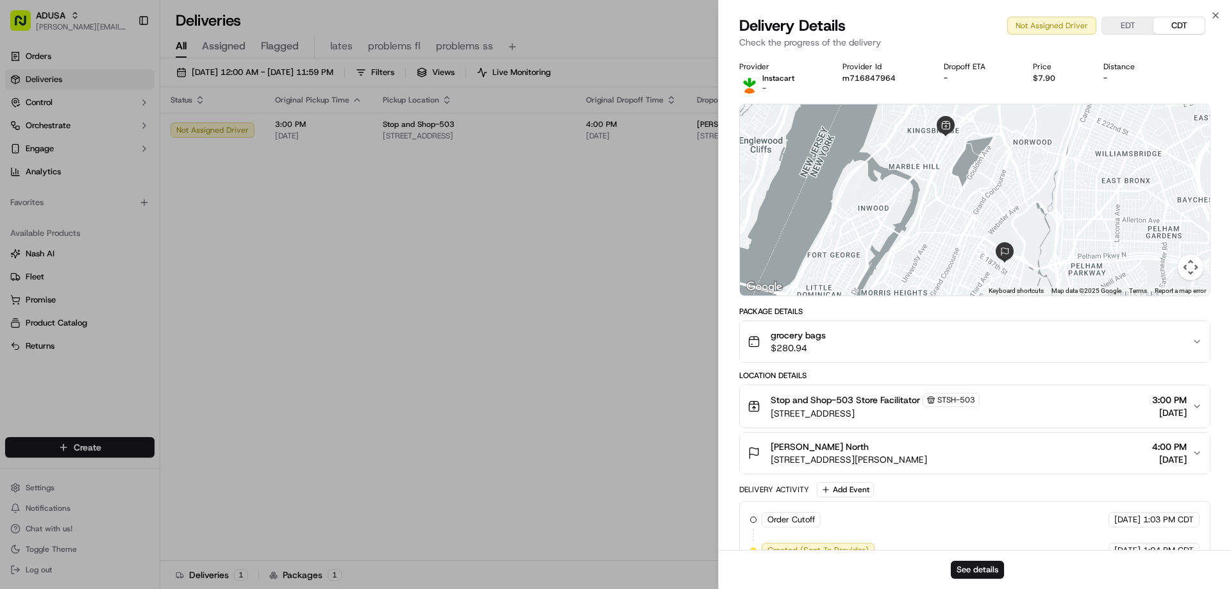
click at [959, 582] on div "See details" at bounding box center [975, 569] width 512 height 39
click at [962, 574] on button "See details" at bounding box center [977, 570] width 53 height 18
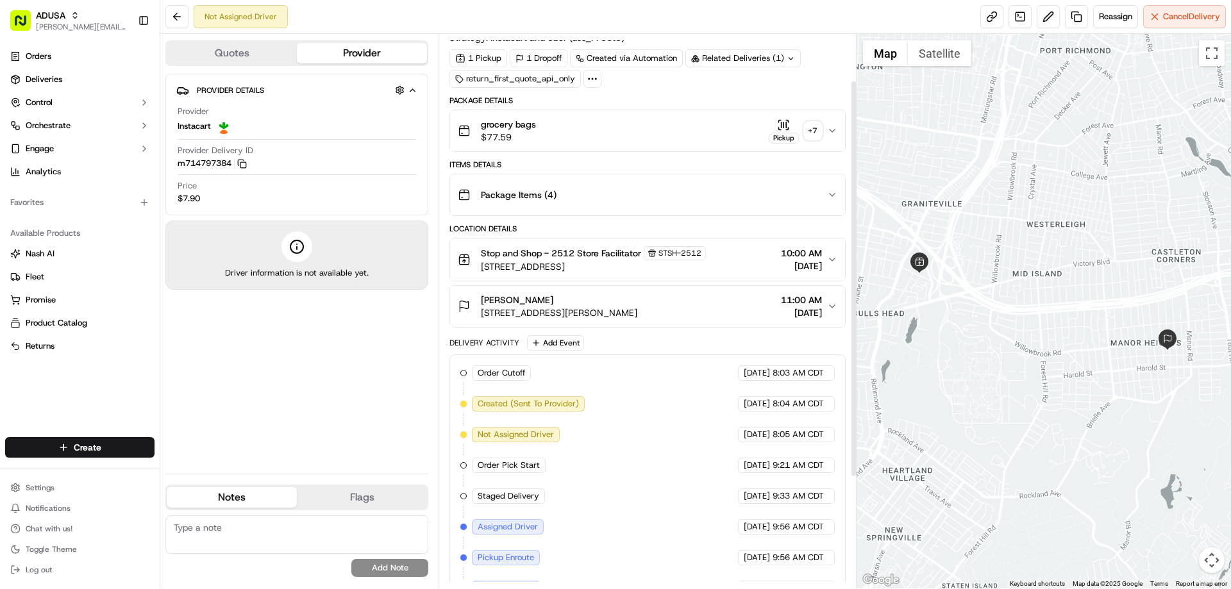
scroll to position [26, 0]
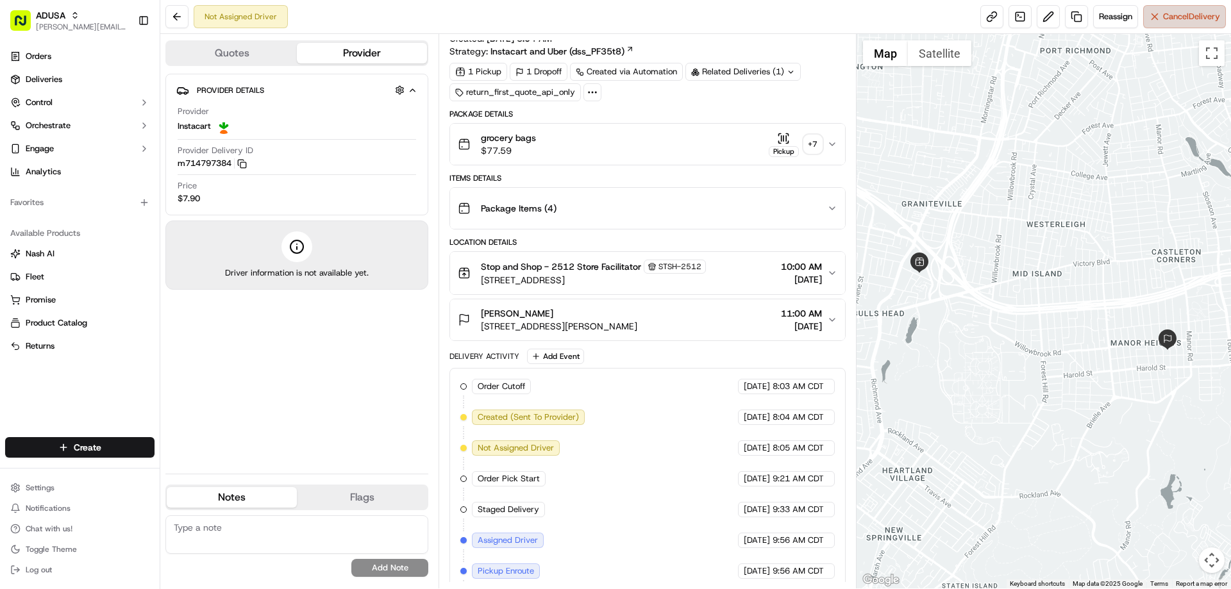
click at [1195, 21] on span "Cancel Delivery" at bounding box center [1191, 17] width 57 height 12
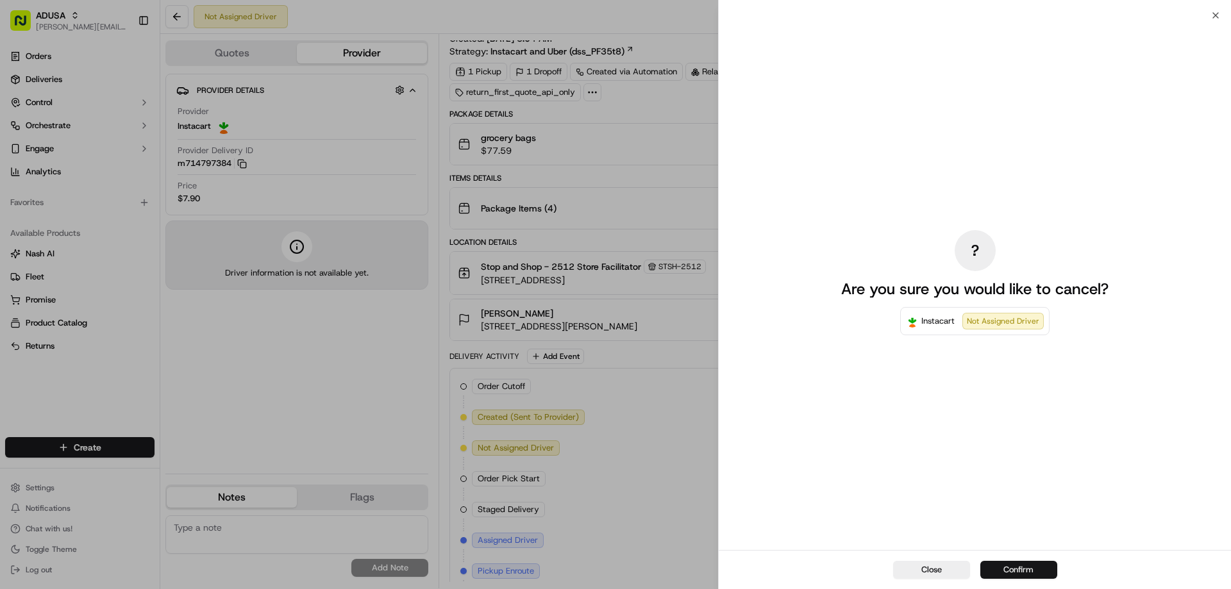
click at [1029, 566] on button "Confirm" at bounding box center [1019, 570] width 77 height 18
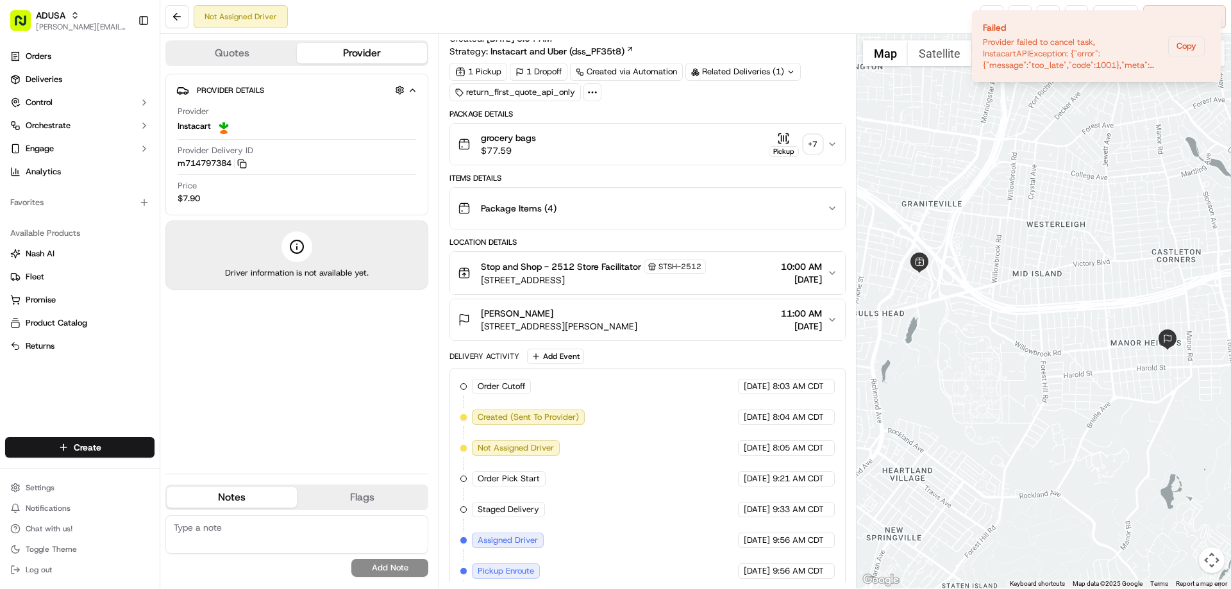
click at [294, 525] on textarea at bounding box center [296, 535] width 263 height 38
type textarea "c"
type textarea "cc cancel"
click at [387, 566] on button "Add Note" at bounding box center [389, 568] width 77 height 18
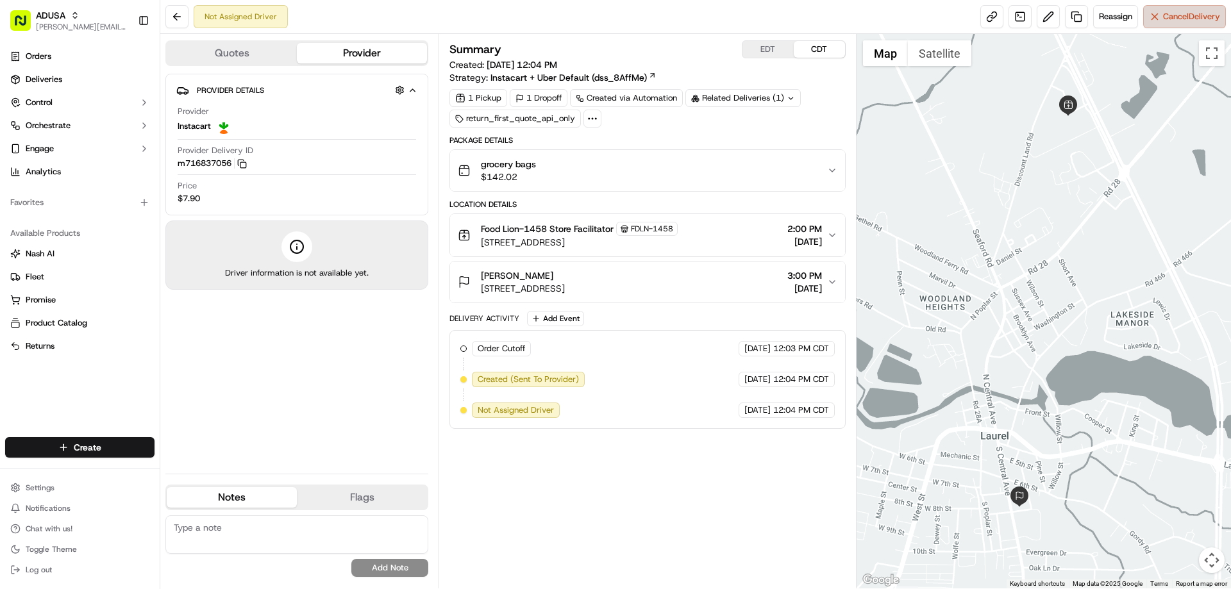
click at [1190, 19] on span "Cancel Delivery" at bounding box center [1191, 17] width 57 height 12
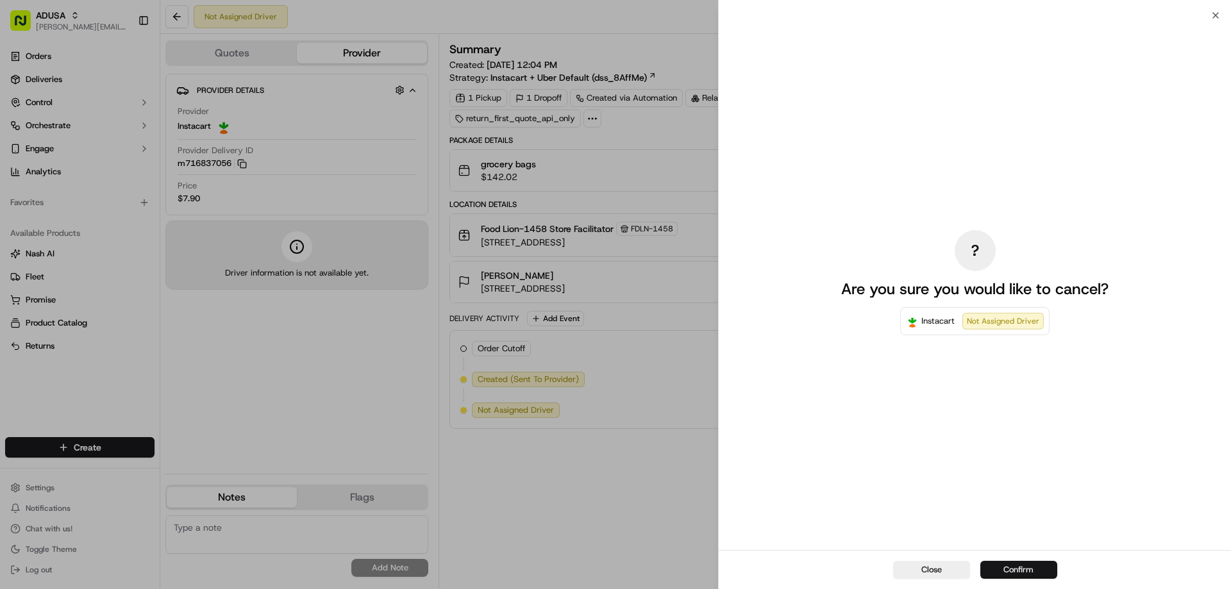
click at [1024, 570] on button "Confirm" at bounding box center [1019, 570] width 77 height 18
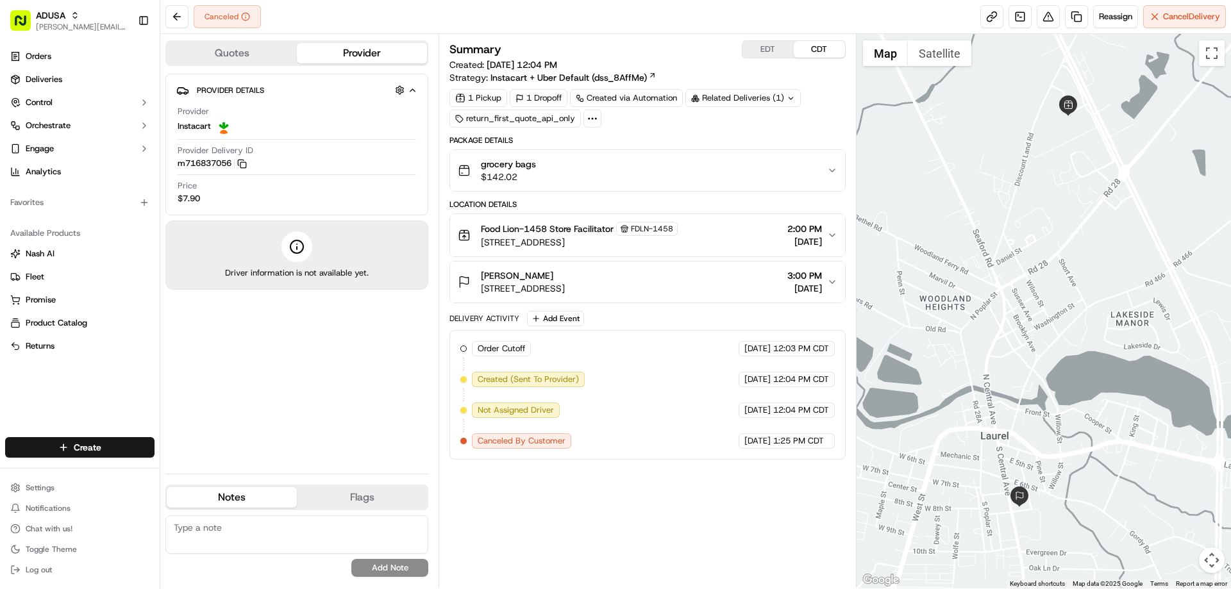
click at [230, 533] on textarea at bounding box center [296, 535] width 263 height 38
type textarea "N"
type textarea "customer cancelled"
click at [376, 568] on button "Add Note" at bounding box center [389, 568] width 77 height 18
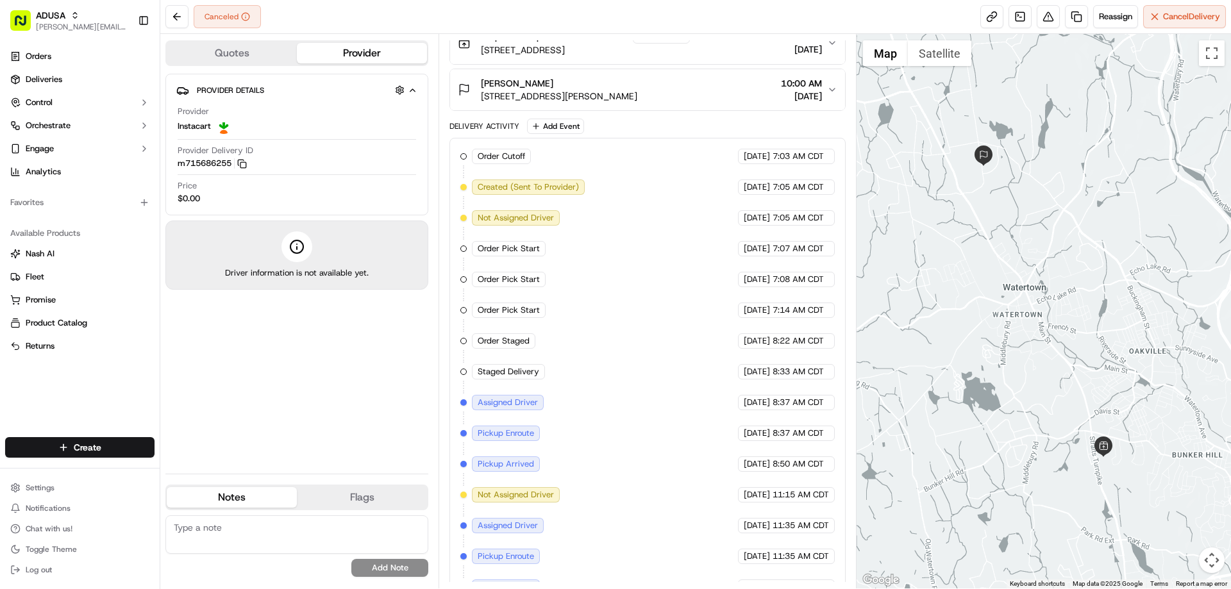
scroll to position [311, 0]
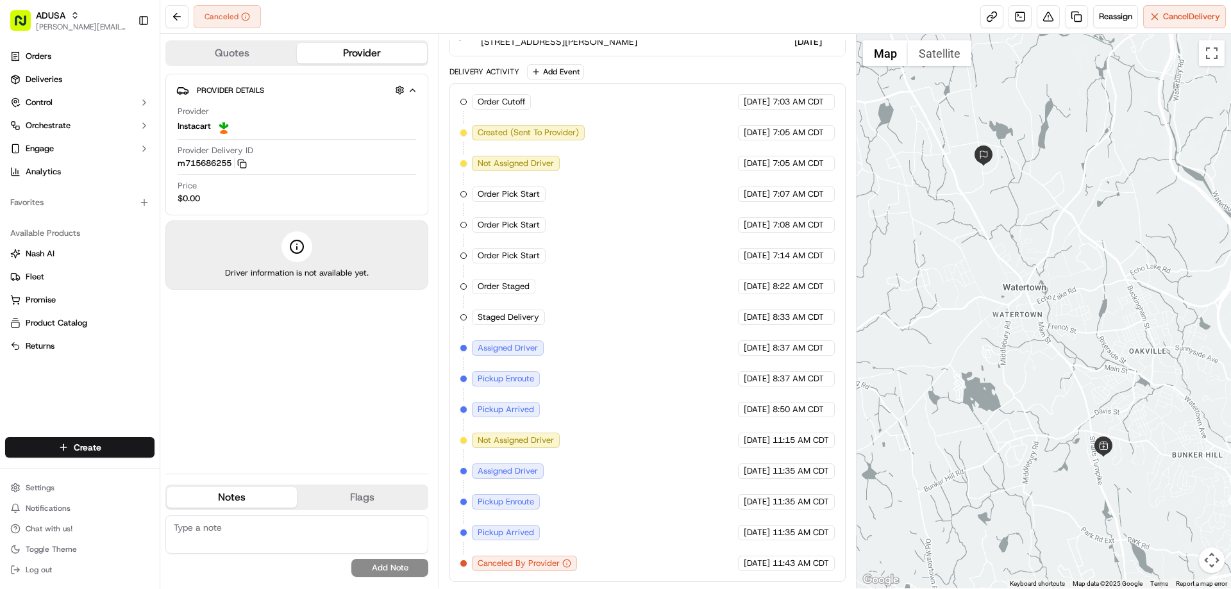
click at [237, 532] on textarea at bounding box center [296, 535] width 263 height 38
type textarea "cc cancelled due to no driver acceptance"
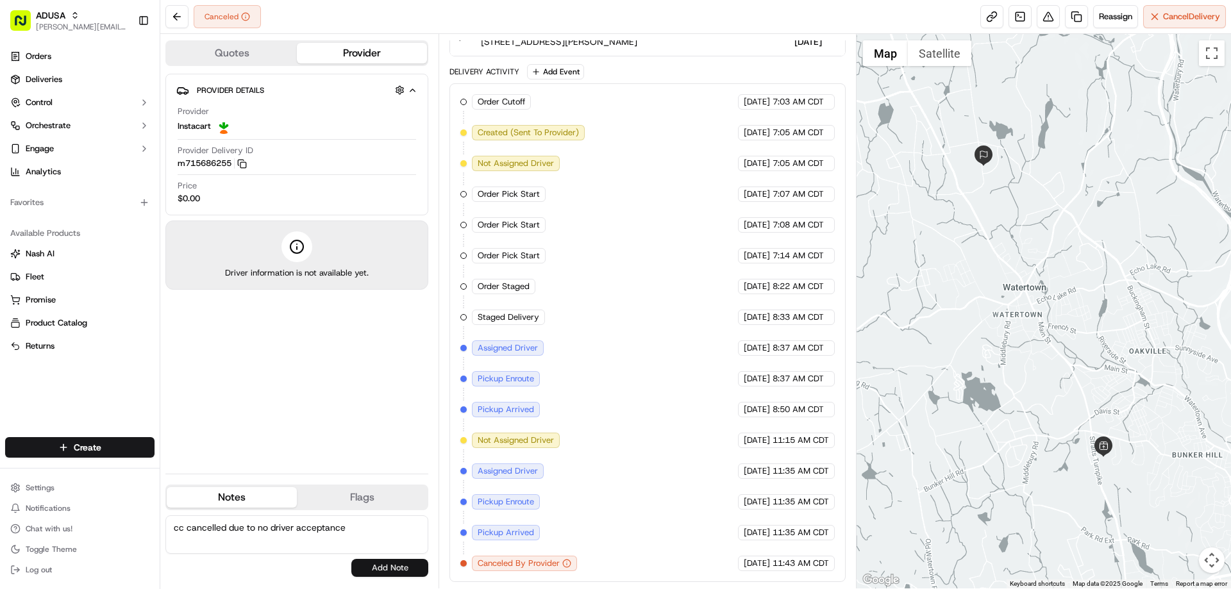
click at [391, 573] on button "Add Note" at bounding box center [389, 568] width 77 height 18
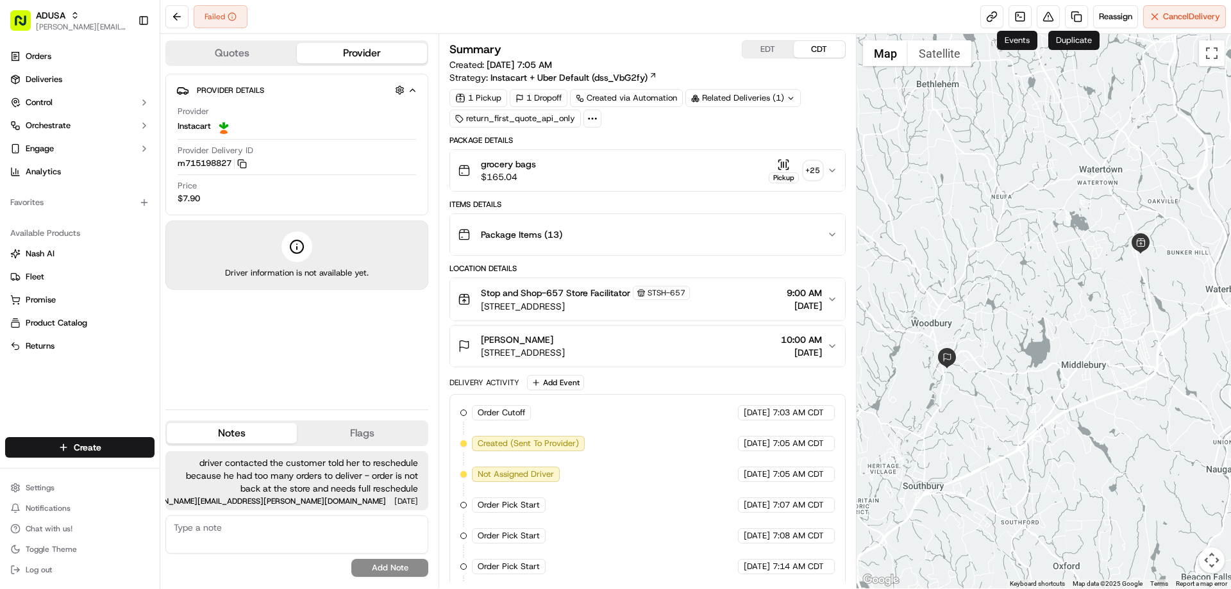
scroll to position [311, 0]
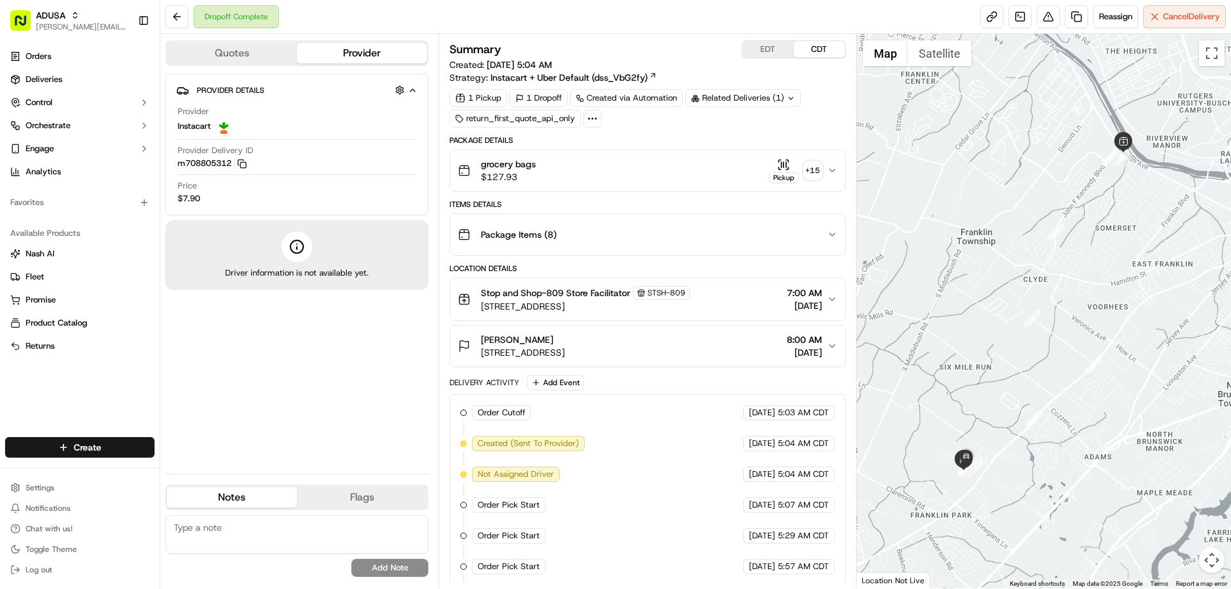
click at [199, 530] on textarea at bounding box center [296, 535] width 263 height 38
type textarea "customer didn't get this order"
click at [389, 563] on button "Add Note" at bounding box center [389, 568] width 77 height 18
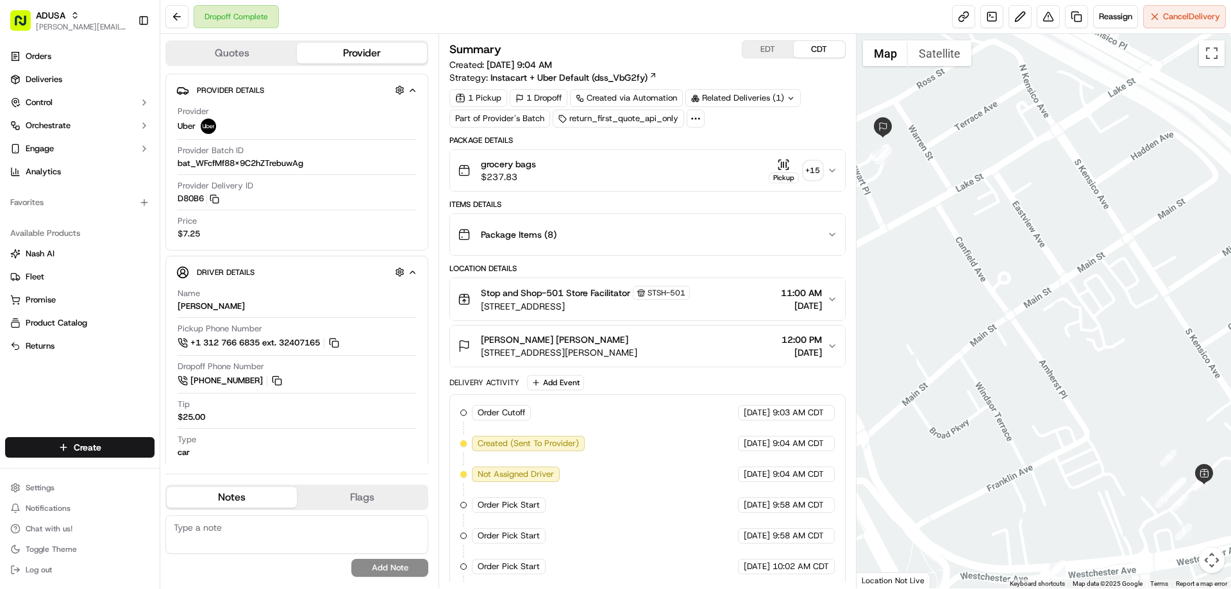
click at [262, 531] on textarea at bounding box center [296, 535] width 263 height 38
type textarea "customer didn't receive this order"
click at [377, 564] on button "Add Note" at bounding box center [389, 568] width 77 height 18
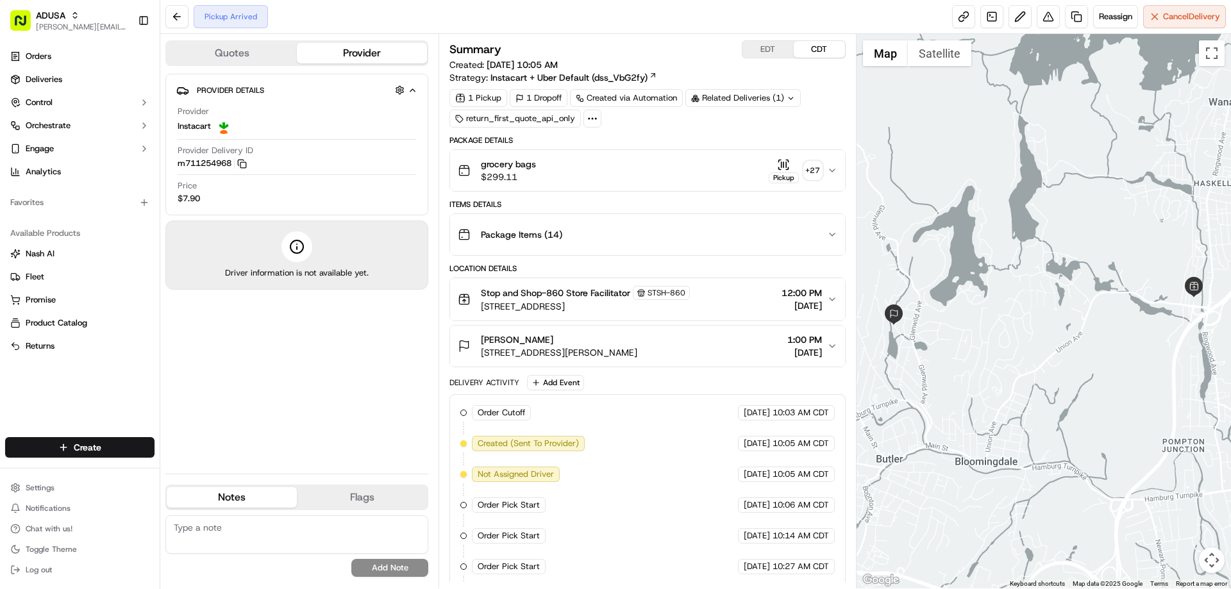
scroll to position [250, 0]
click at [236, 526] on textarea at bounding box center [296, 535] width 263 height 38
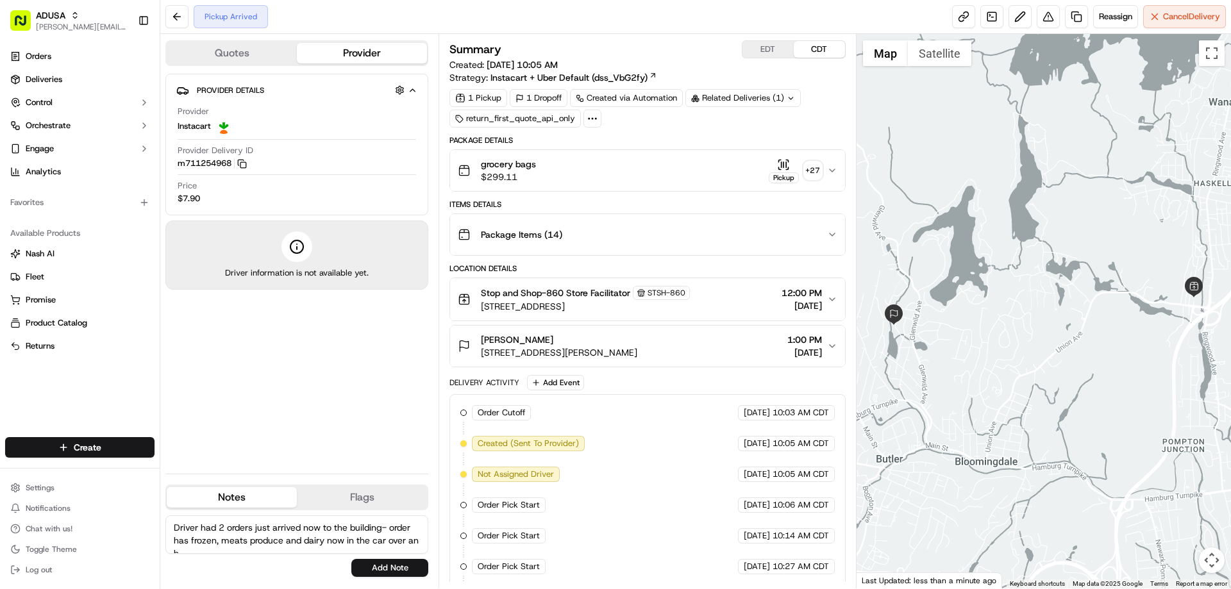
scroll to position [6, 0]
type textarea "Driver had 2 orders just arrived now to the building- order has frozen, meats p…"
click at [382, 570] on button "Add Note" at bounding box center [389, 568] width 77 height 18
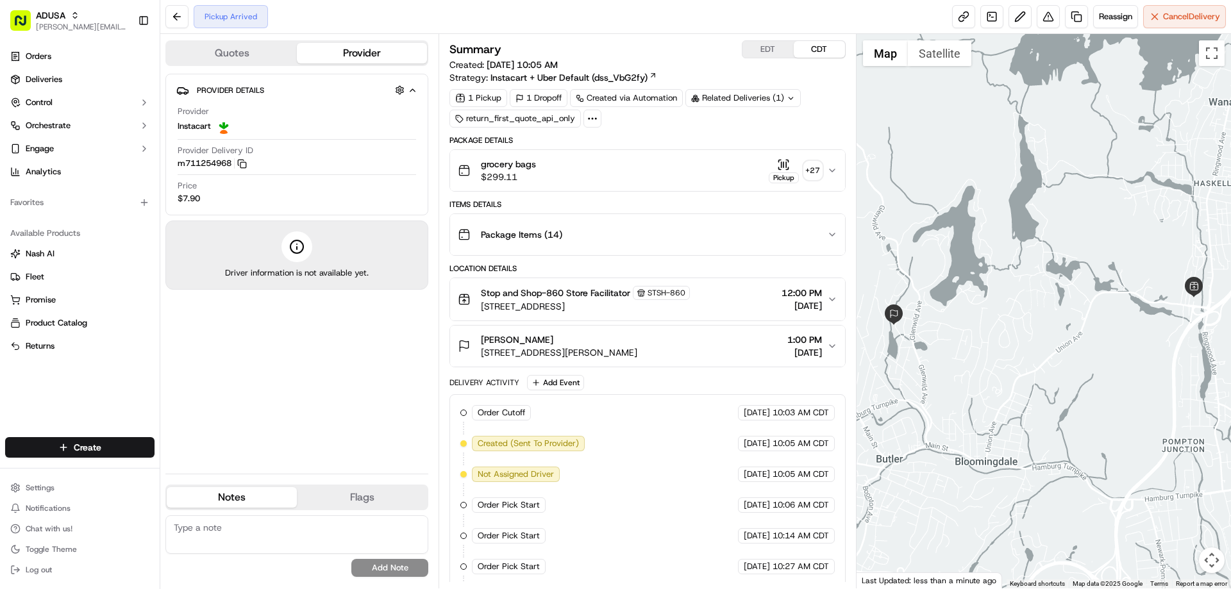
scroll to position [0, 0]
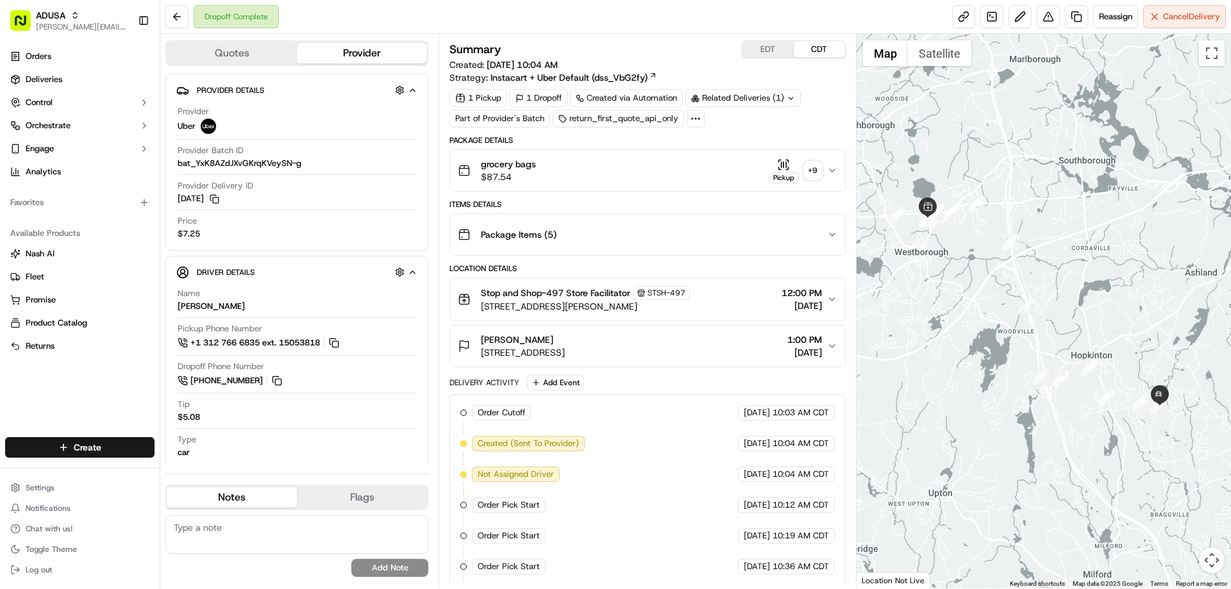
click at [530, 170] on span "grocery bags" at bounding box center [508, 164] width 55 height 13
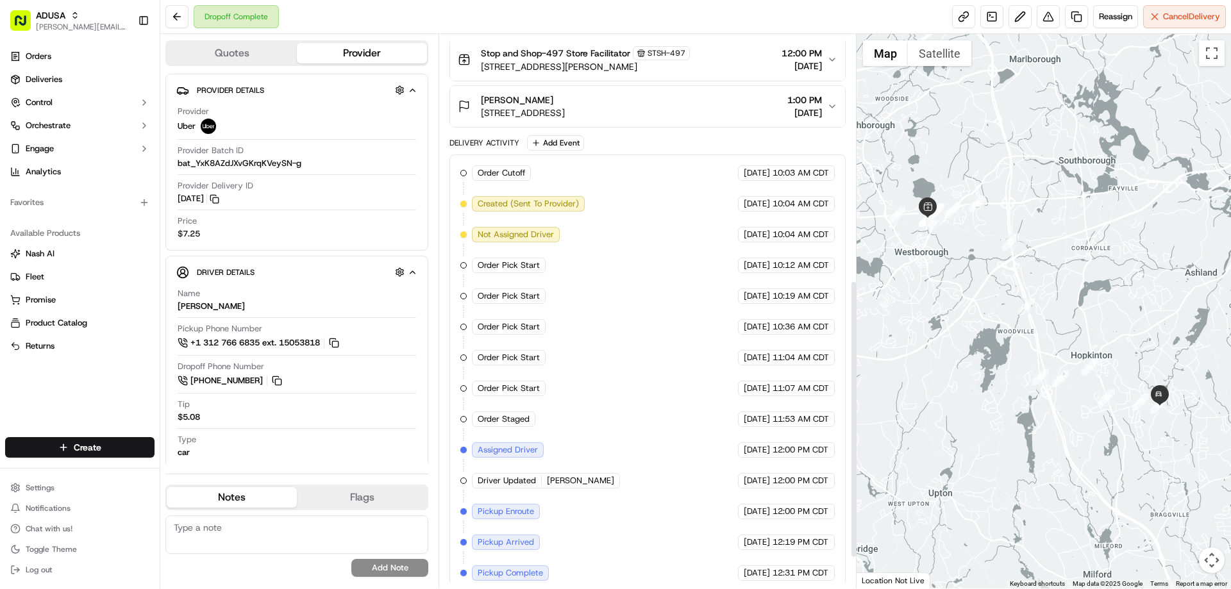
scroll to position [551, 0]
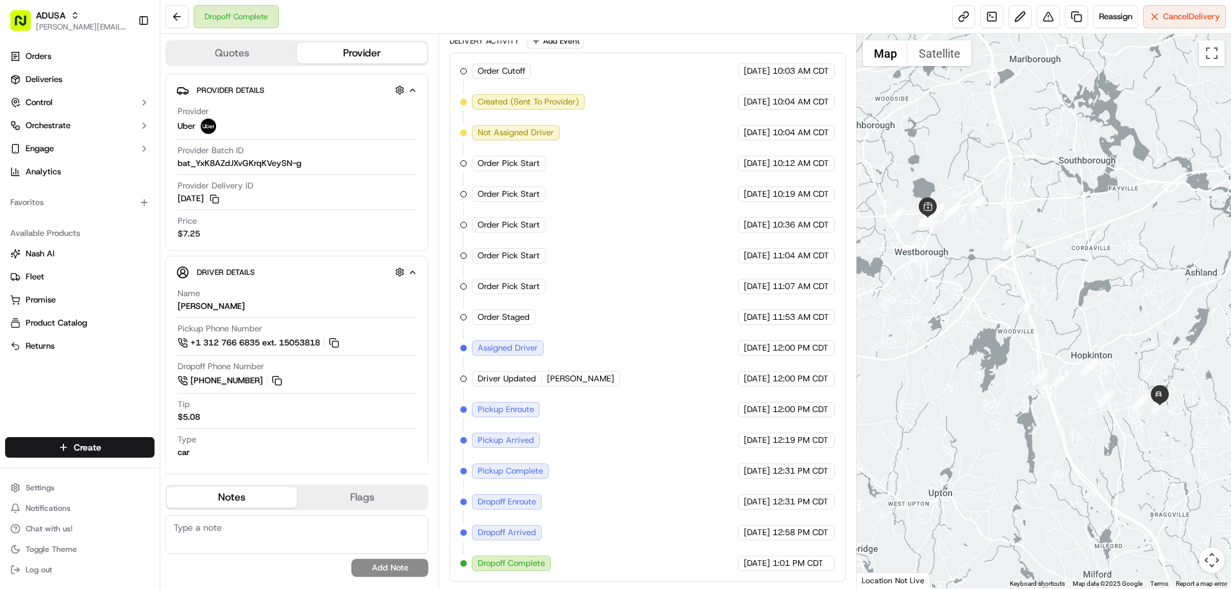
click at [307, 527] on textarea at bounding box center [296, 535] width 263 height 38
click at [319, 540] on textarea "Customer is disabled - delivery instructions state to leave order at back door-…" at bounding box center [296, 535] width 263 height 38
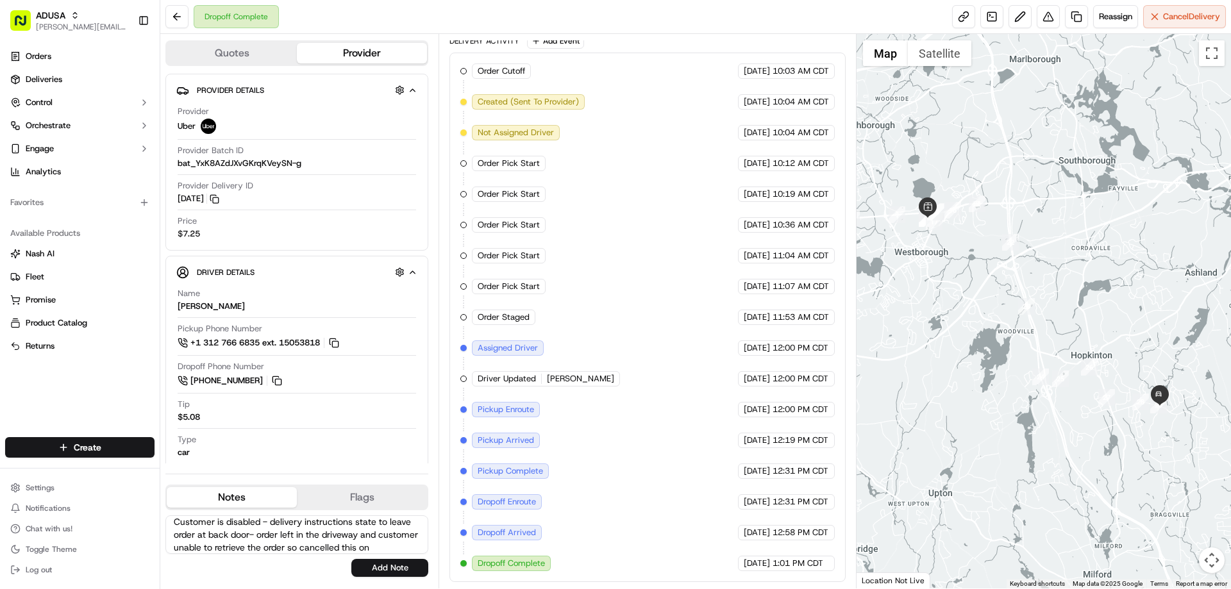
scroll to position [19, 0]
type textarea "Customer is disabled - delivery instructions state to leave order at back door-…"
click at [405, 569] on button "Add Note" at bounding box center [389, 568] width 77 height 18
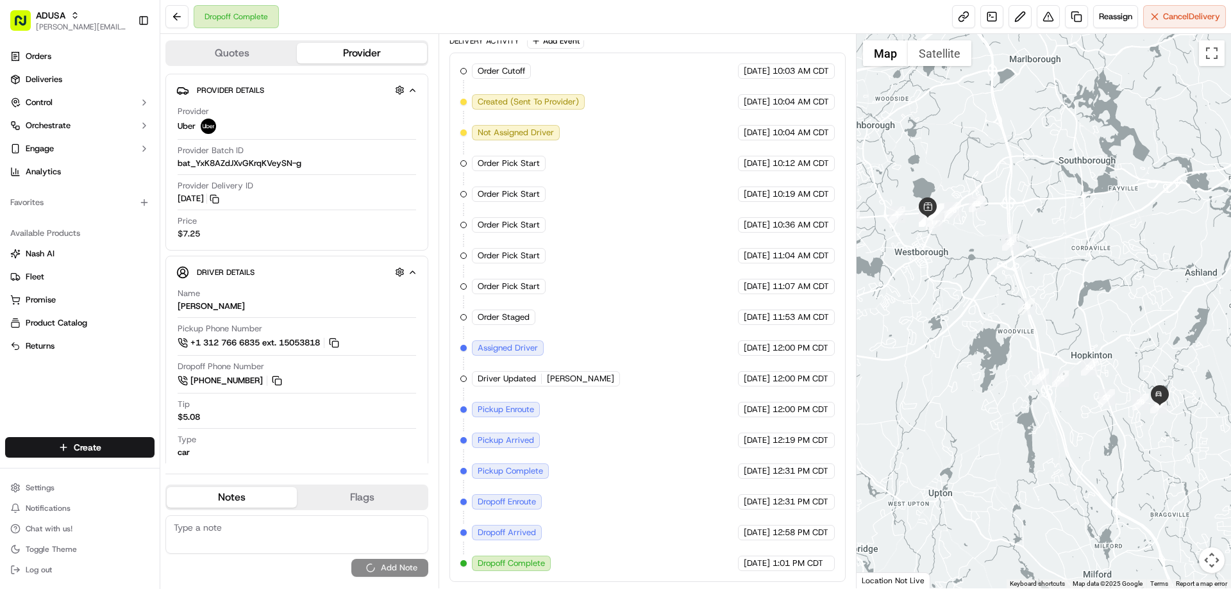
scroll to position [0, 0]
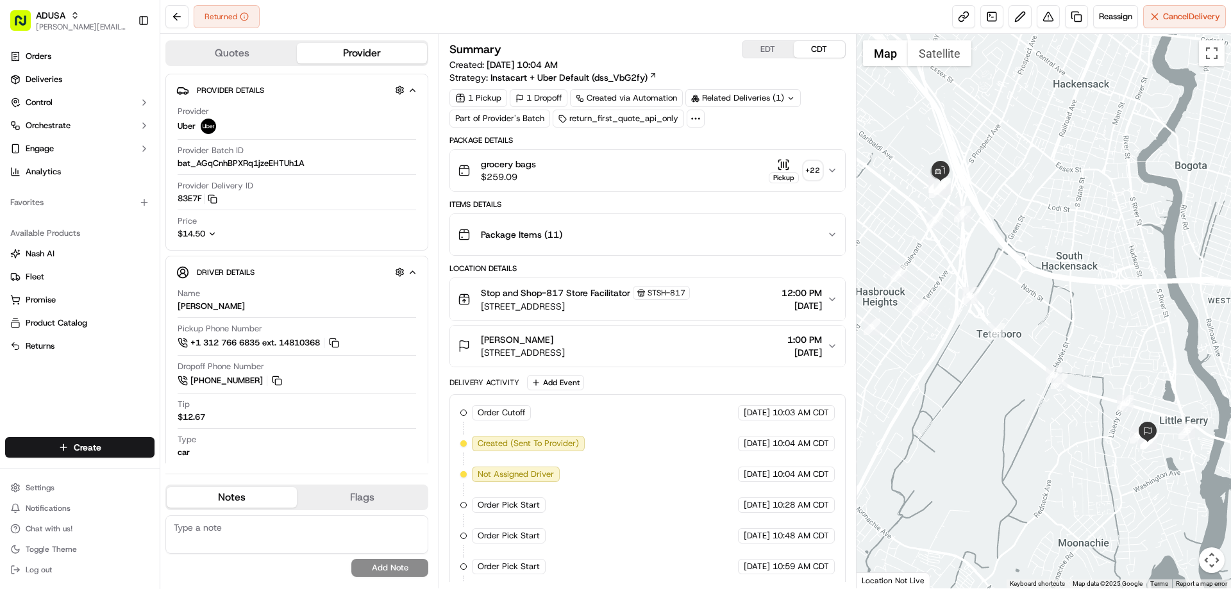
click at [245, 533] on textarea at bounding box center [296, 535] width 263 height 38
type textarea "customer wasn't home"
click at [394, 568] on button "Add Note" at bounding box center [389, 568] width 77 height 18
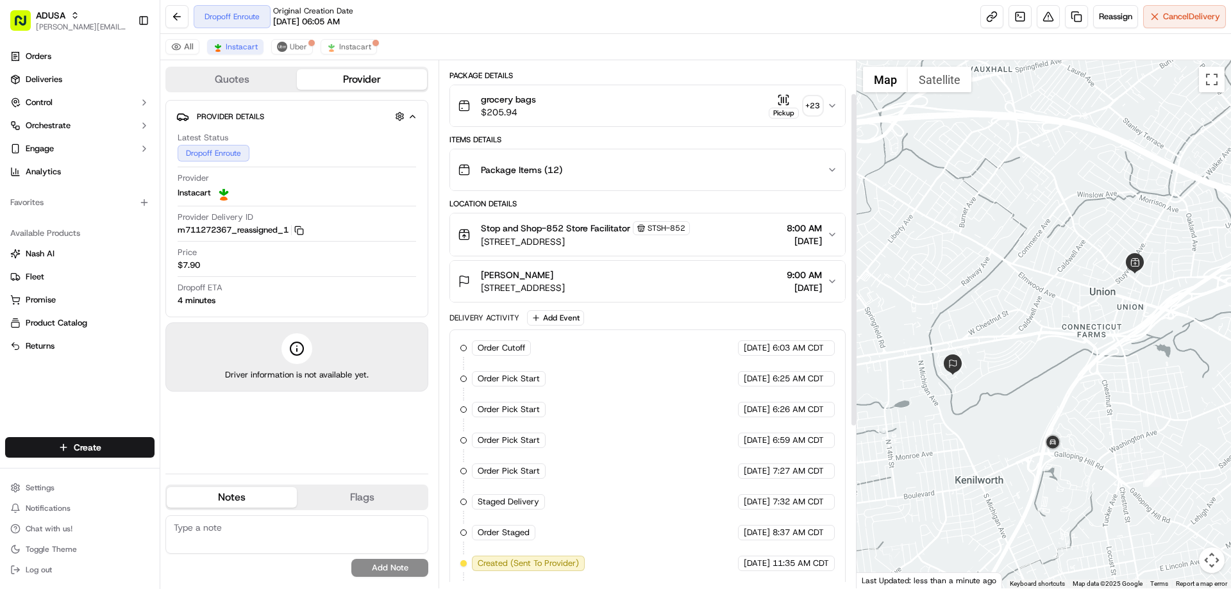
scroll to position [307, 0]
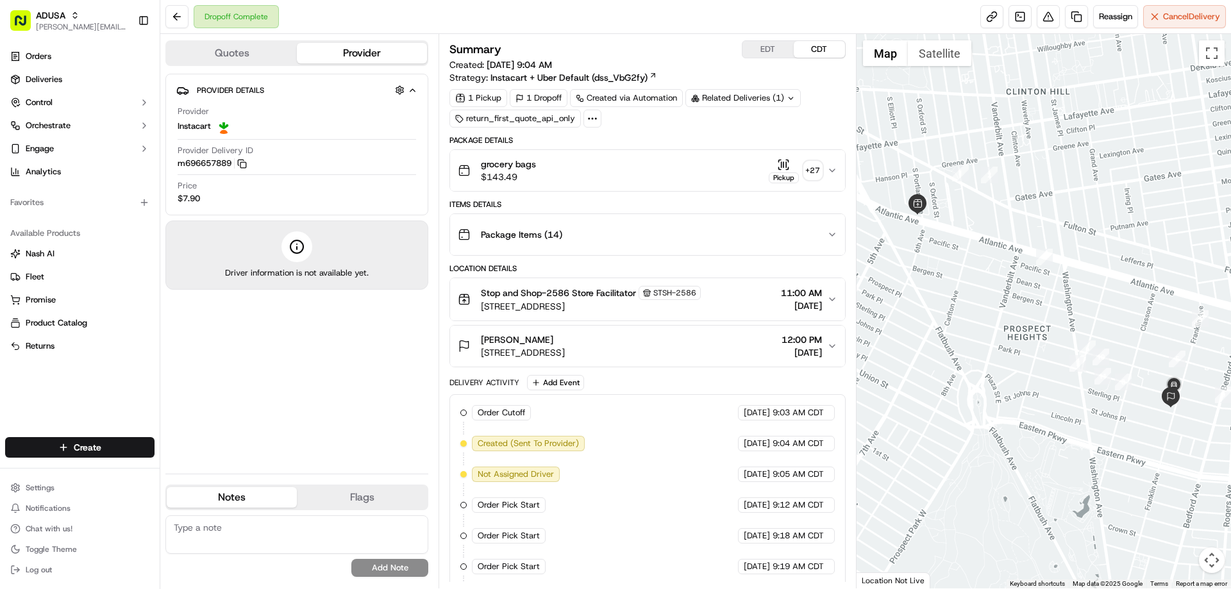
click at [239, 533] on textarea at bounding box center [296, 535] width 263 height 38
type textarea "c"
type textarea "customer did not receive the order"
click at [403, 568] on button "Add Note" at bounding box center [389, 568] width 77 height 18
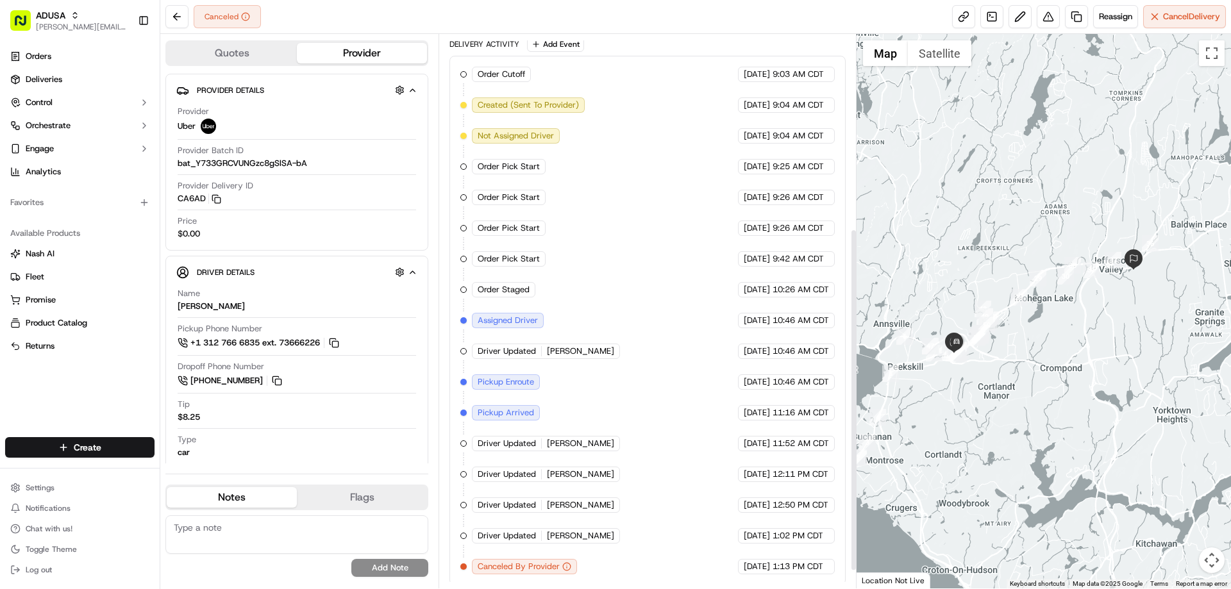
scroll to position [342, 0]
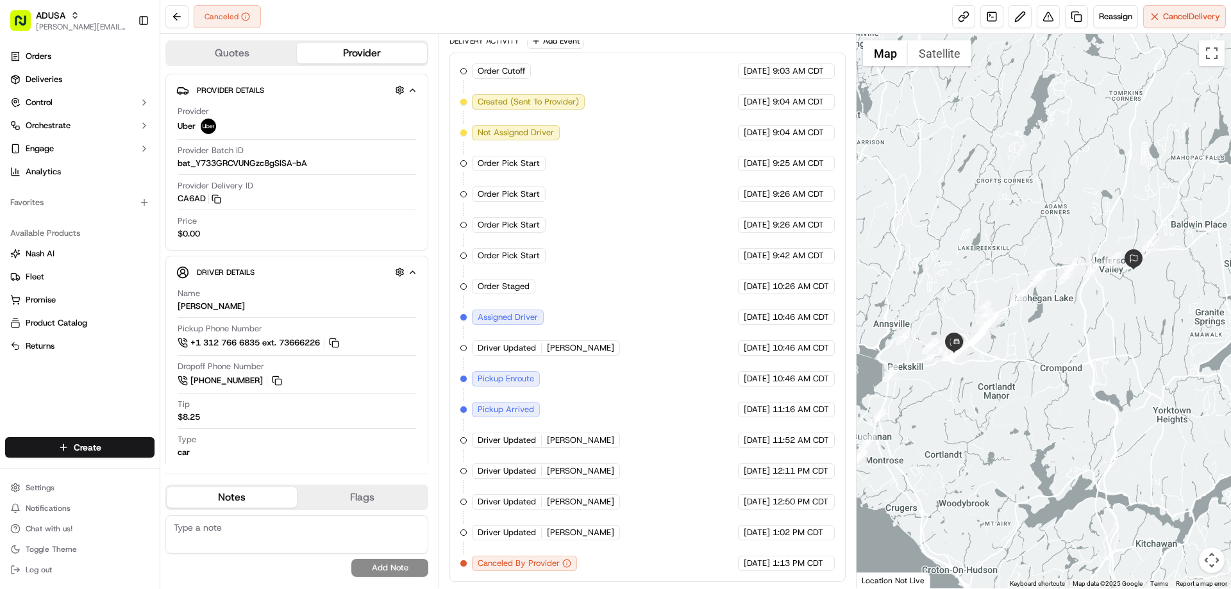
click at [243, 530] on textarea at bounding box center [296, 535] width 263 height 38
type textarea "no driver acceptance"
click at [394, 574] on button "Add Note" at bounding box center [389, 568] width 77 height 18
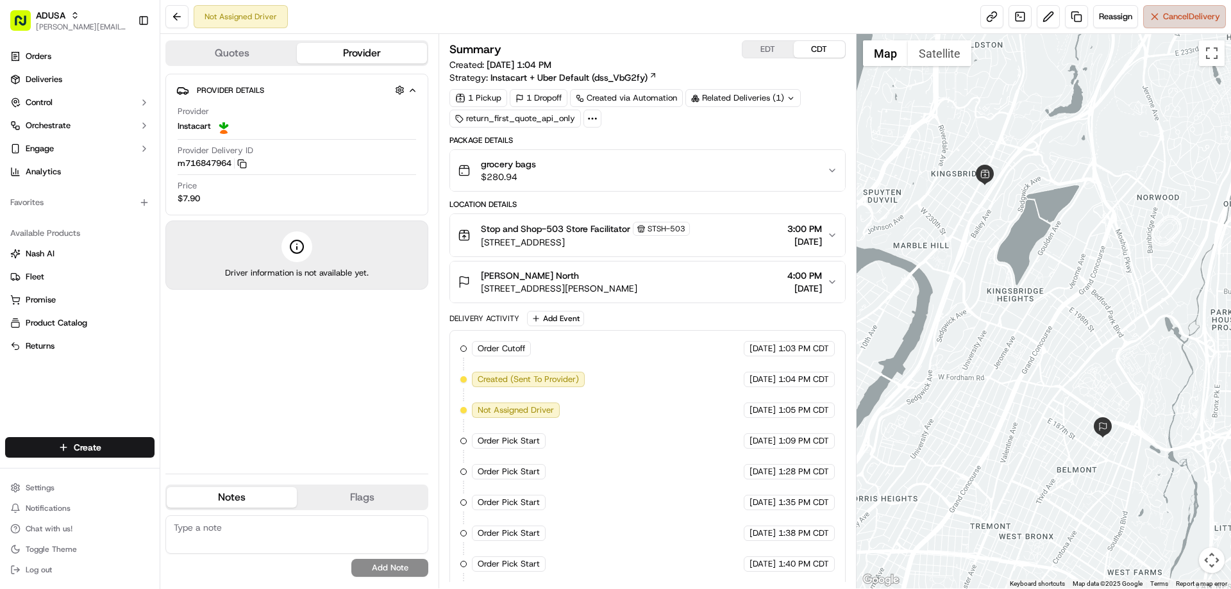
click at [1180, 20] on span "Cancel Delivery" at bounding box center [1191, 17] width 57 height 12
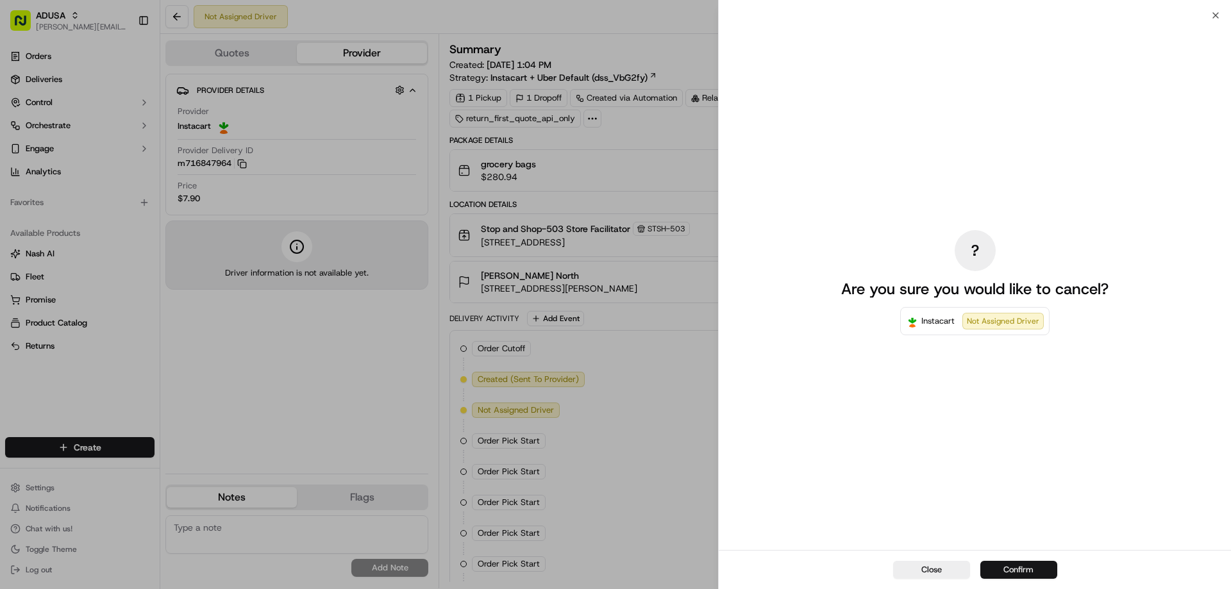
click at [1040, 563] on button "Confirm" at bounding box center [1019, 570] width 77 height 18
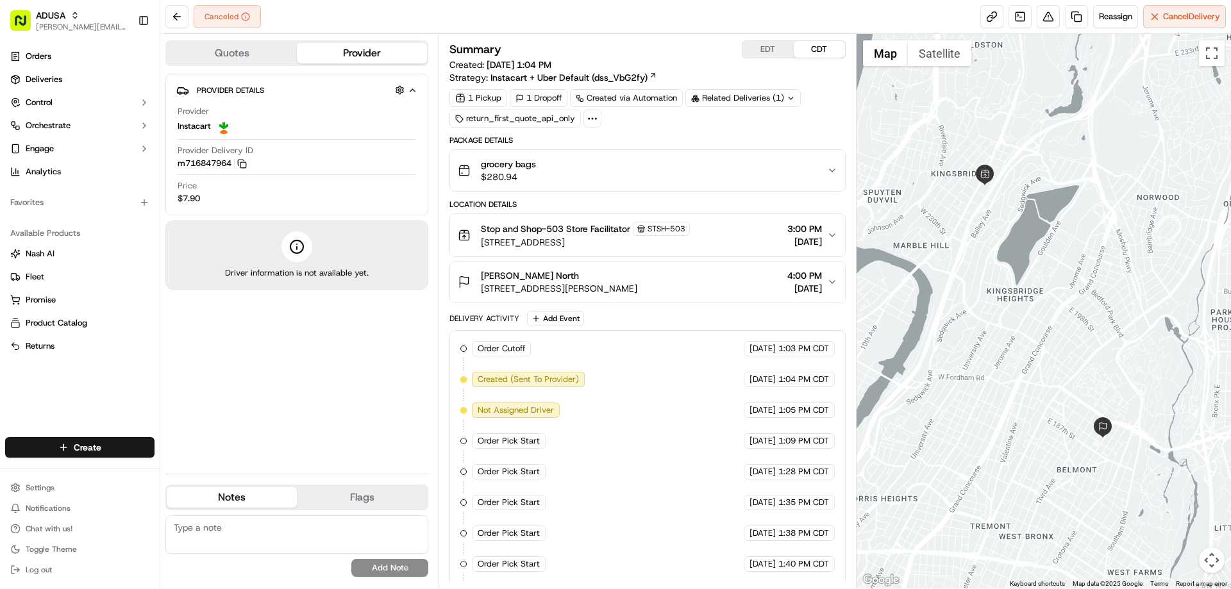
click at [183, 527] on textarea at bounding box center [296, 535] width 263 height 38
type textarea "Fraud"
click at [385, 566] on button "Add Note" at bounding box center [389, 568] width 77 height 18
